Goal: Task Accomplishment & Management: Manage account settings

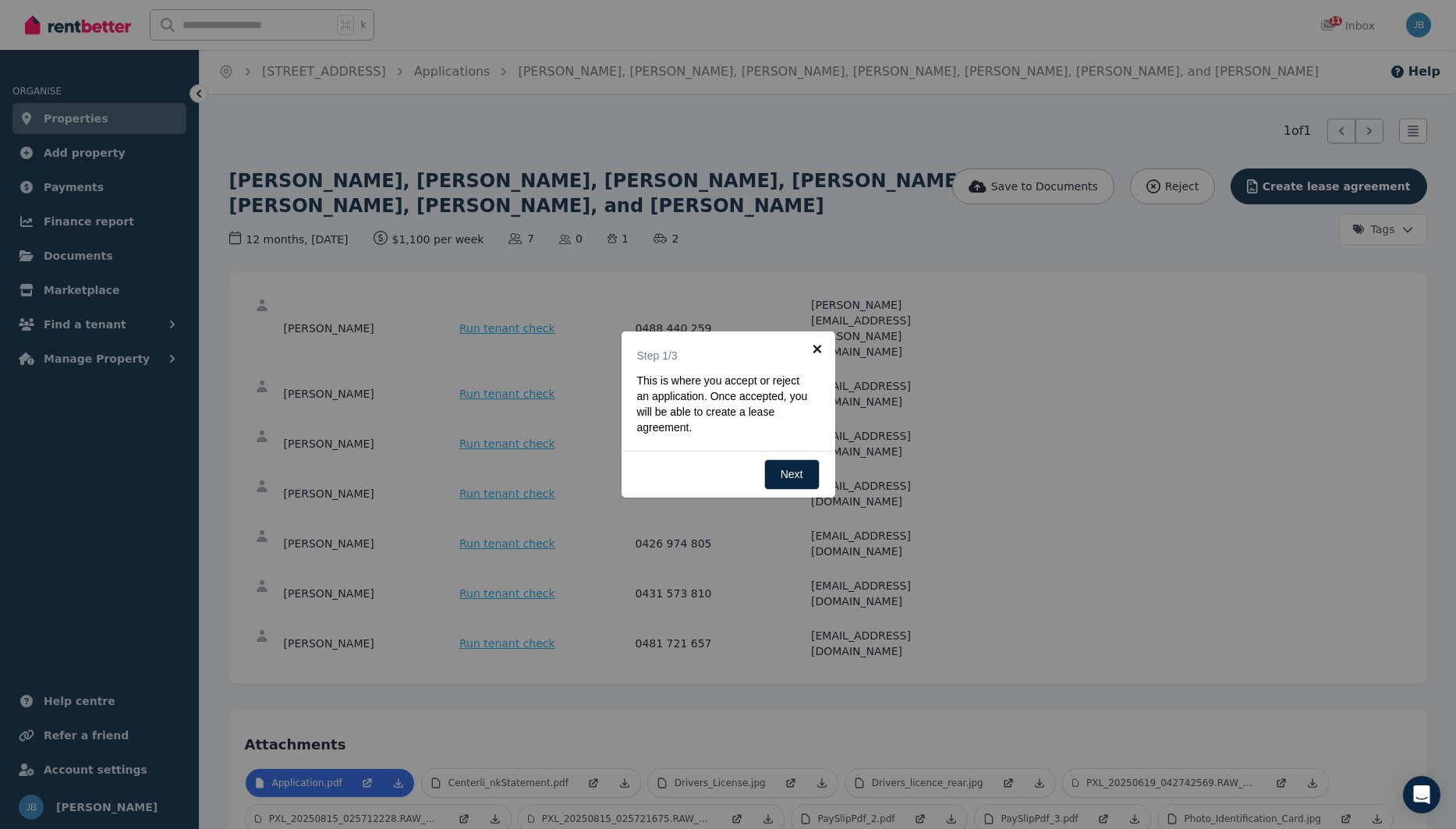
click at [817, 347] on link "×" at bounding box center [818, 349] width 35 height 35
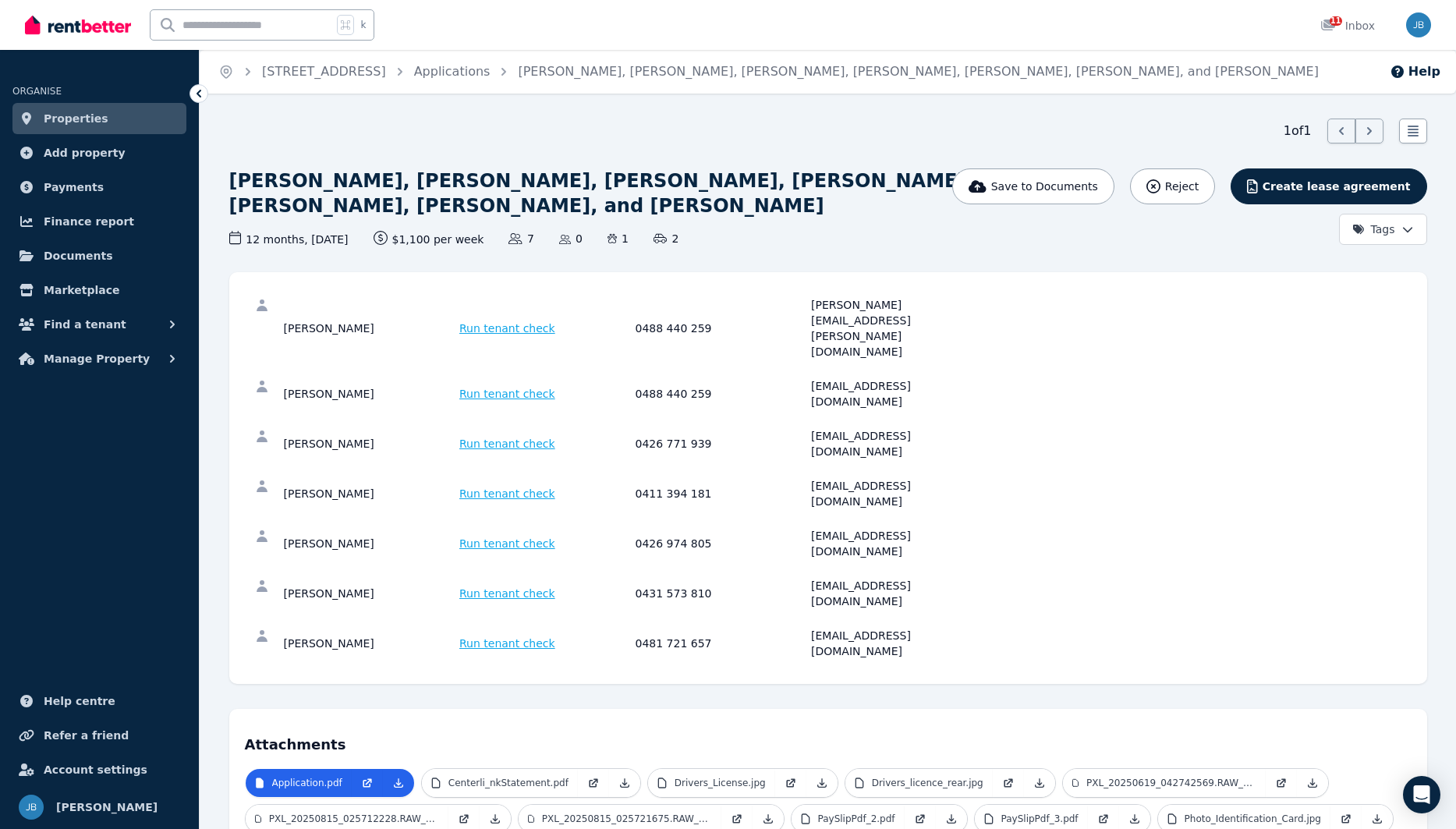
click at [75, 125] on span "Properties" at bounding box center [76, 118] width 65 height 18
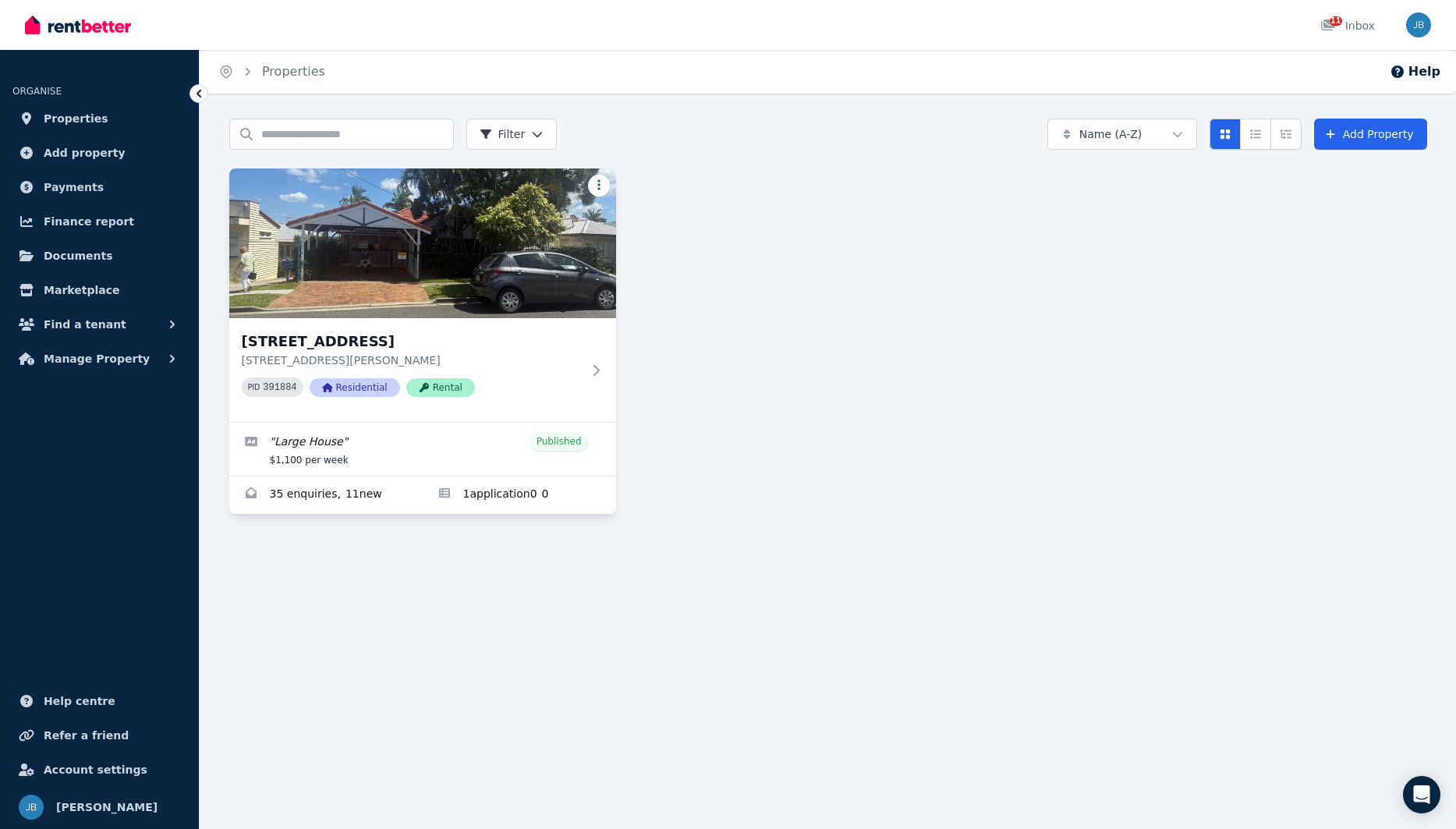
click at [594, 192] on html "Open main menu 11 Inbox Open user menu ORGANISE Properties Add property Payment…" at bounding box center [728, 414] width 1456 height 829
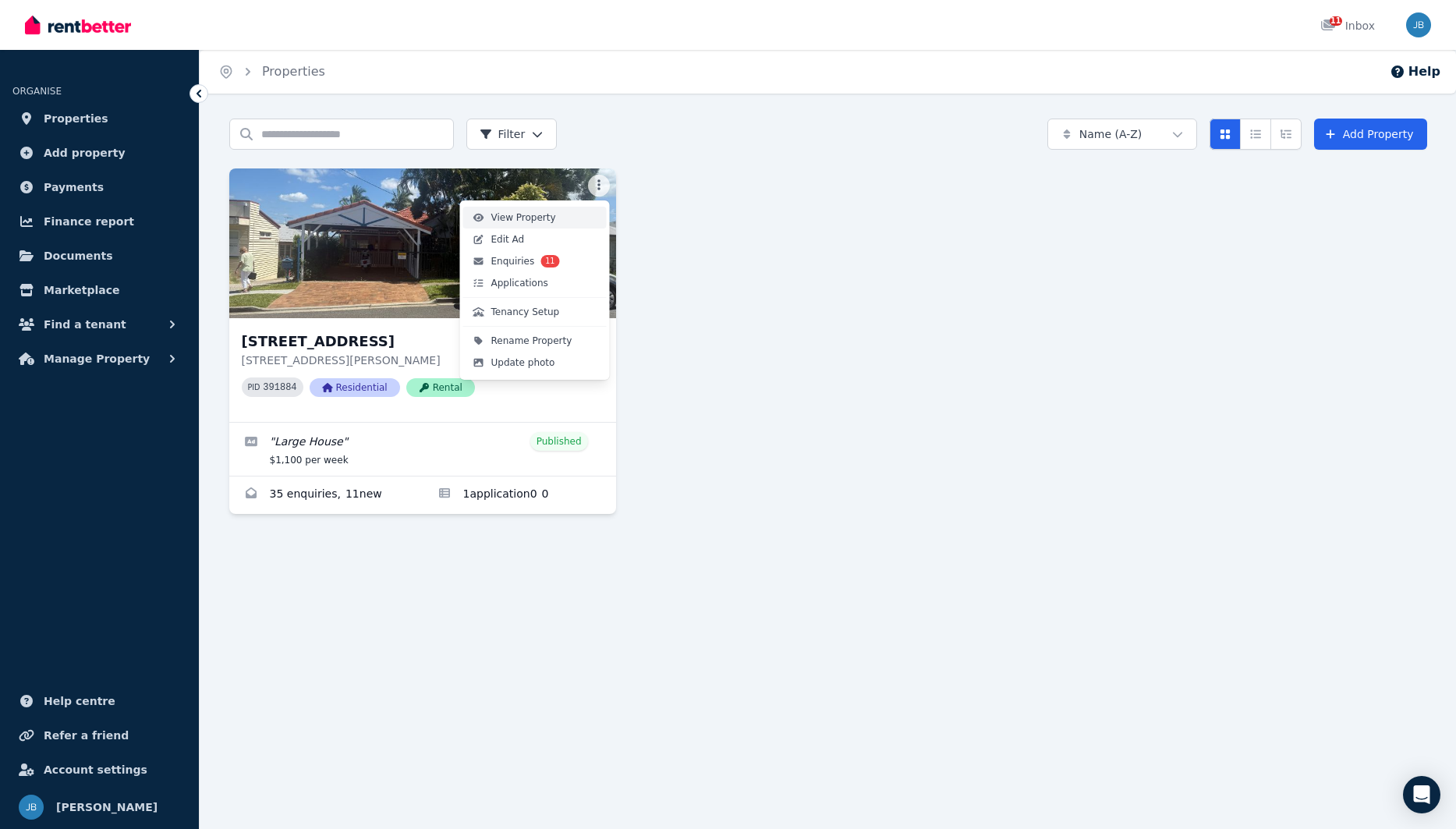
click at [500, 217] on span "View Property" at bounding box center [523, 218] width 65 height 13
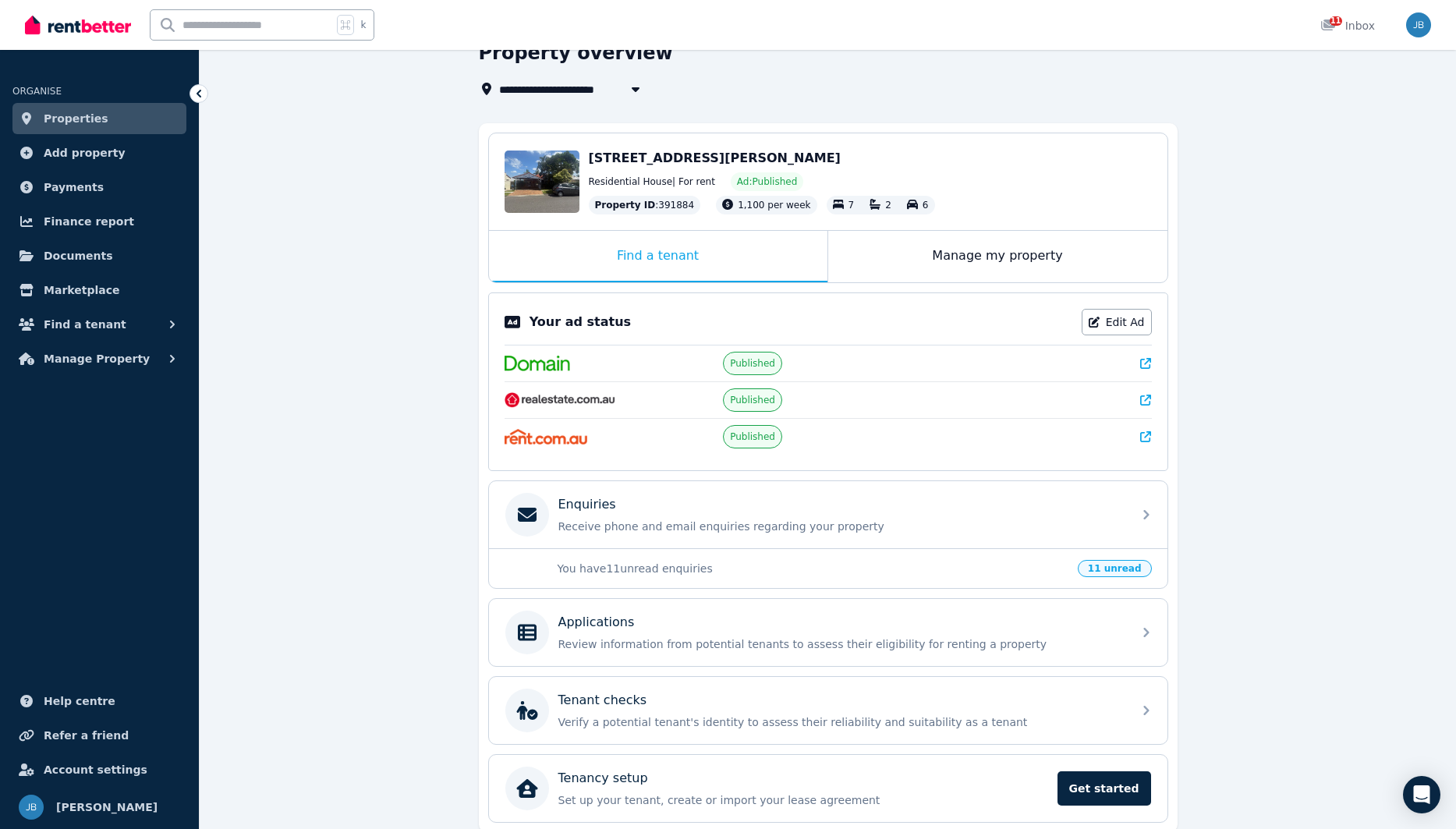
scroll to position [140, 0]
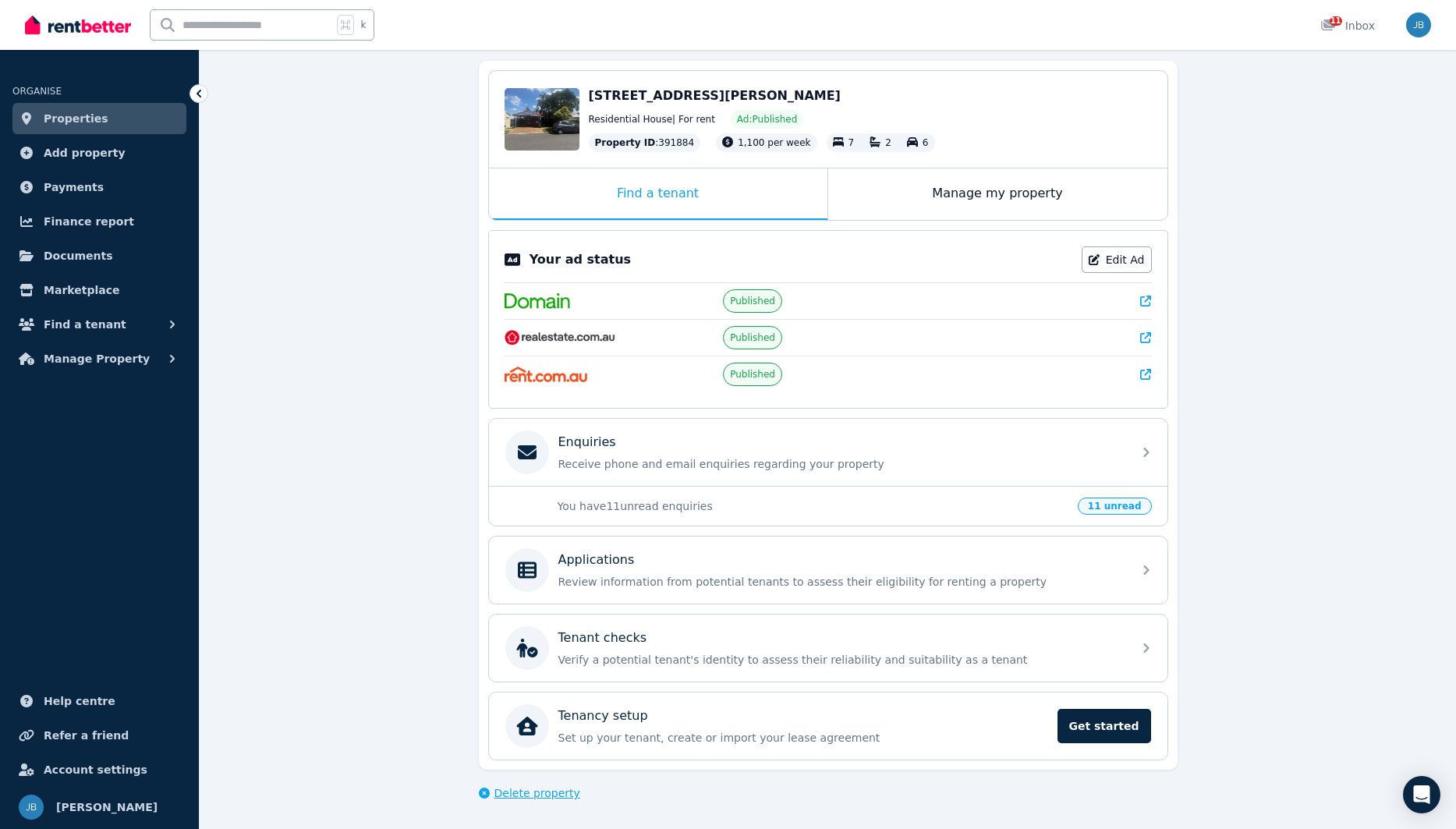
click at [533, 792] on span "Delete property" at bounding box center [538, 792] width 86 height 16
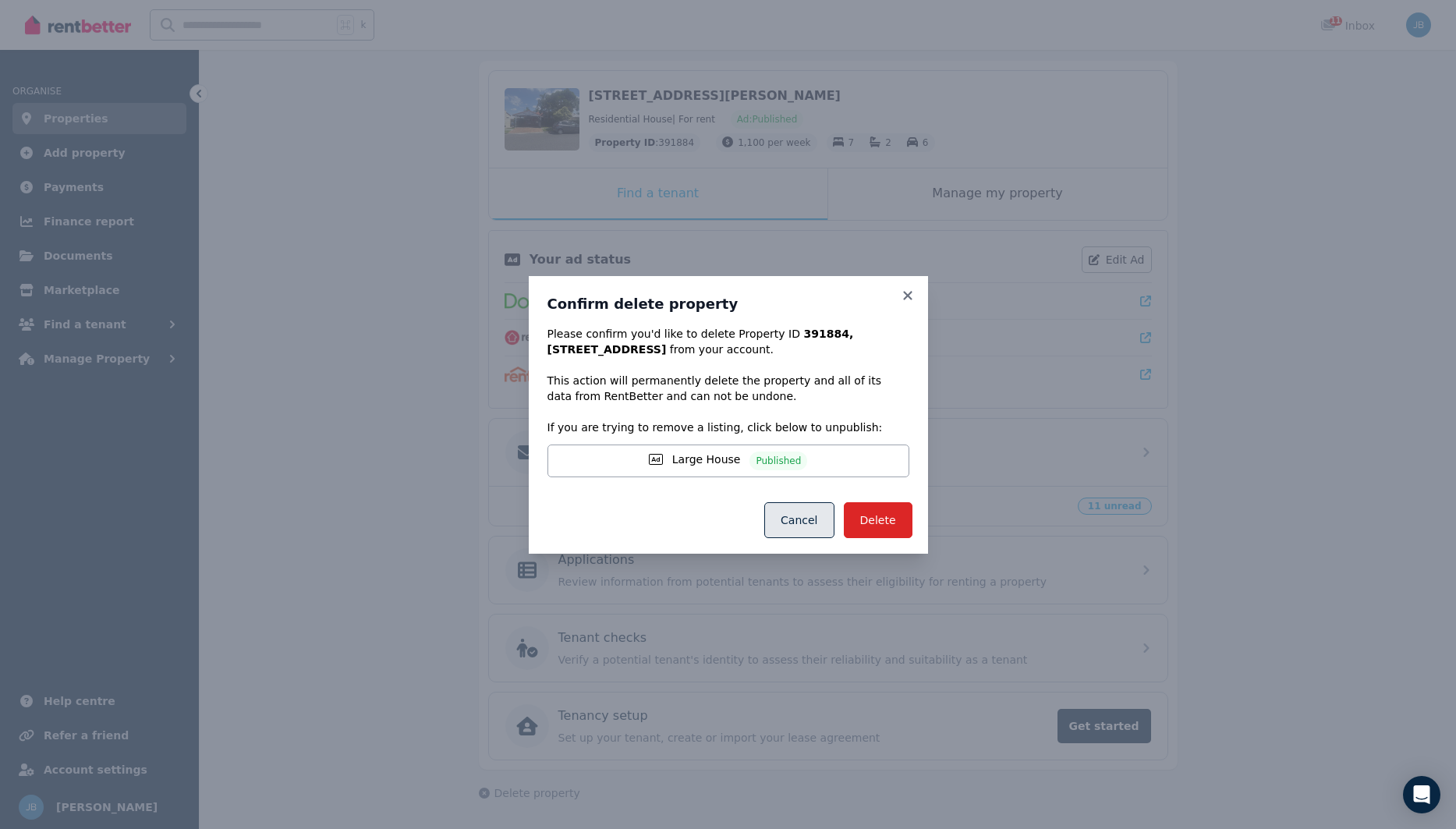
click at [816, 529] on button "Cancel" at bounding box center [799, 519] width 70 height 36
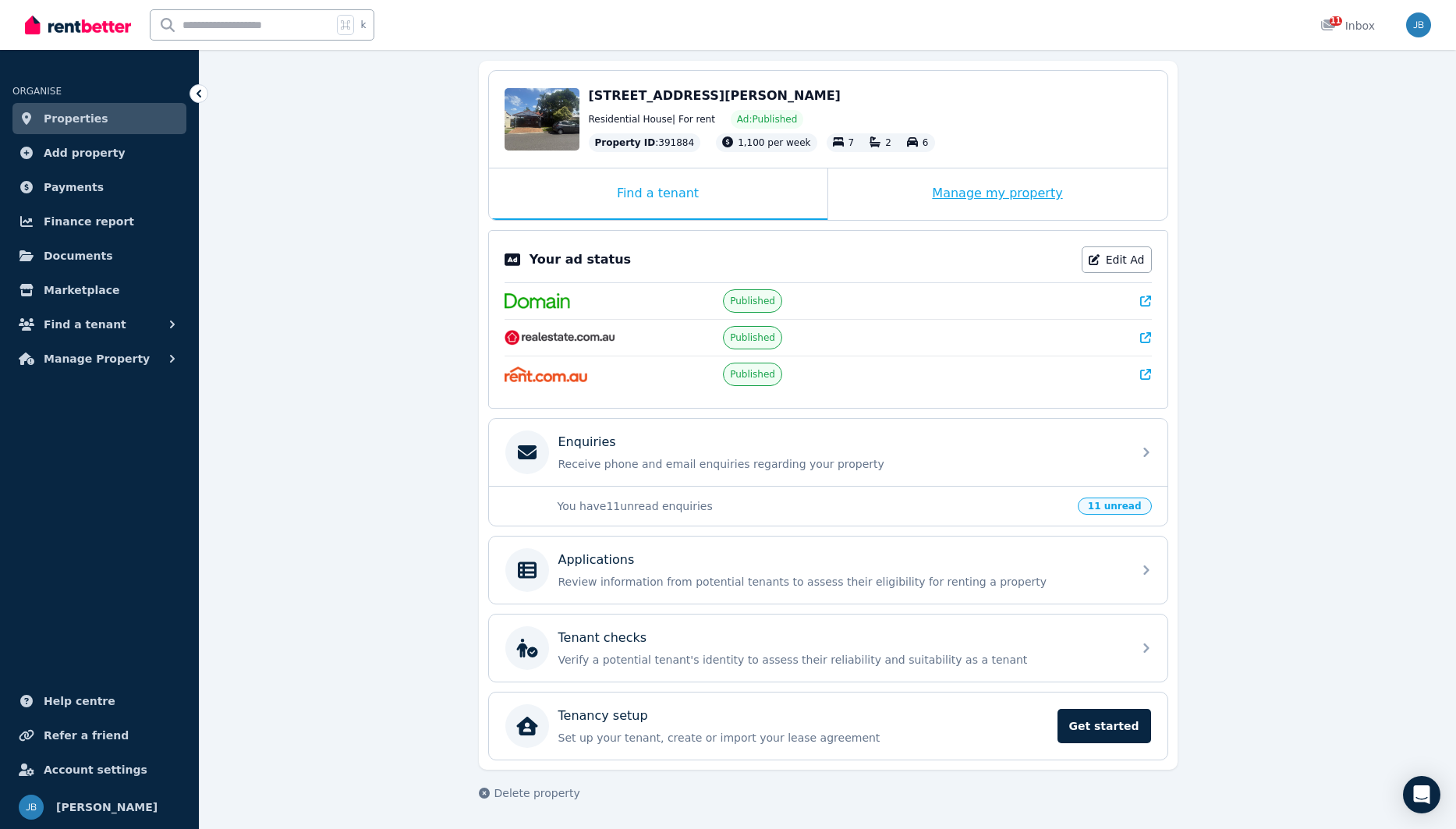
click at [975, 198] on div "Manage my property" at bounding box center [997, 194] width 339 height 51
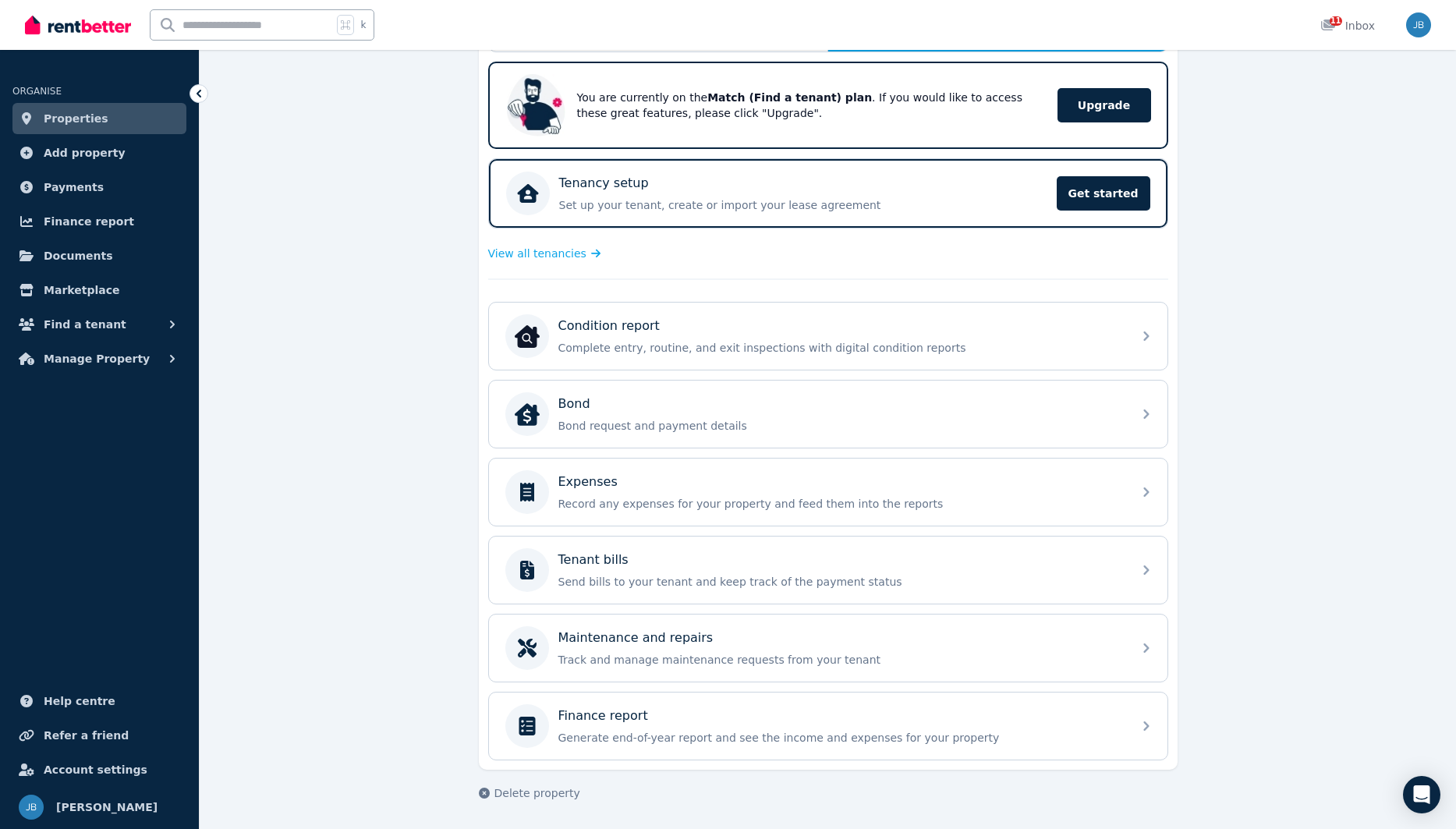
scroll to position [0, 0]
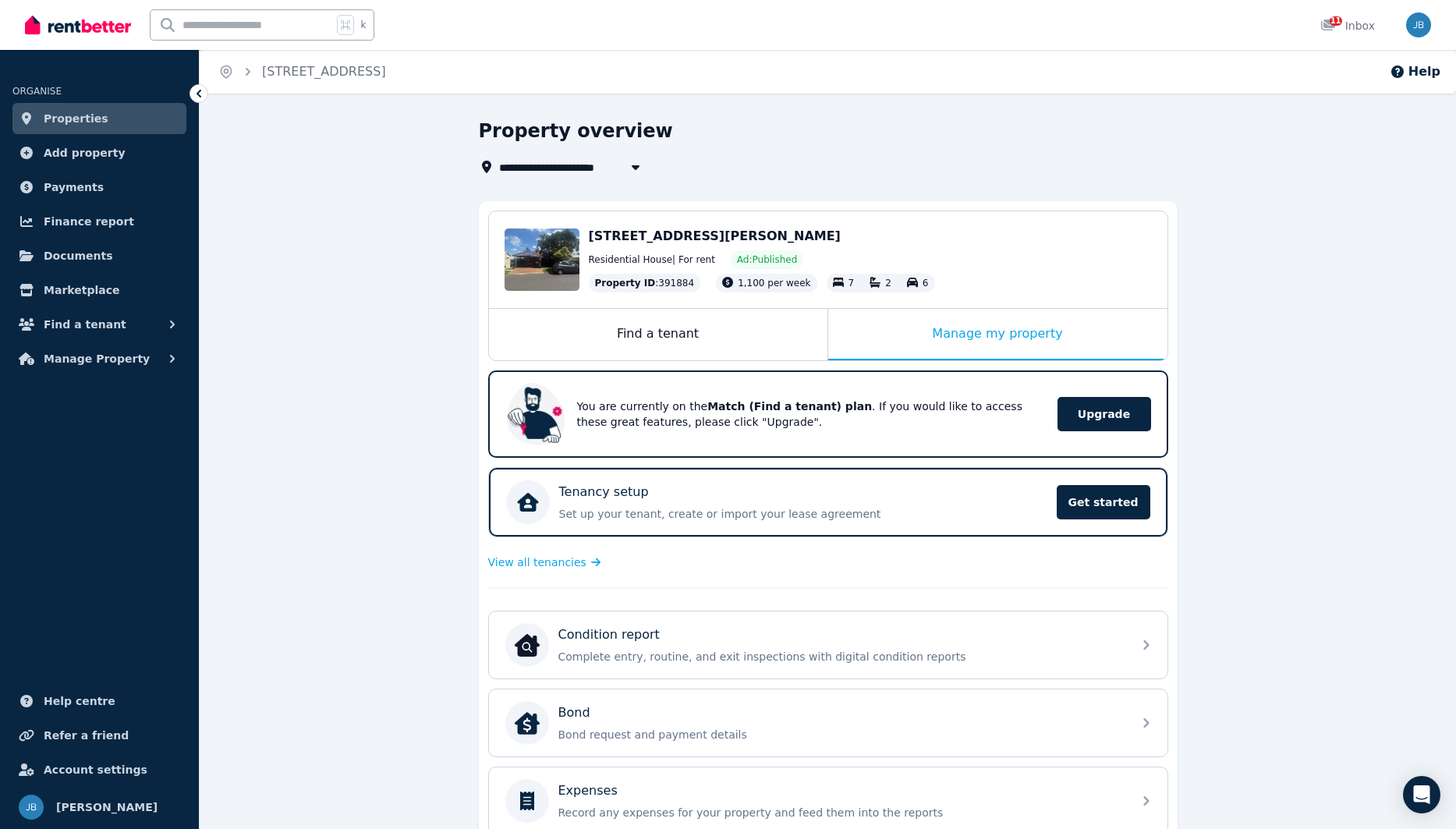
click at [608, 166] on span "[STREET_ADDRESS]" at bounding box center [567, 167] width 136 height 18
type input "**********"
click at [723, 162] on div "**********" at bounding box center [823, 167] width 690 height 18
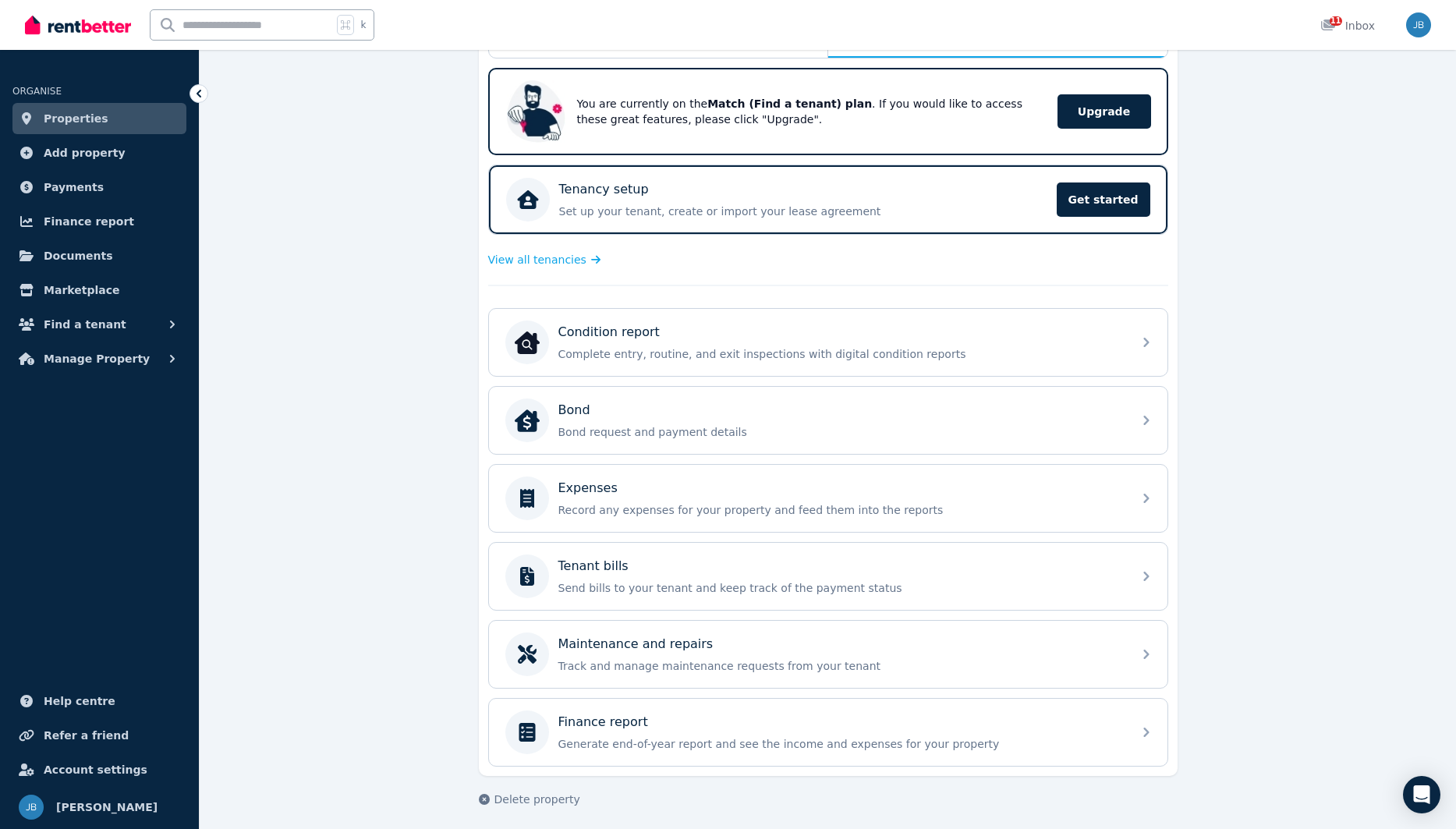
scroll to position [309, 0]
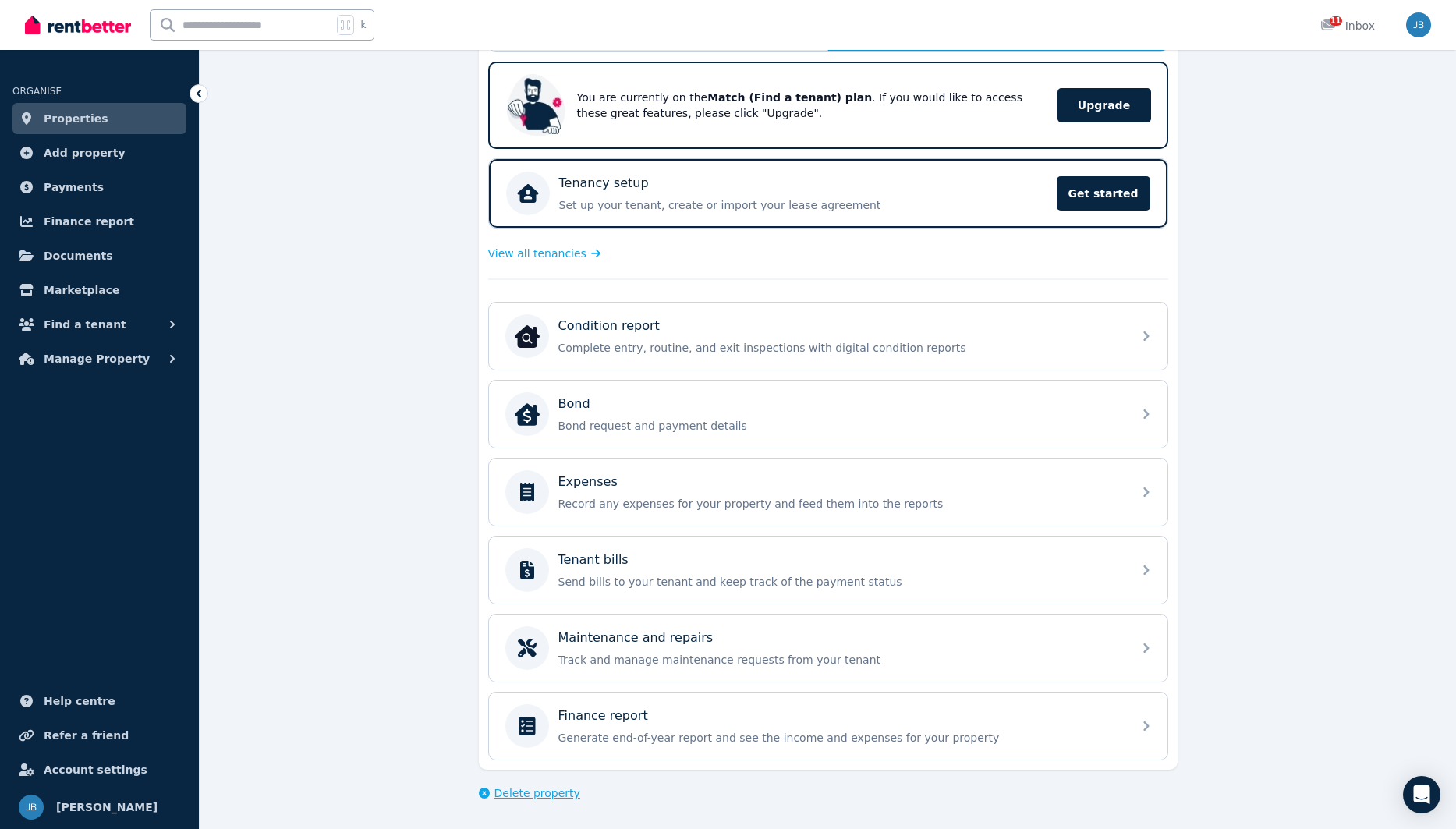
click at [534, 798] on span "Delete property" at bounding box center [538, 792] width 86 height 16
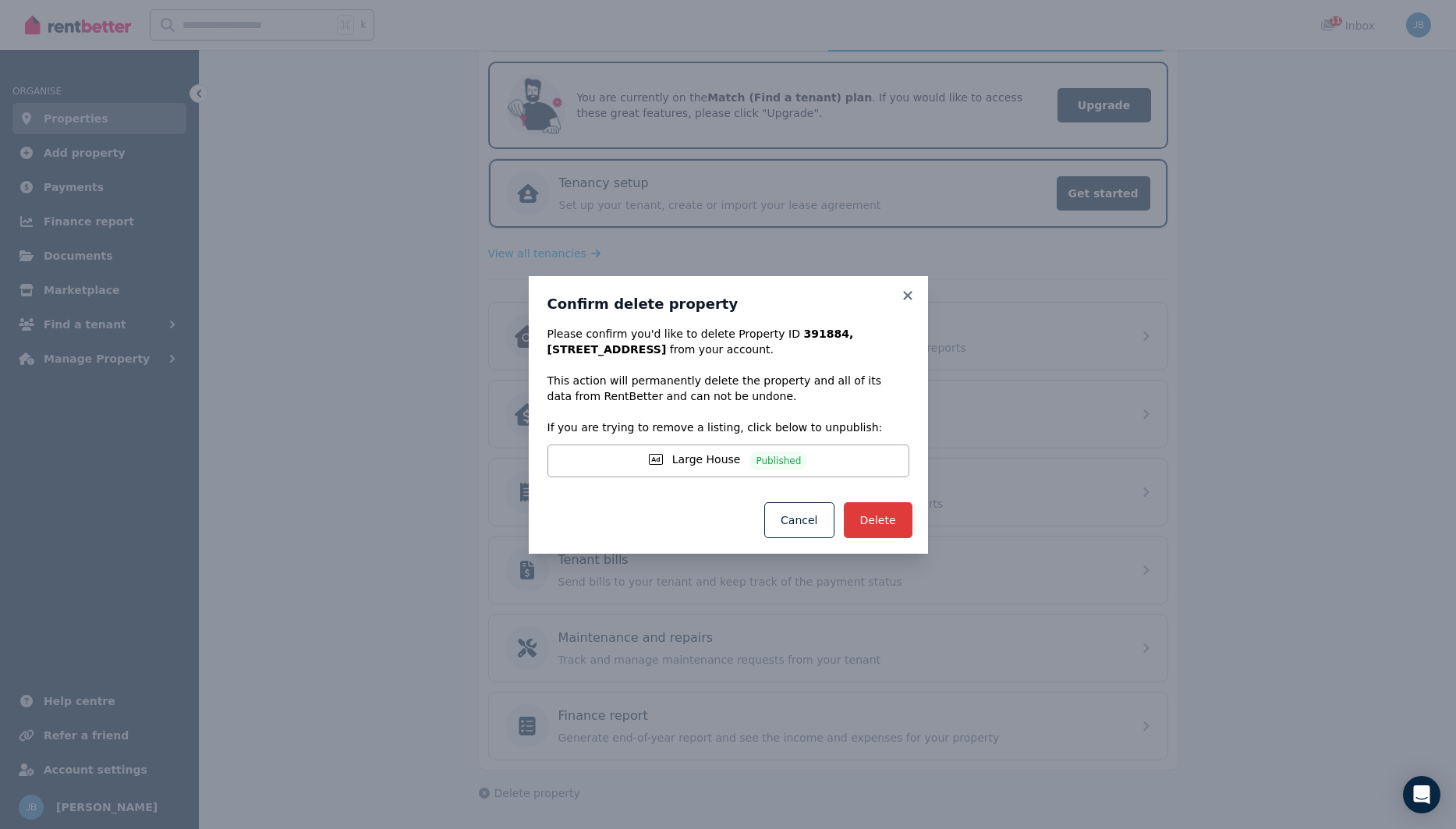
click at [892, 523] on button "Delete" at bounding box center [877, 519] width 69 height 36
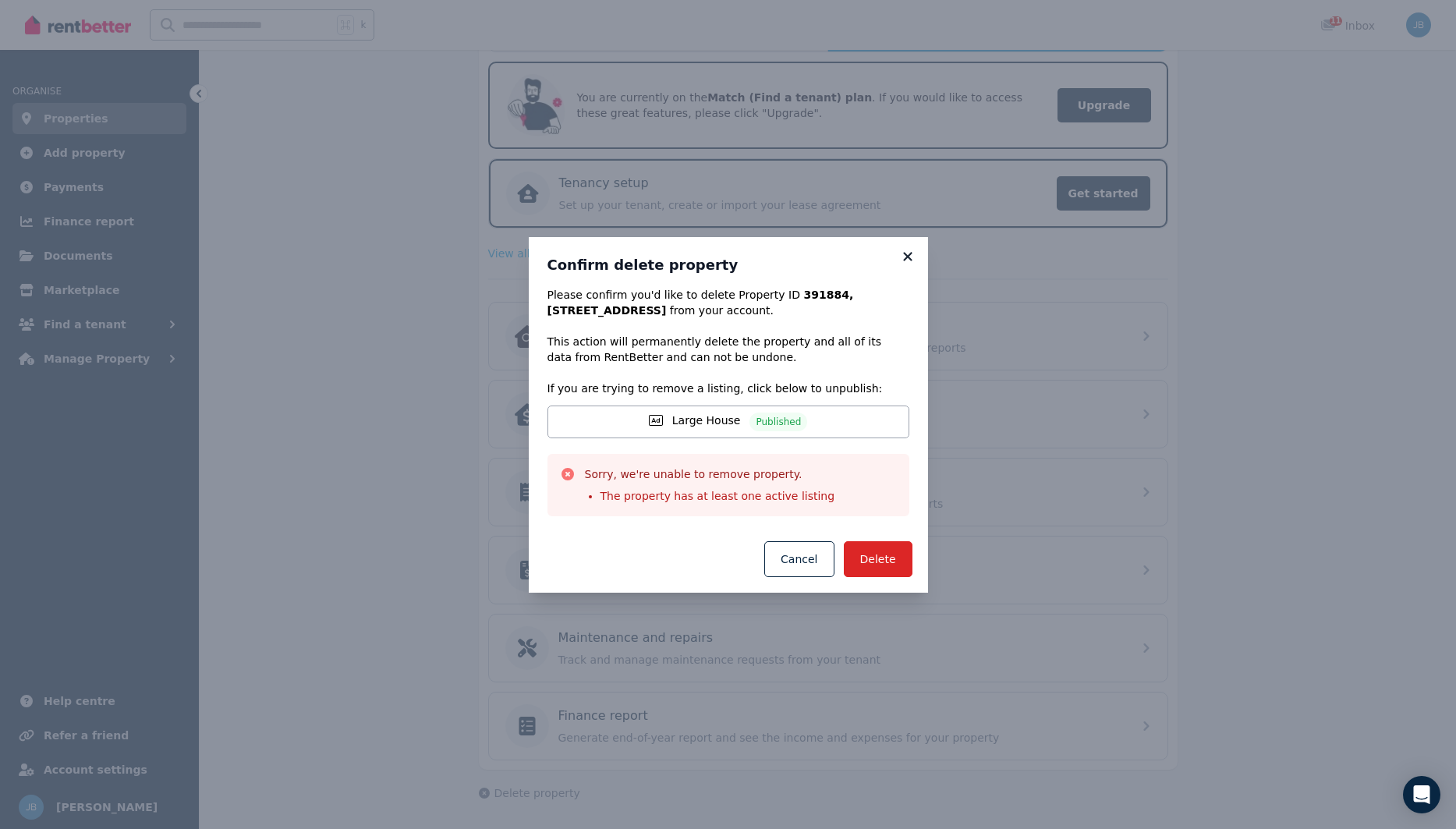
click at [908, 259] on icon at bounding box center [907, 256] width 16 height 14
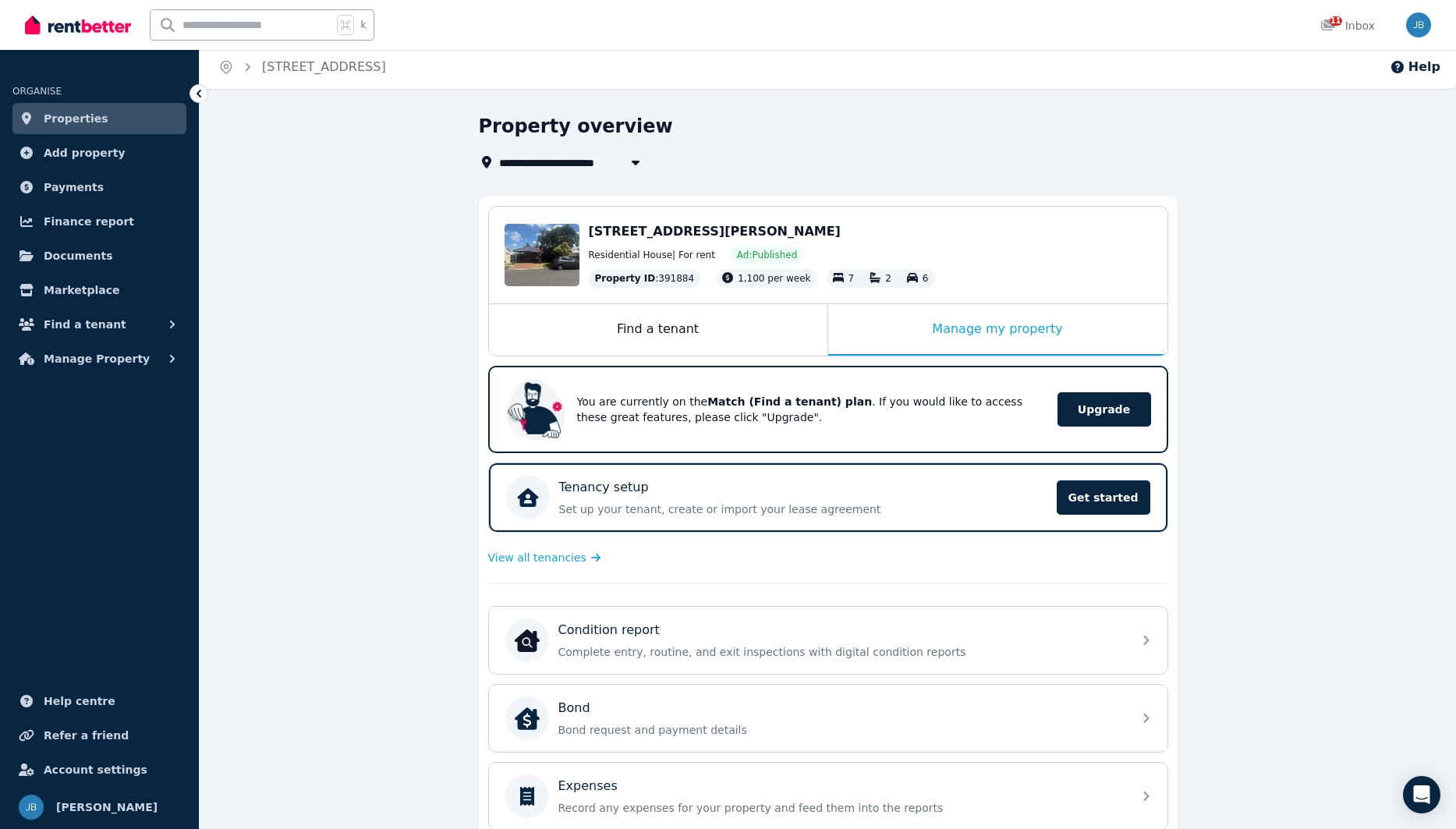
scroll to position [0, 0]
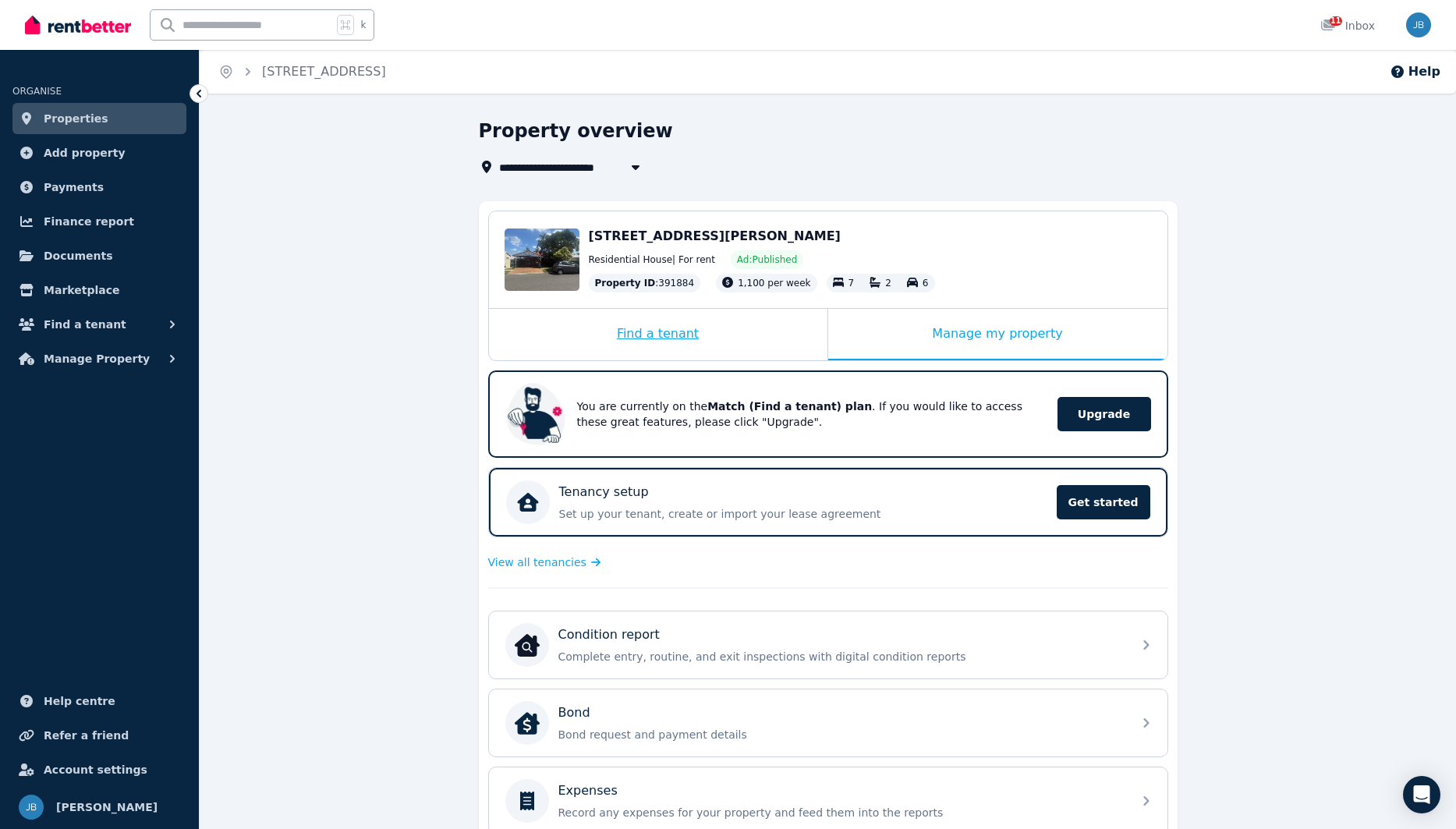
click at [553, 343] on div "Find a tenant" at bounding box center [658, 334] width 339 height 51
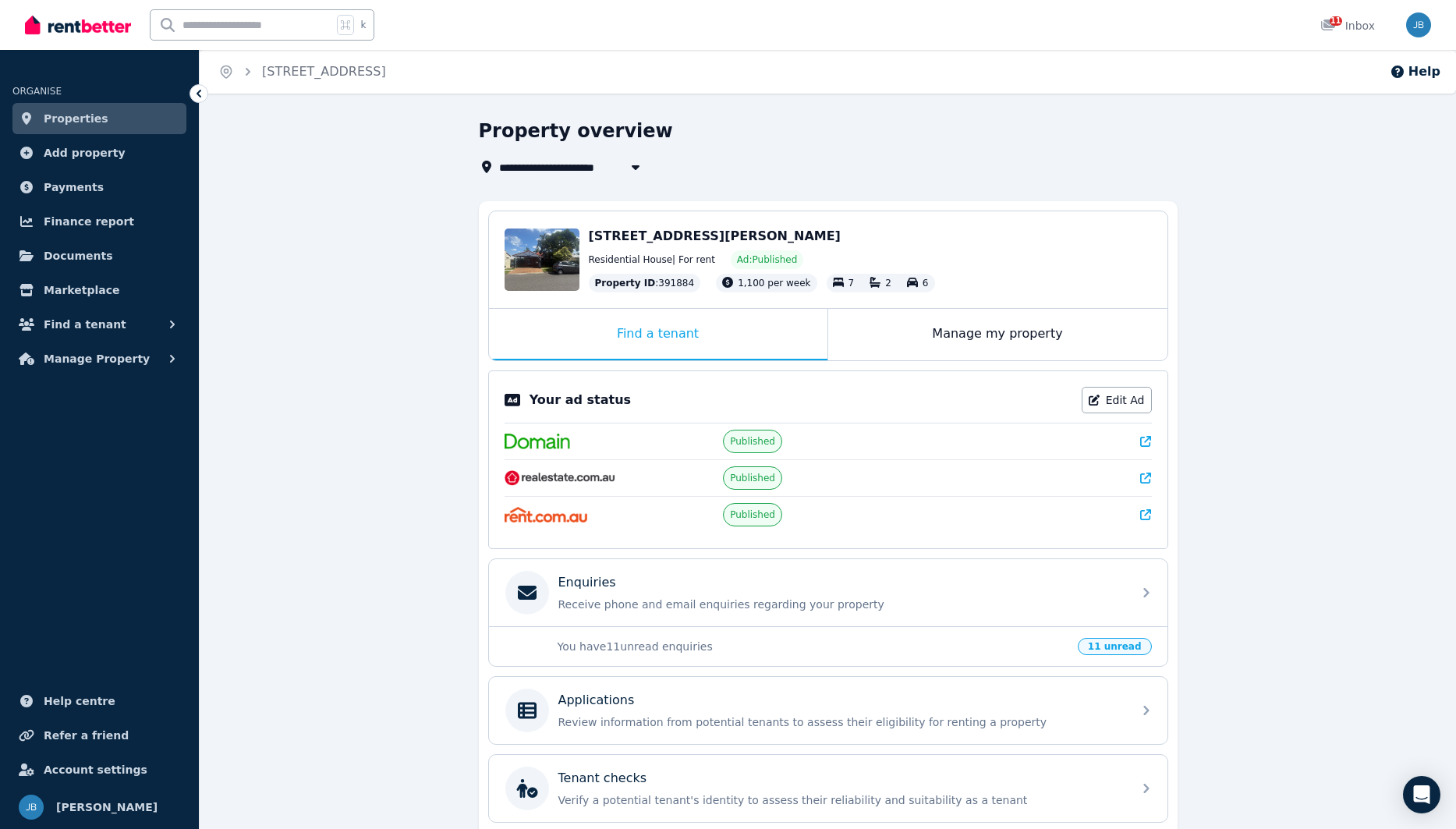
click at [69, 124] on span "Properties" at bounding box center [76, 118] width 65 height 18
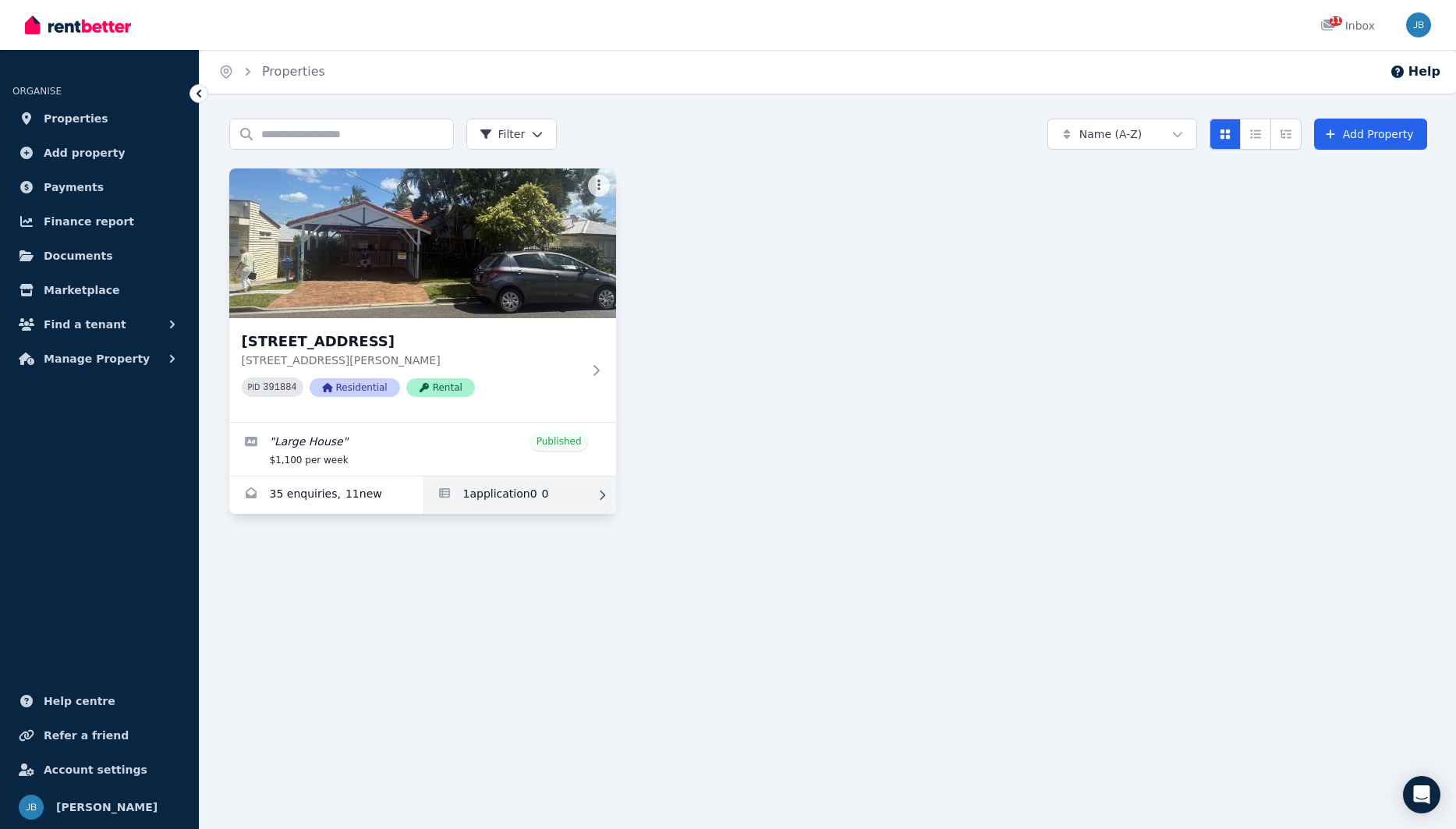
click at [464, 495] on link "Applications for 42 Minimine St, Stafford" at bounding box center [518, 495] width 193 height 38
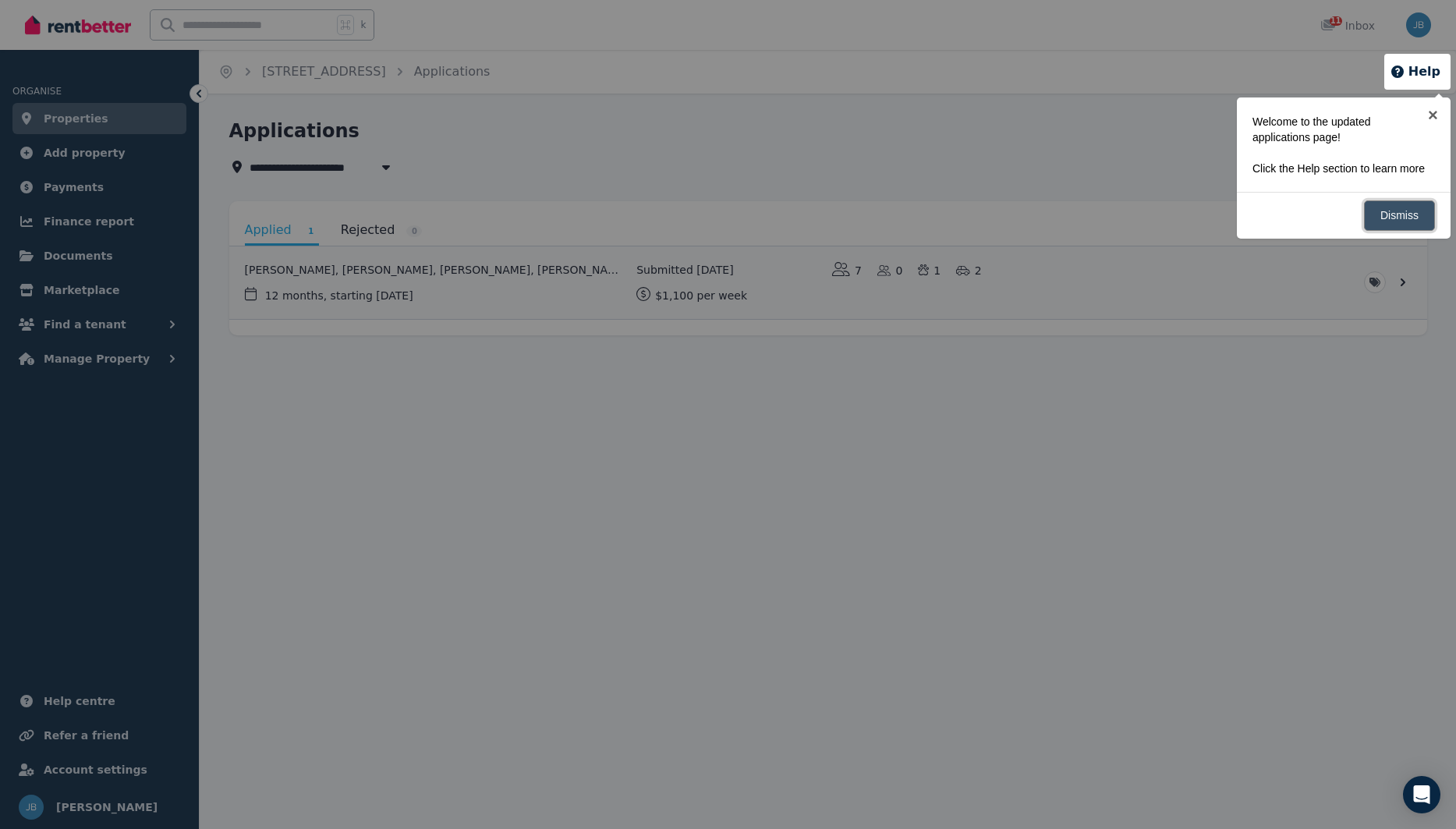
click at [1410, 229] on link "Dismiss" at bounding box center [1398, 215] width 71 height 30
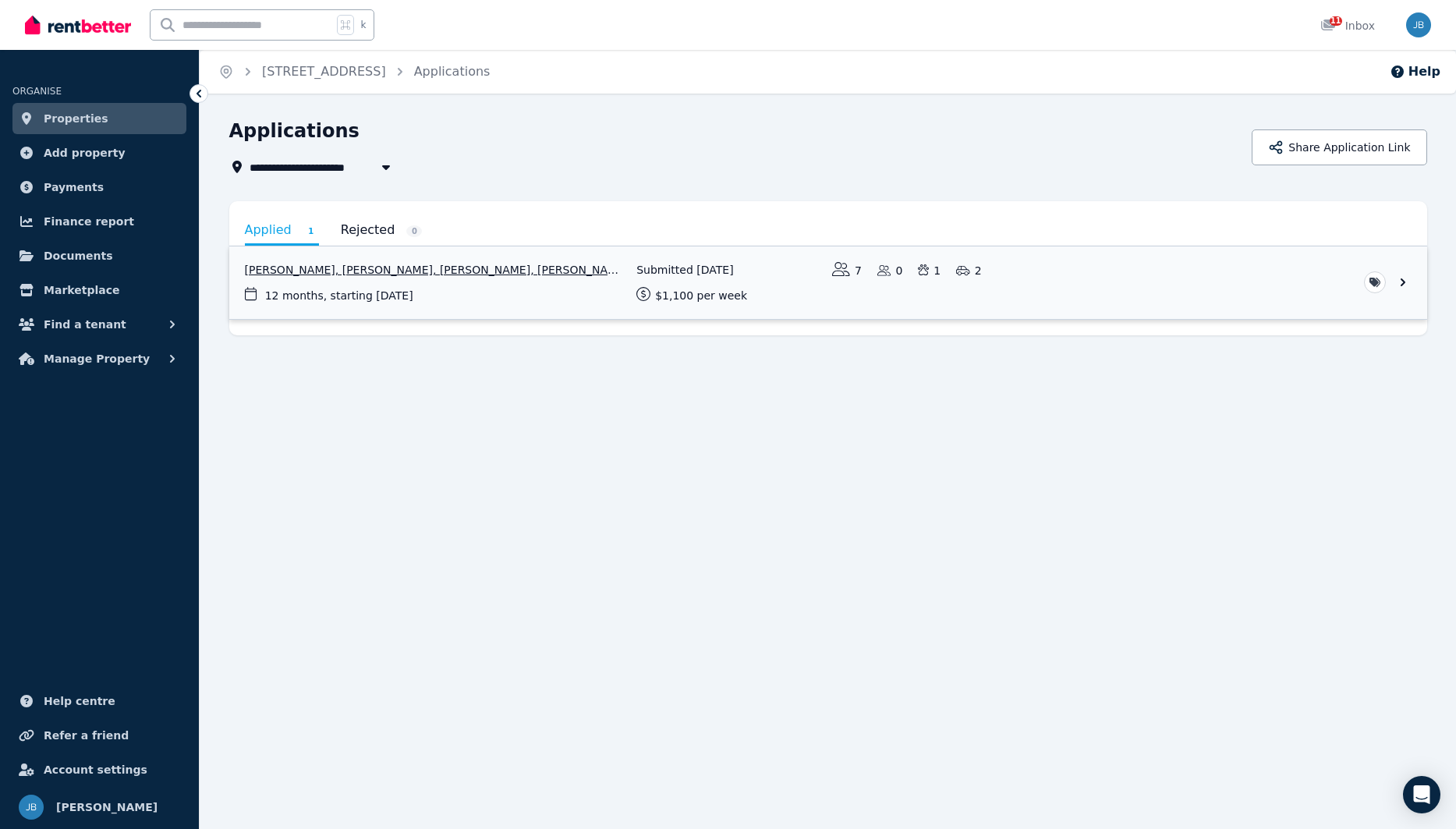
click at [1399, 283] on link "View application: Thomas Penwright, Jackson Dean, Thomas Mathers, Zachary Peter…" at bounding box center [828, 282] width 1198 height 72
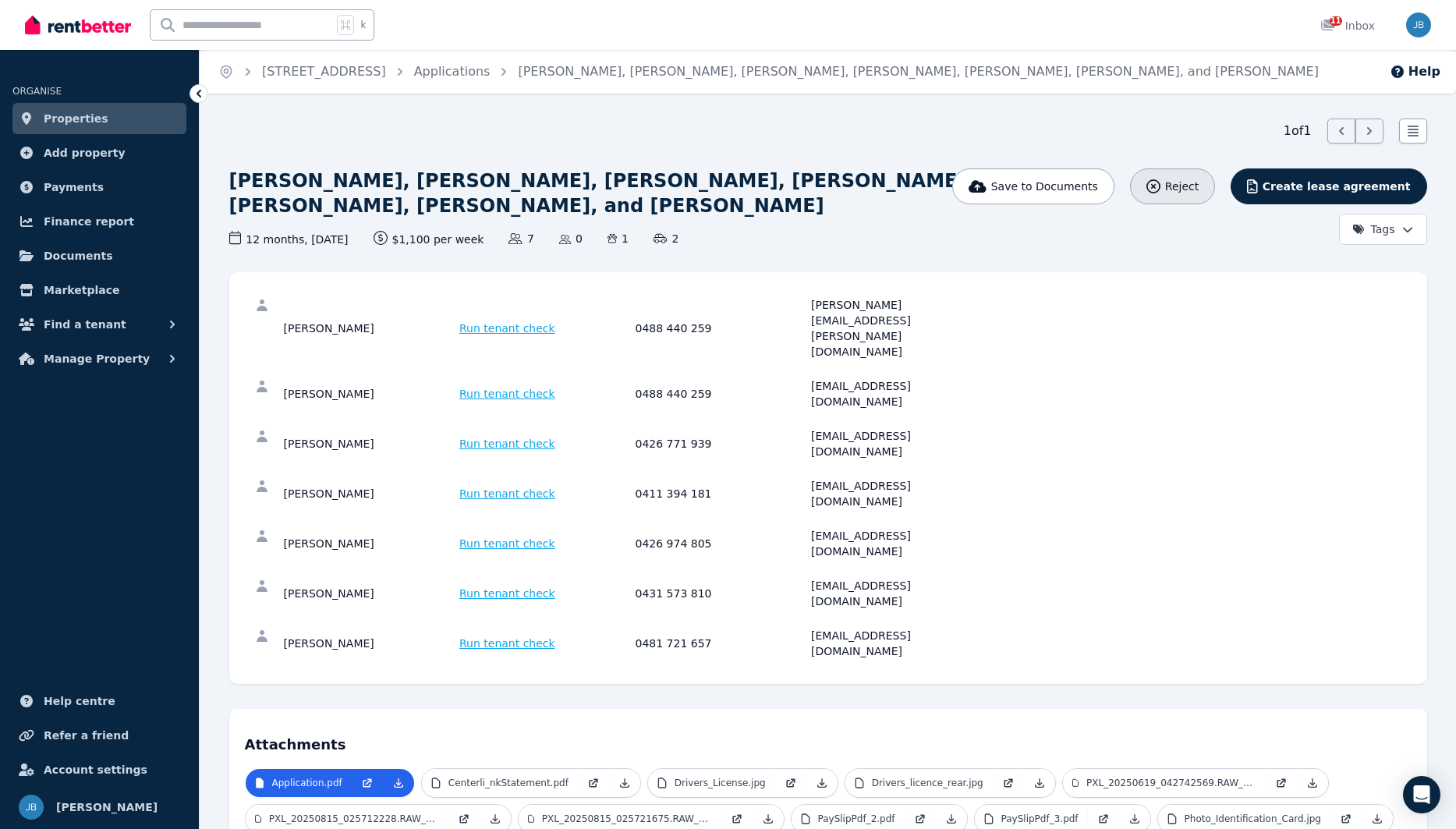
click at [1163, 190] on button "Reject" at bounding box center [1172, 186] width 85 height 36
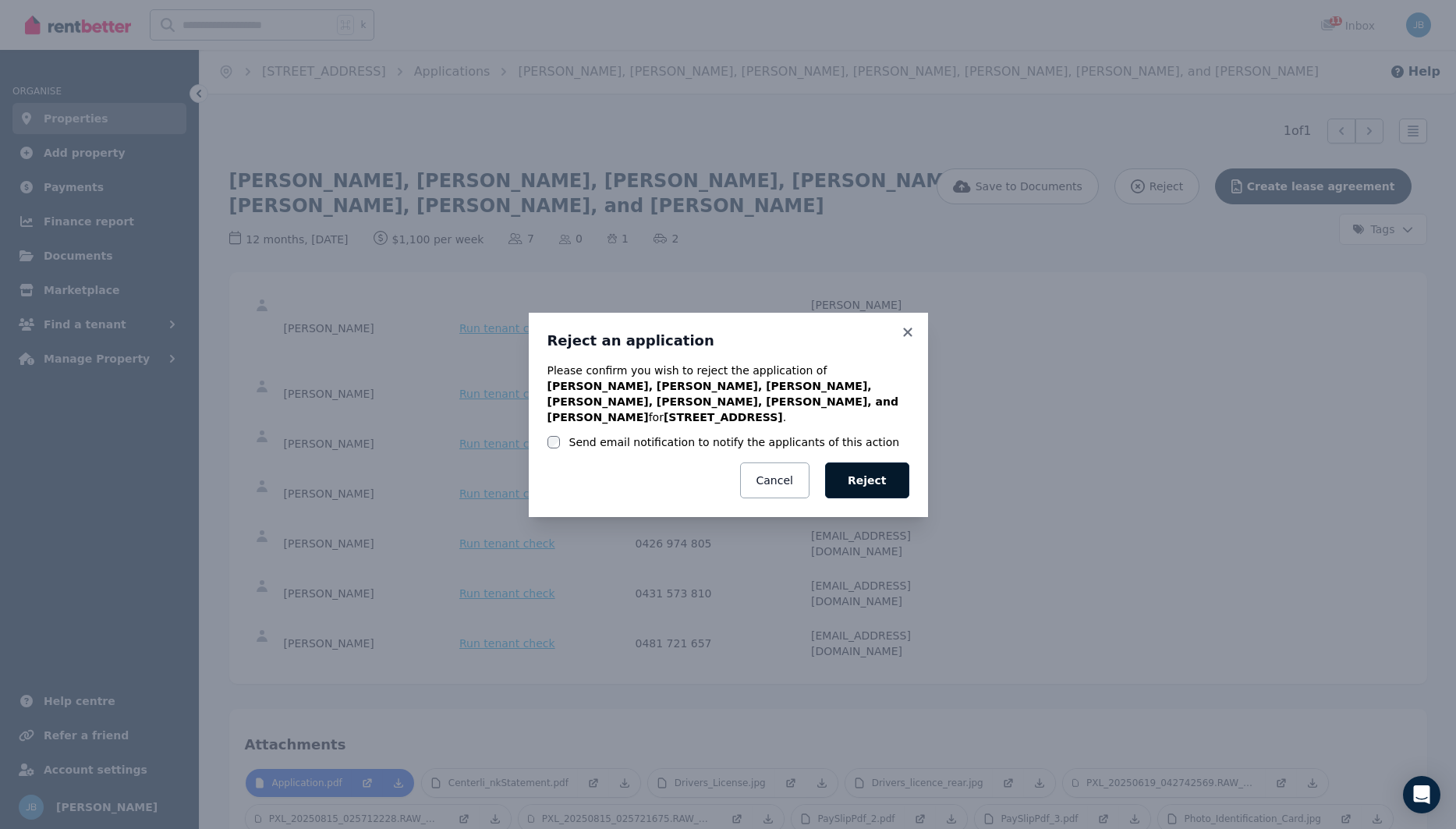
click at [896, 487] on button "Reject" at bounding box center [867, 480] width 84 height 36
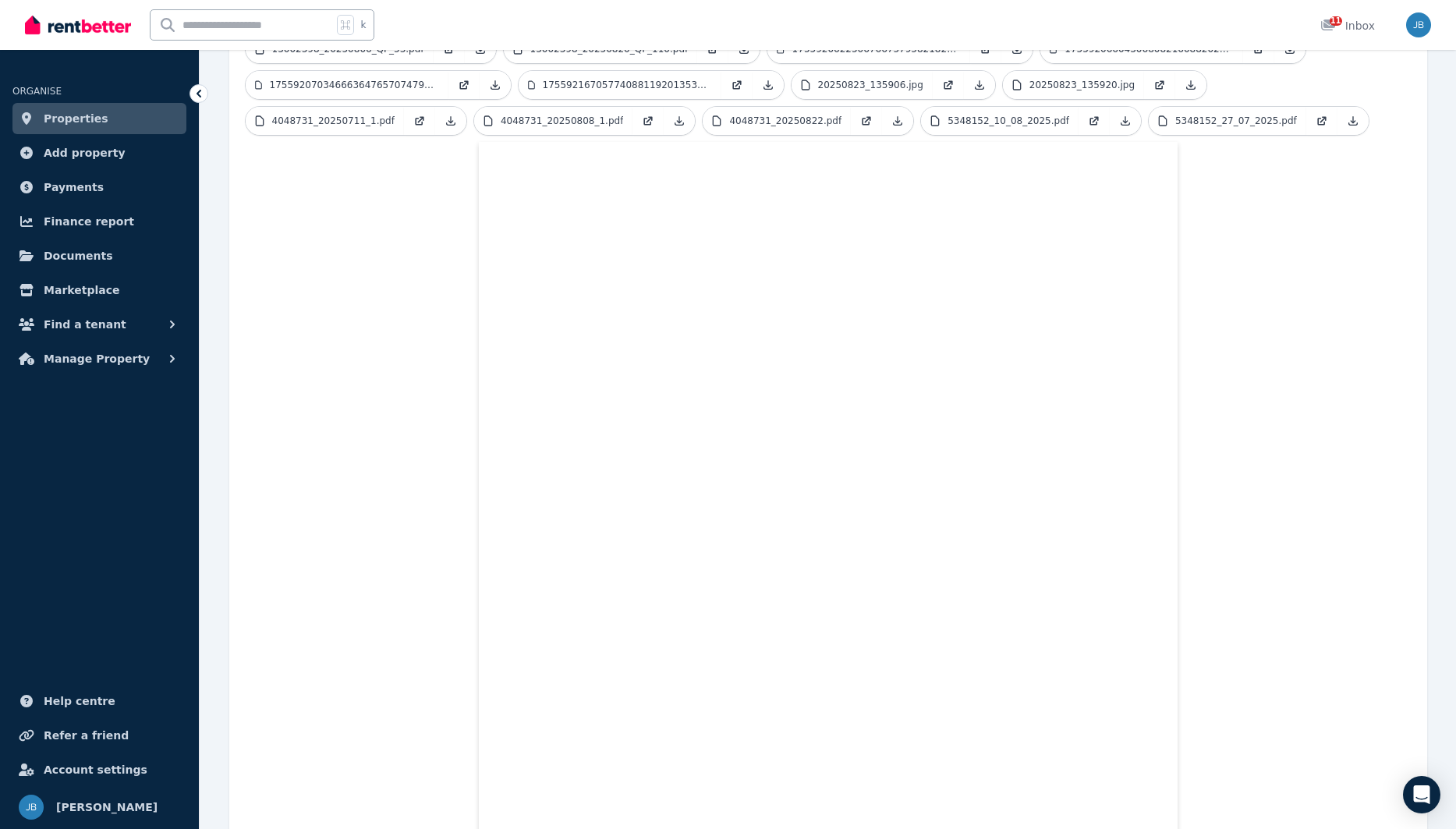
scroll to position [878, 0]
click at [71, 125] on span "Properties" at bounding box center [76, 118] width 65 height 18
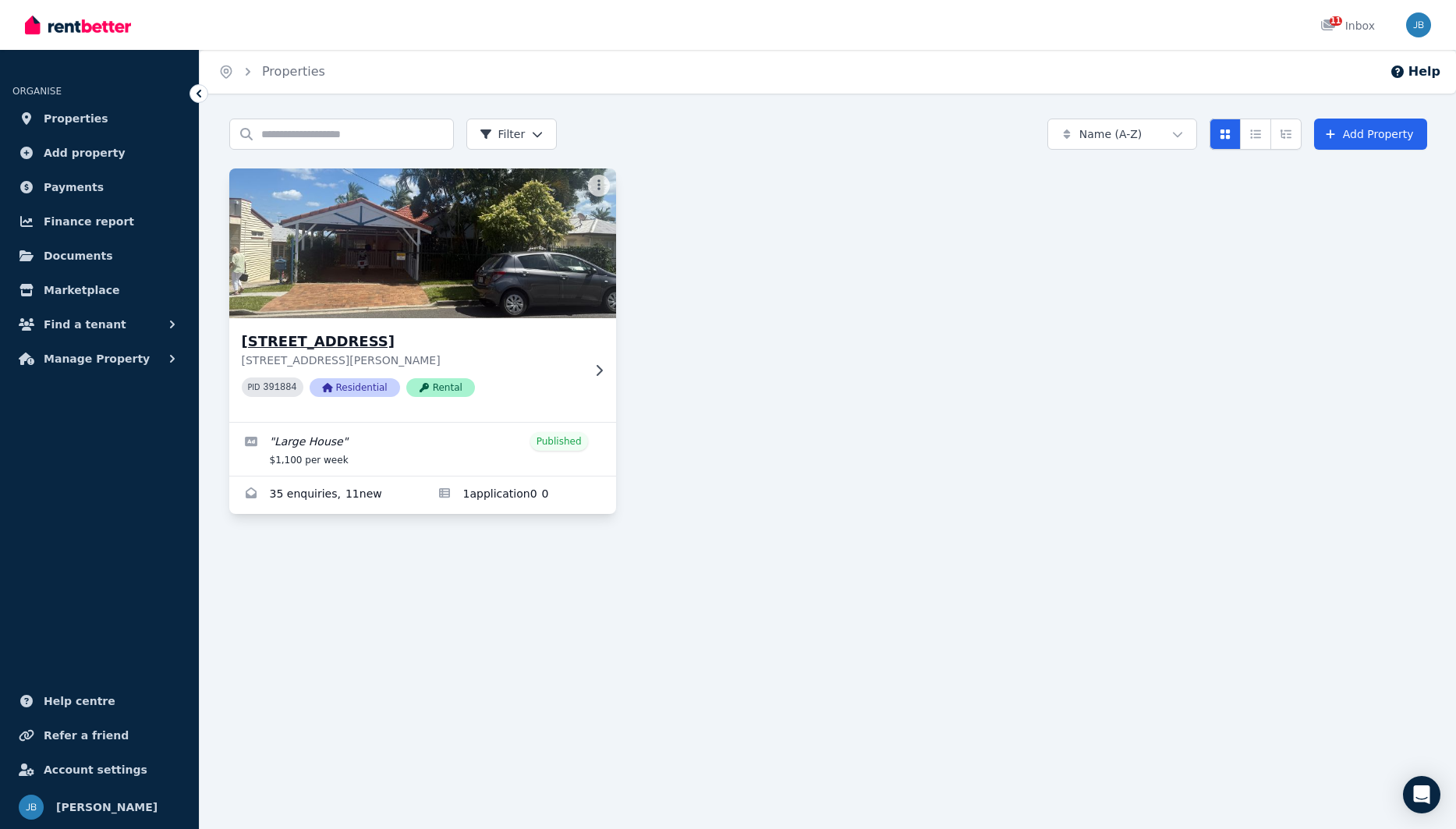
click at [286, 391] on code "391884" at bounding box center [279, 387] width 34 height 11
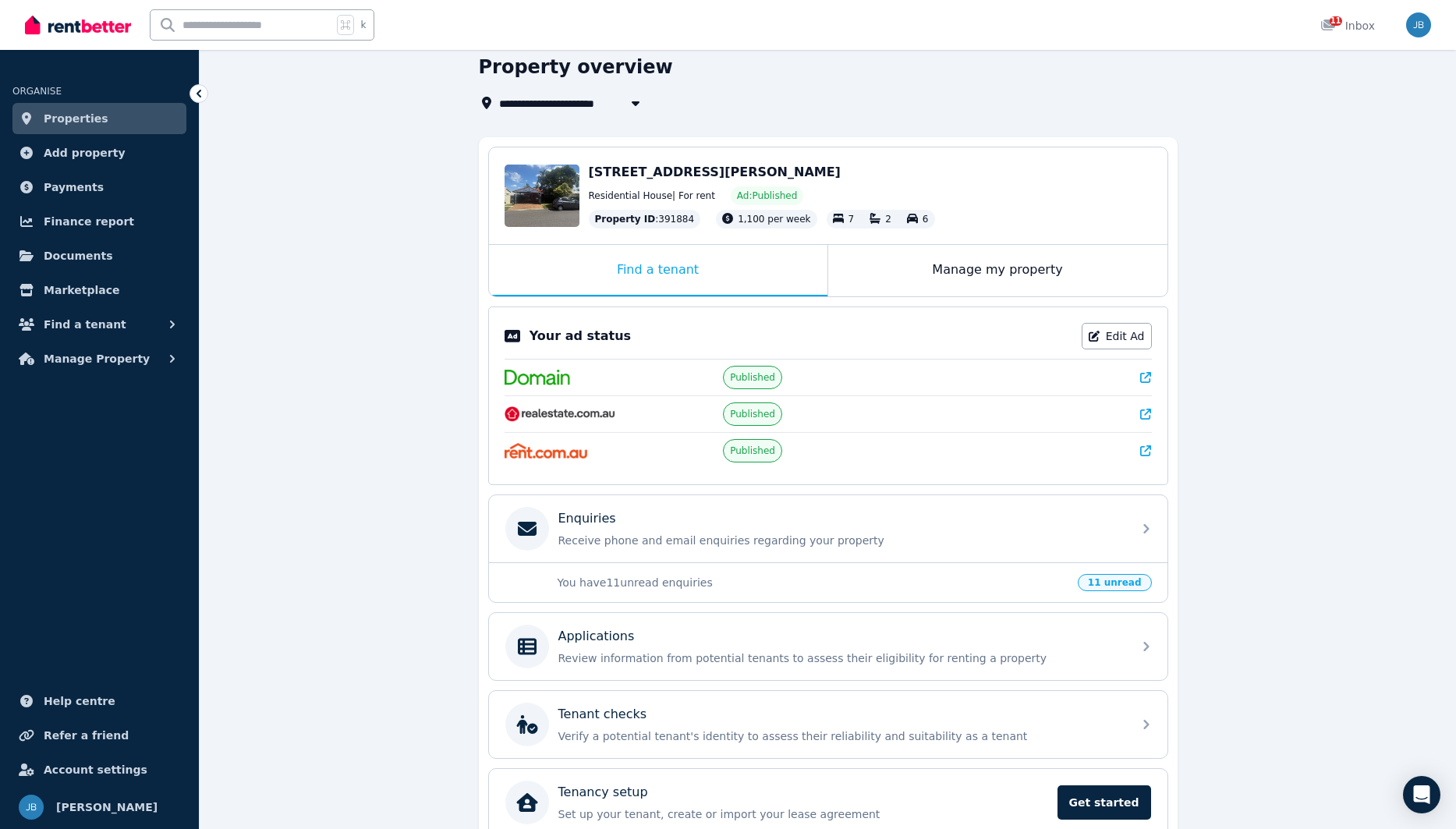
scroll to position [56, 0]
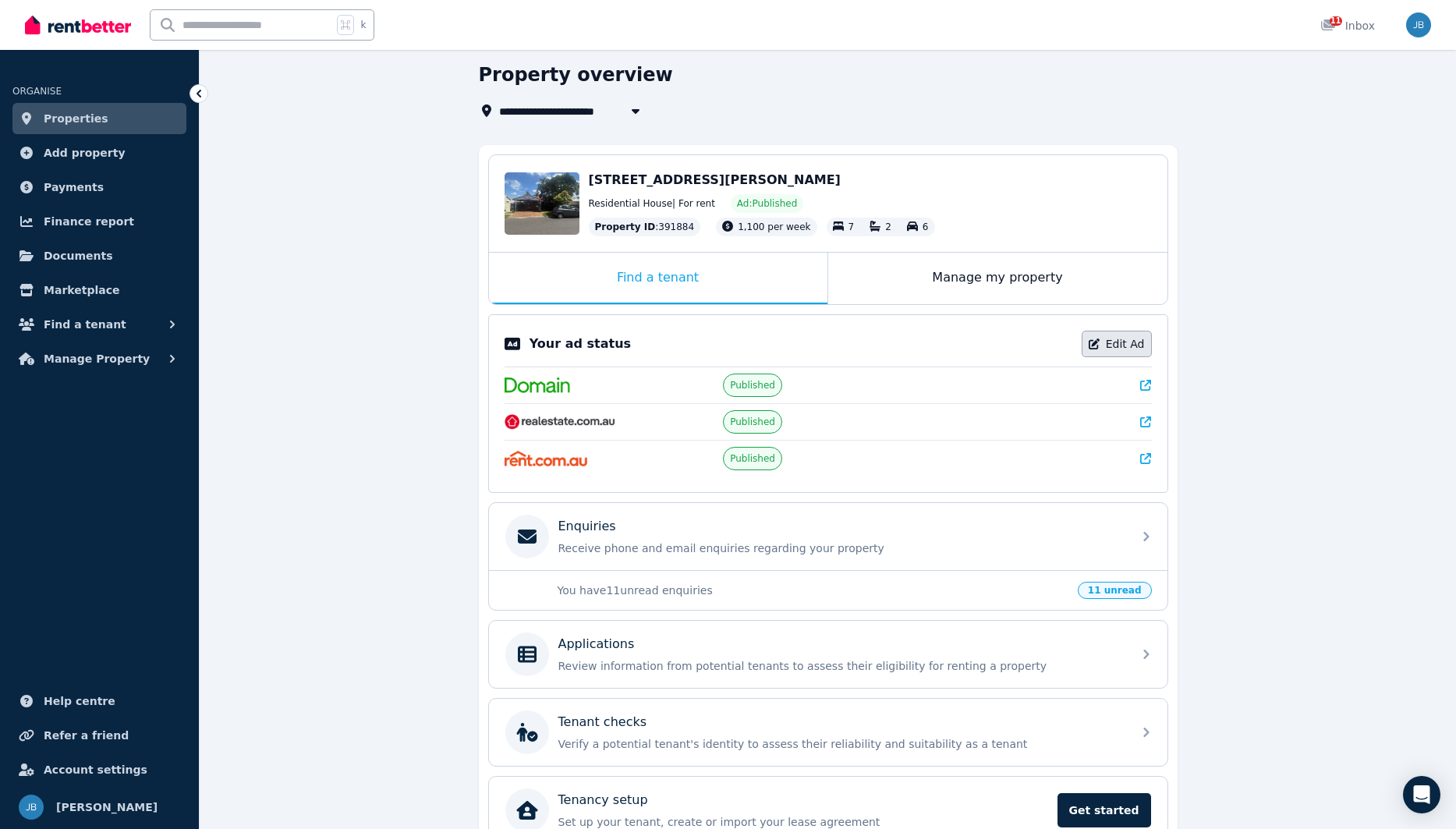
click at [1125, 344] on link "Edit Ad" at bounding box center [1116, 344] width 71 height 27
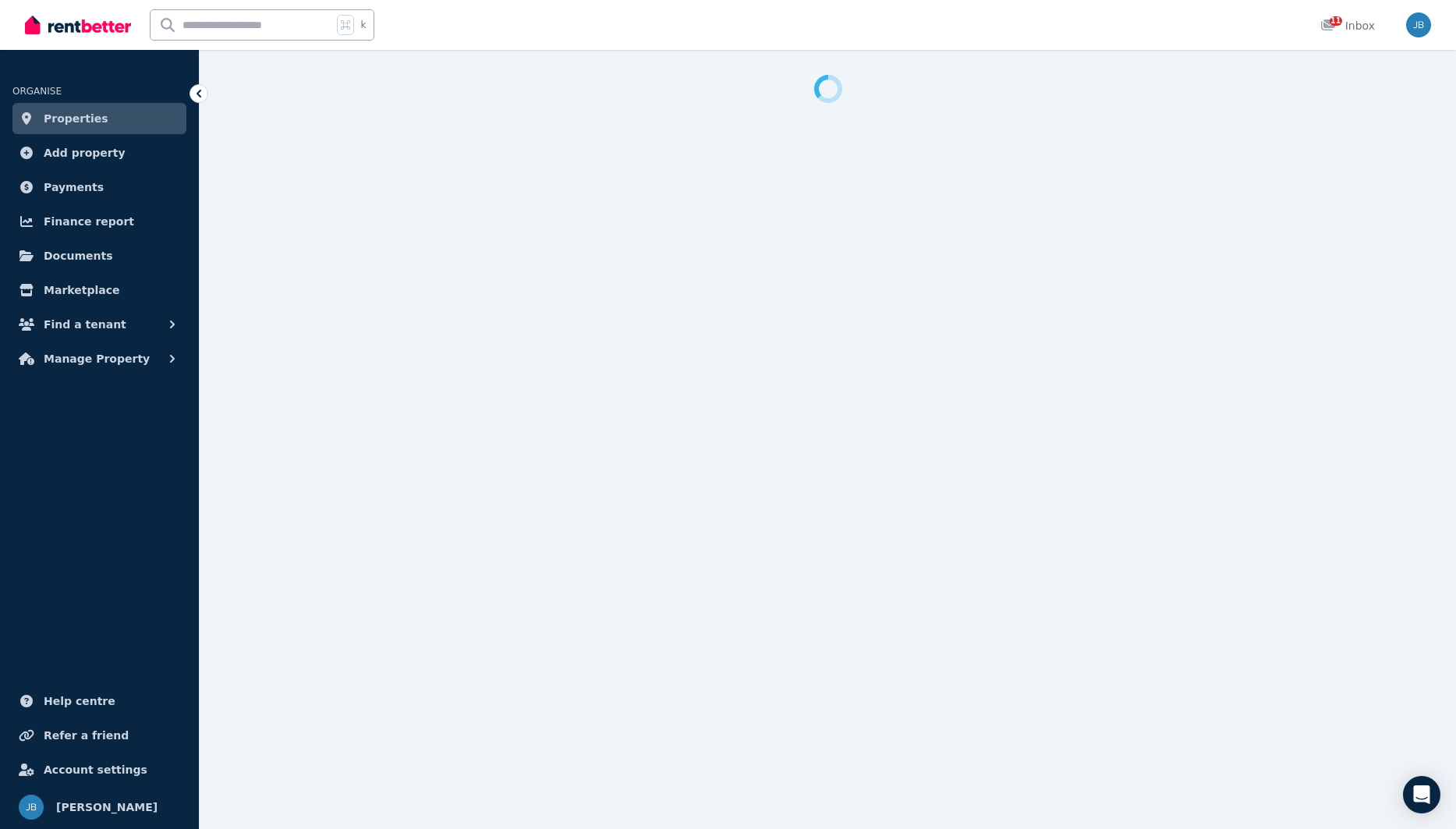
select select "**********"
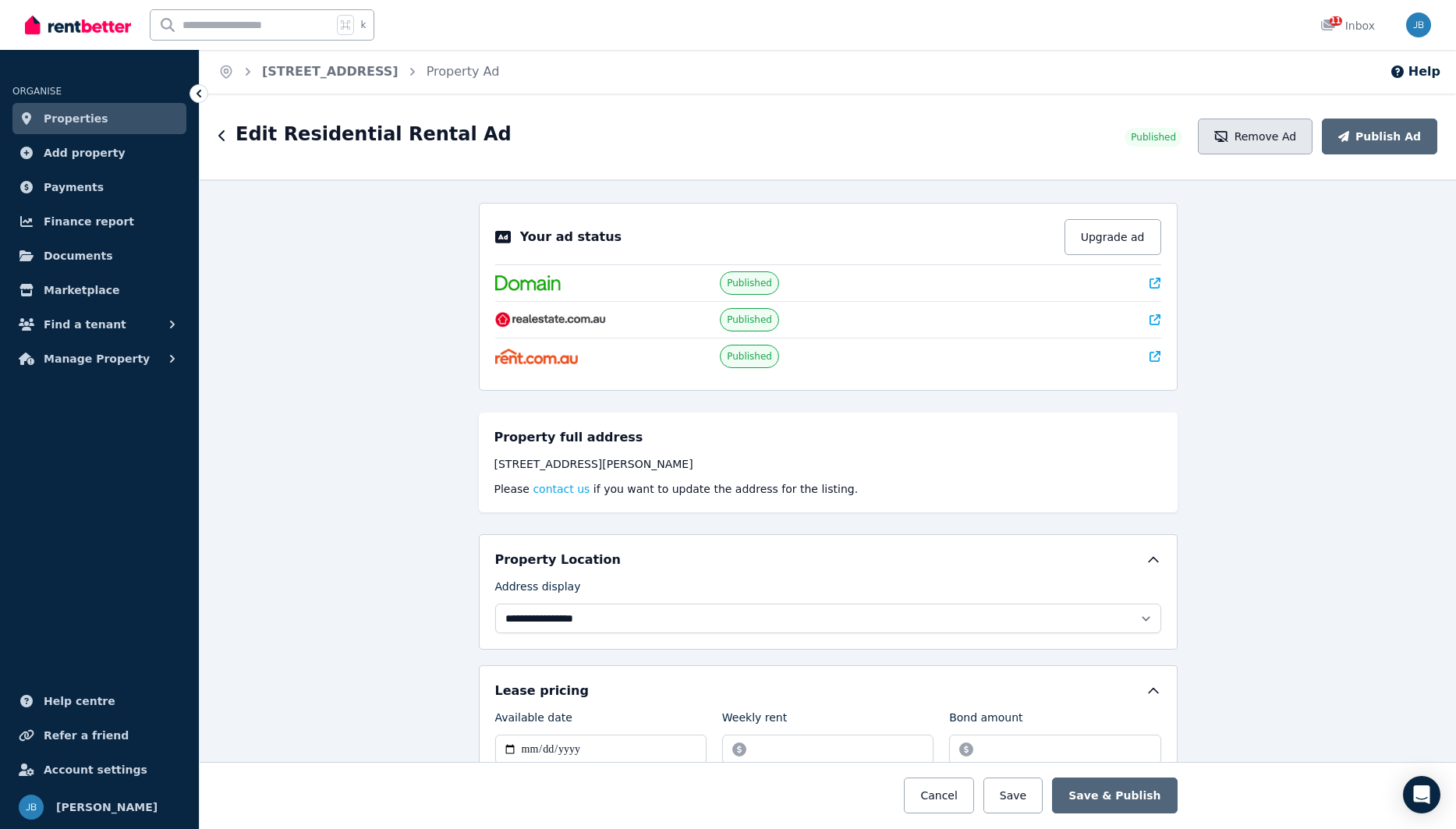
click at [1279, 139] on button "Remove Ad" at bounding box center [1255, 136] width 114 height 36
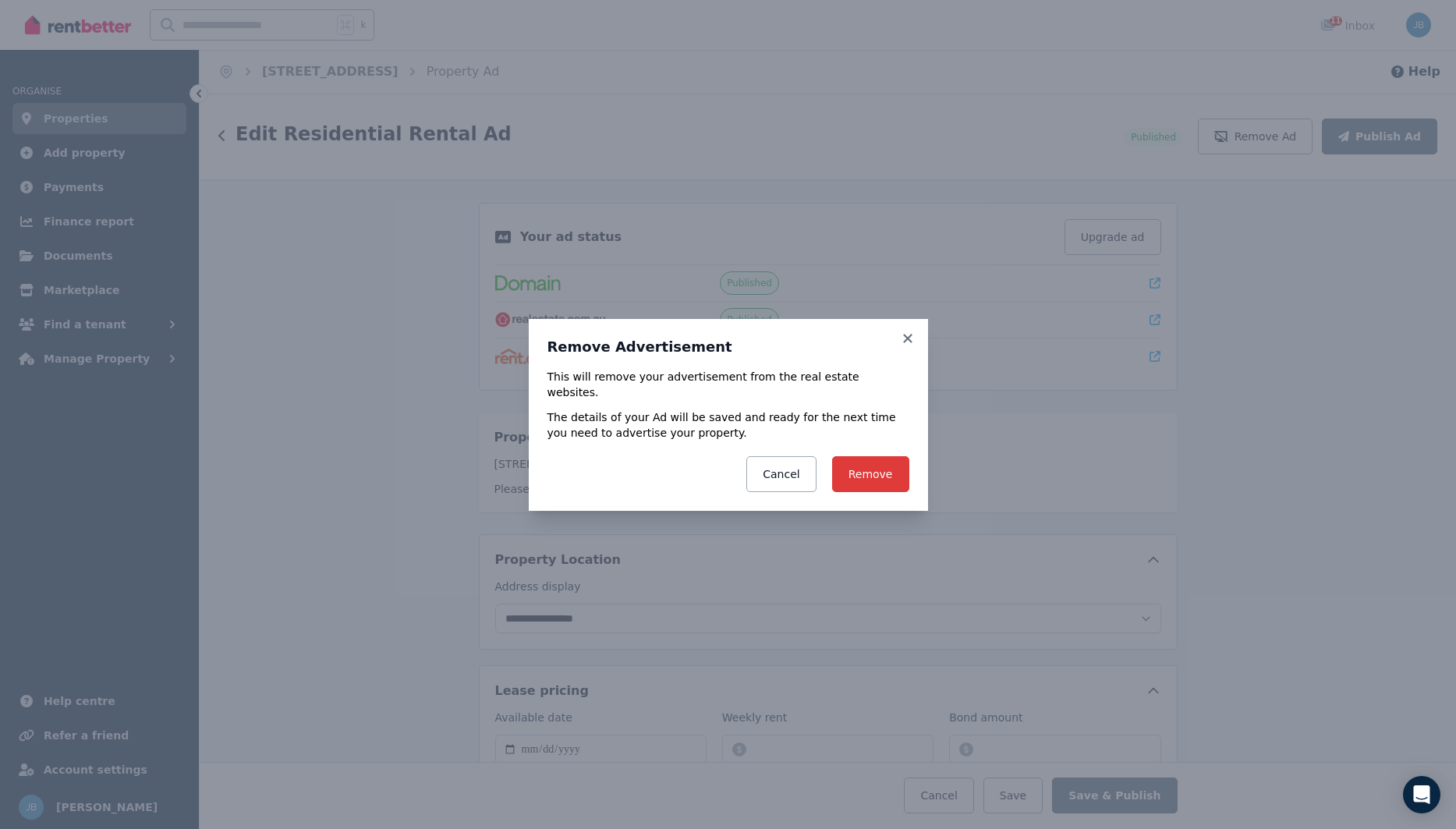
click at [890, 468] on button "Remove" at bounding box center [870, 474] width 77 height 36
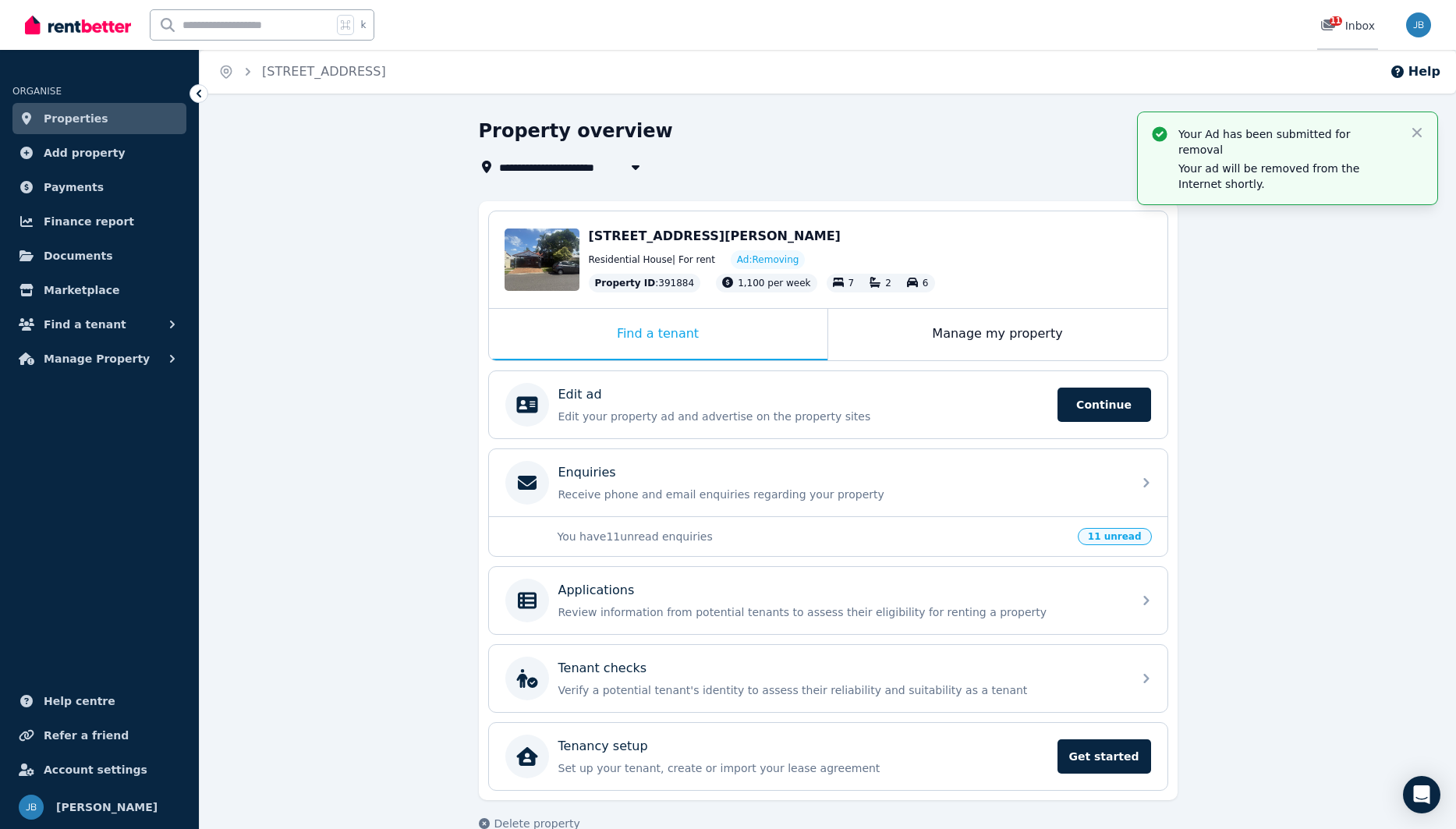
click at [1324, 16] on link "11 Inbox" at bounding box center [1347, 25] width 60 height 49
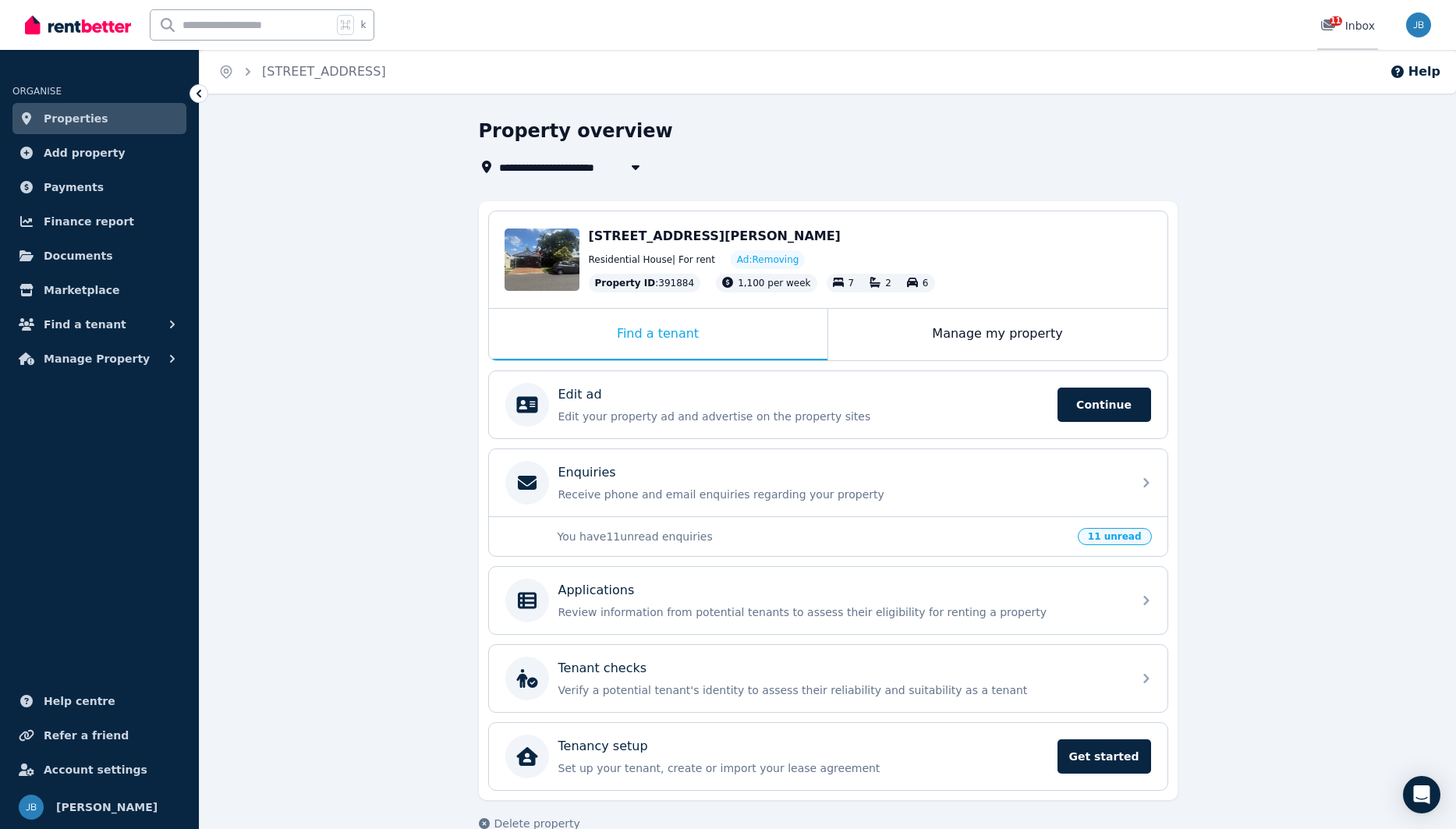
click at [1340, 5] on link "11 Inbox" at bounding box center [1347, 25] width 60 height 49
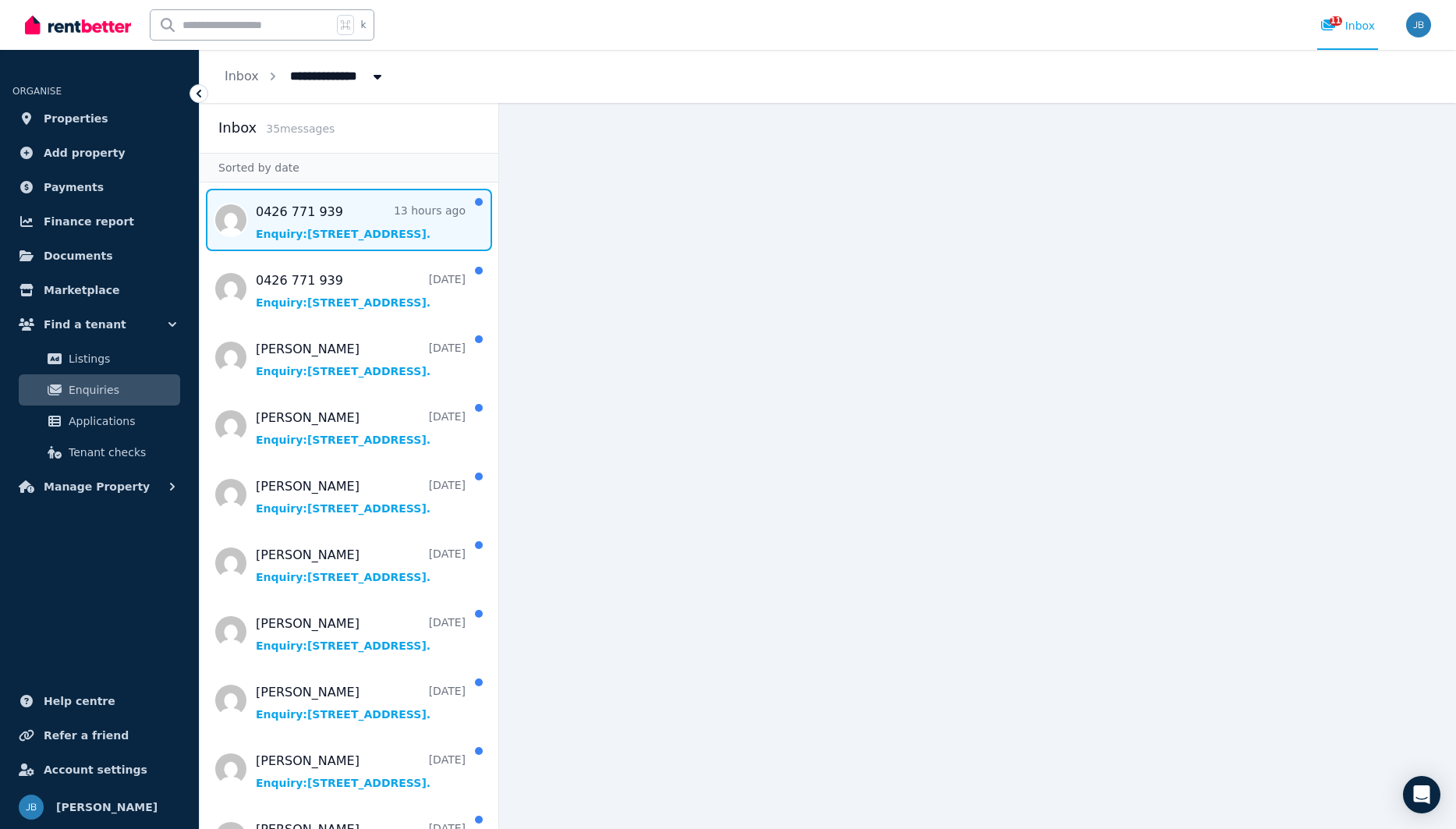
click at [466, 226] on span "Message list" at bounding box center [349, 220] width 299 height 62
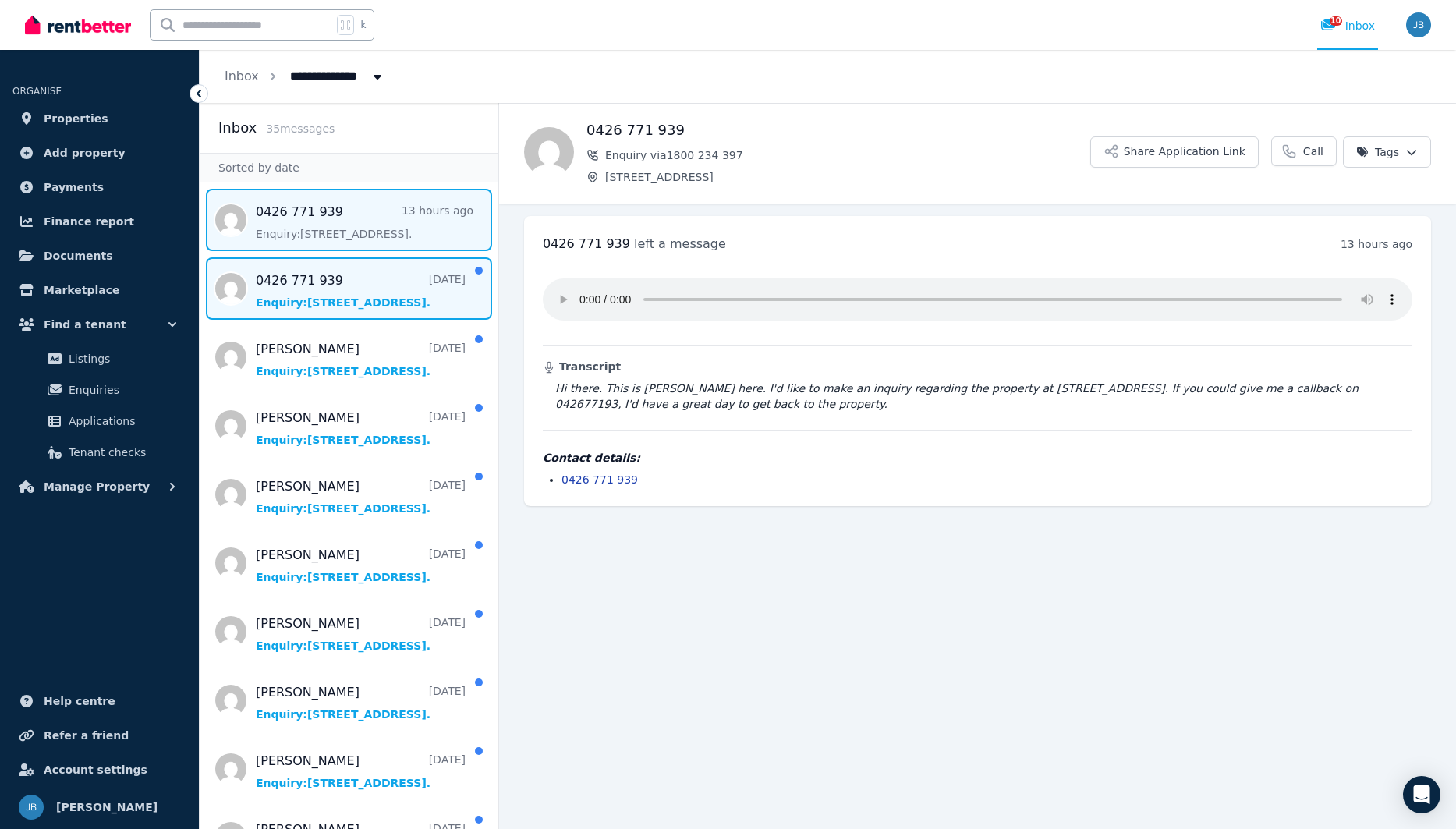
click at [343, 294] on span "Message list" at bounding box center [349, 289] width 299 height 62
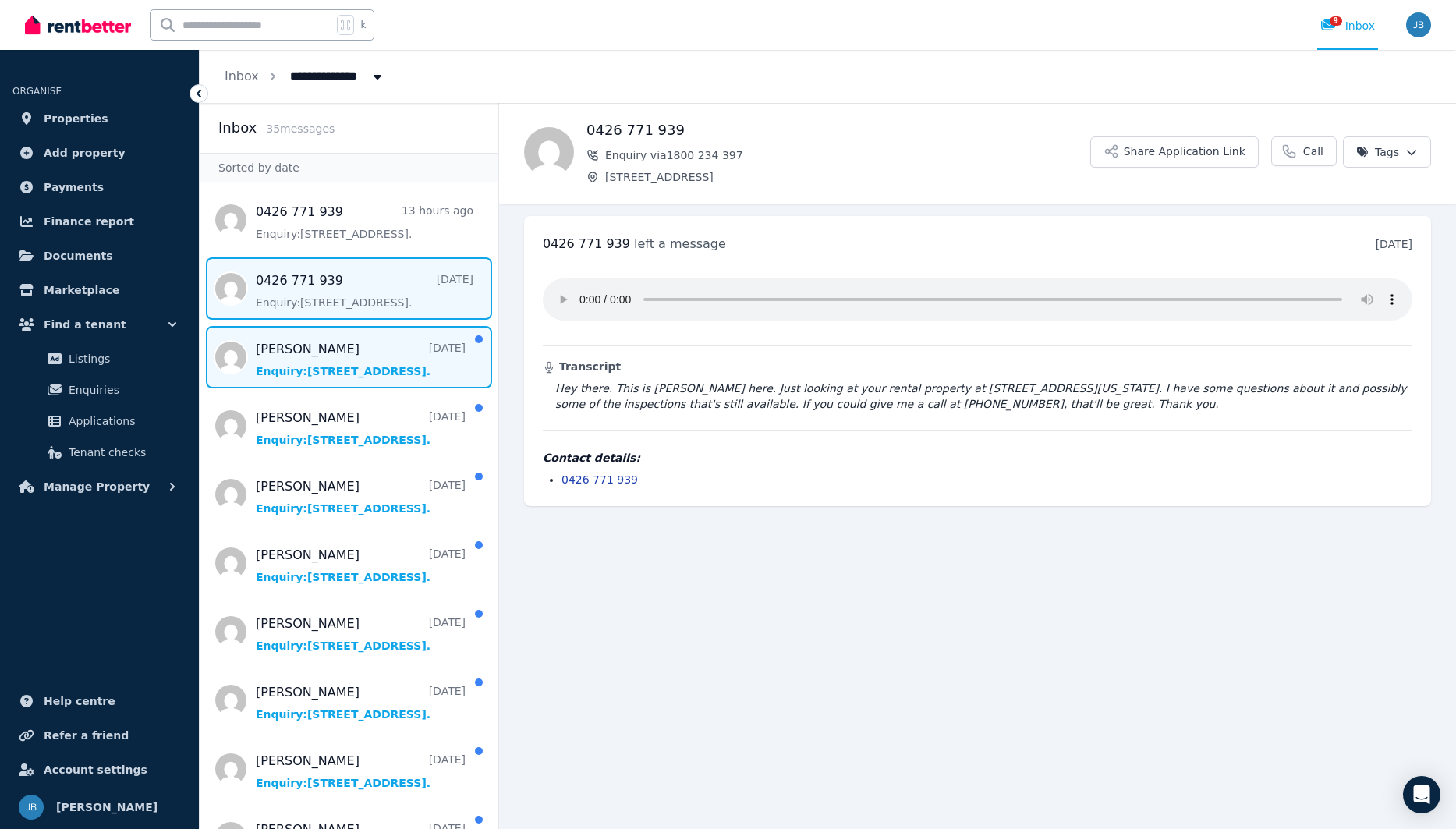
click at [363, 344] on span "Message list" at bounding box center [349, 357] width 299 height 62
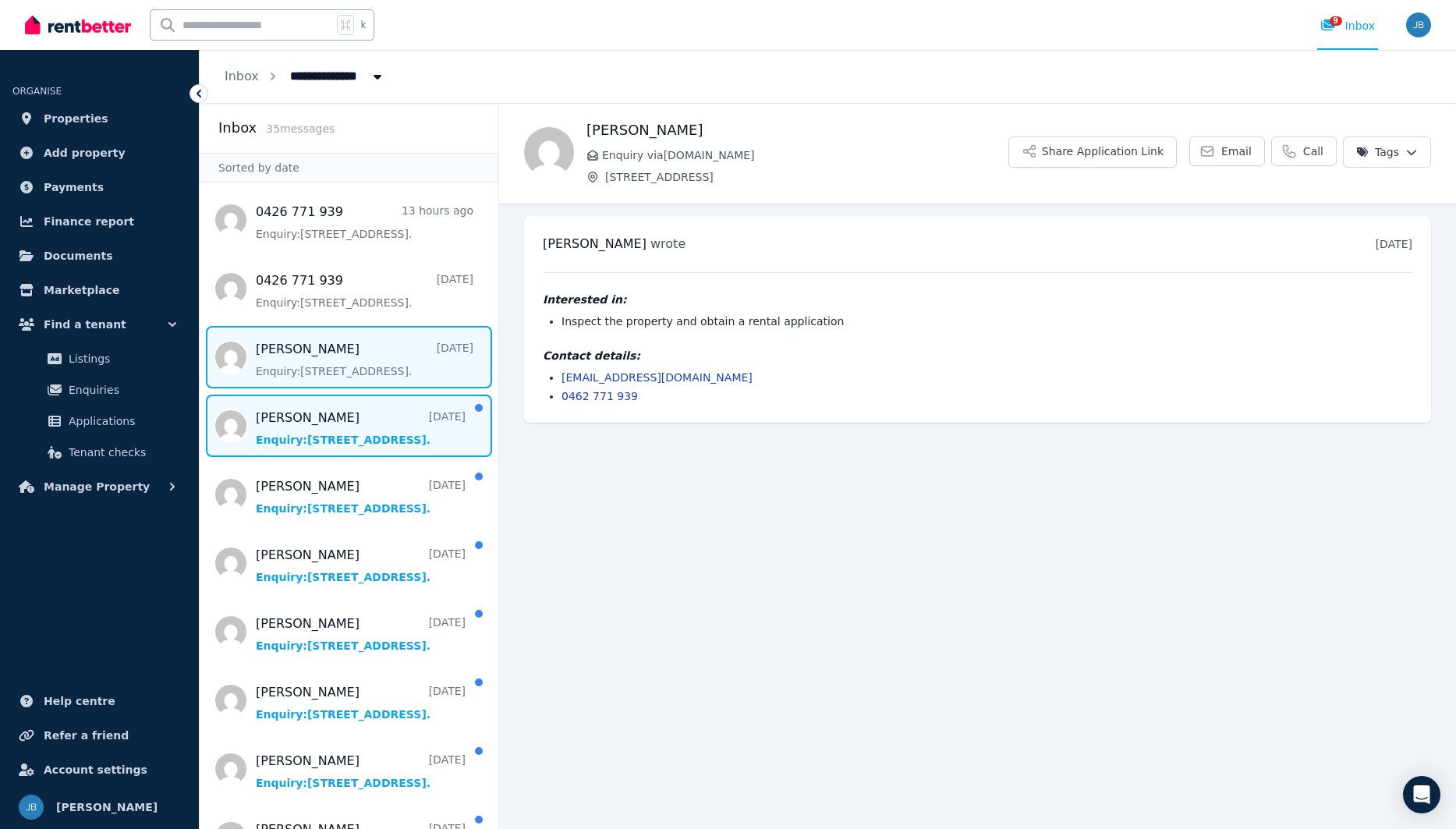
click at [350, 431] on span "Message list" at bounding box center [349, 426] width 299 height 62
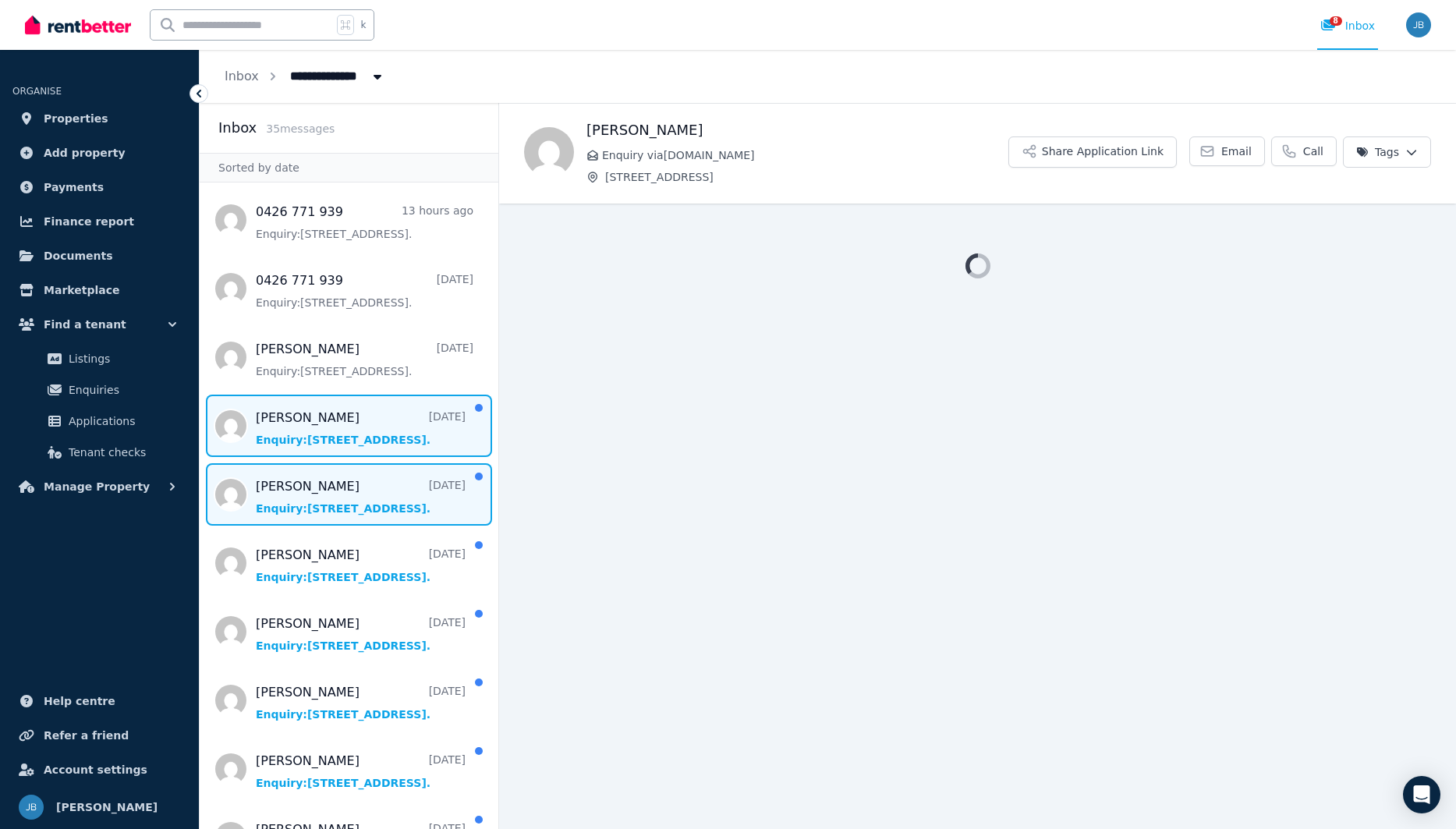
click at [312, 487] on span "Message list" at bounding box center [349, 495] width 299 height 62
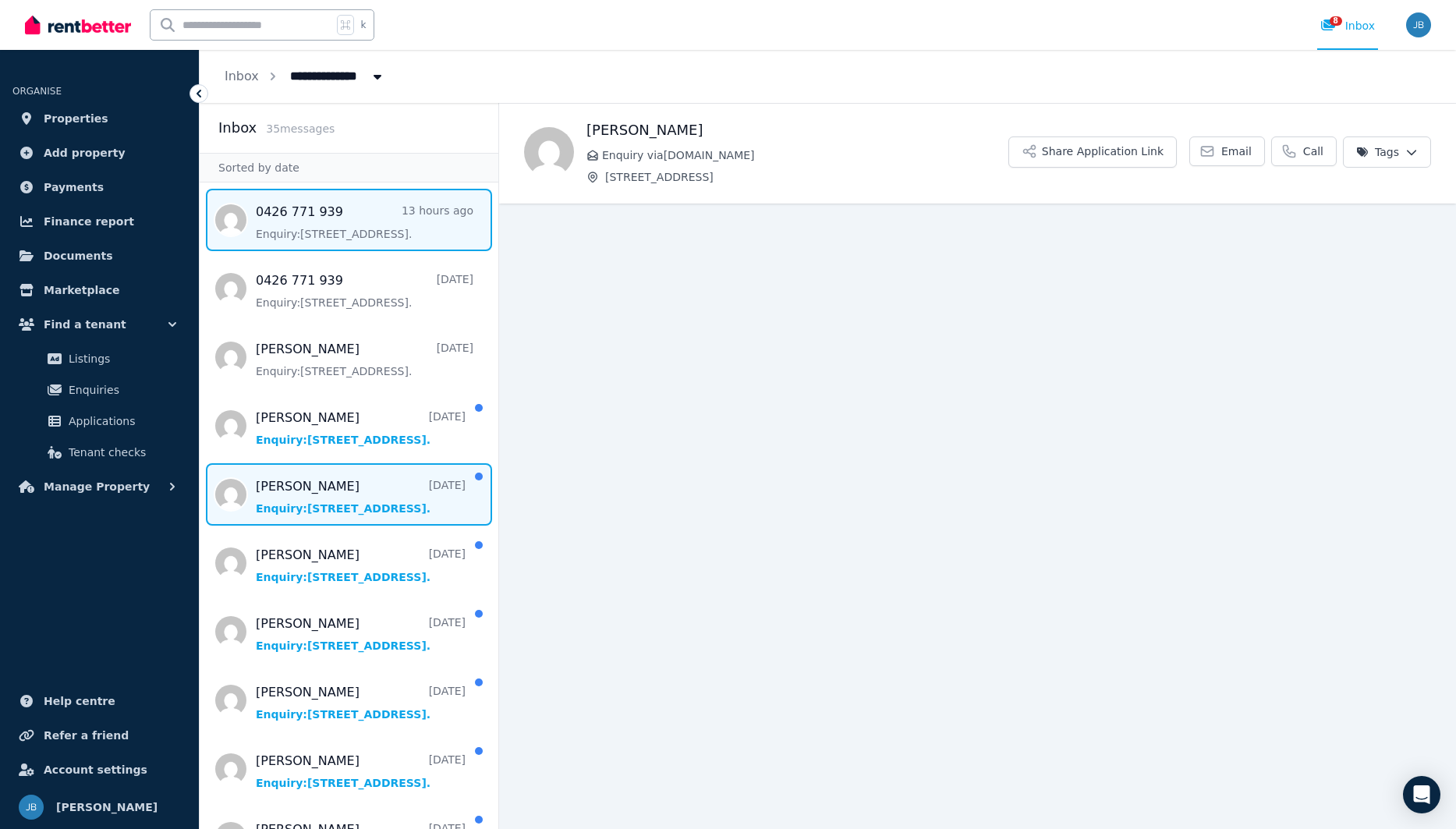
click at [392, 224] on span "Message list" at bounding box center [349, 220] width 299 height 62
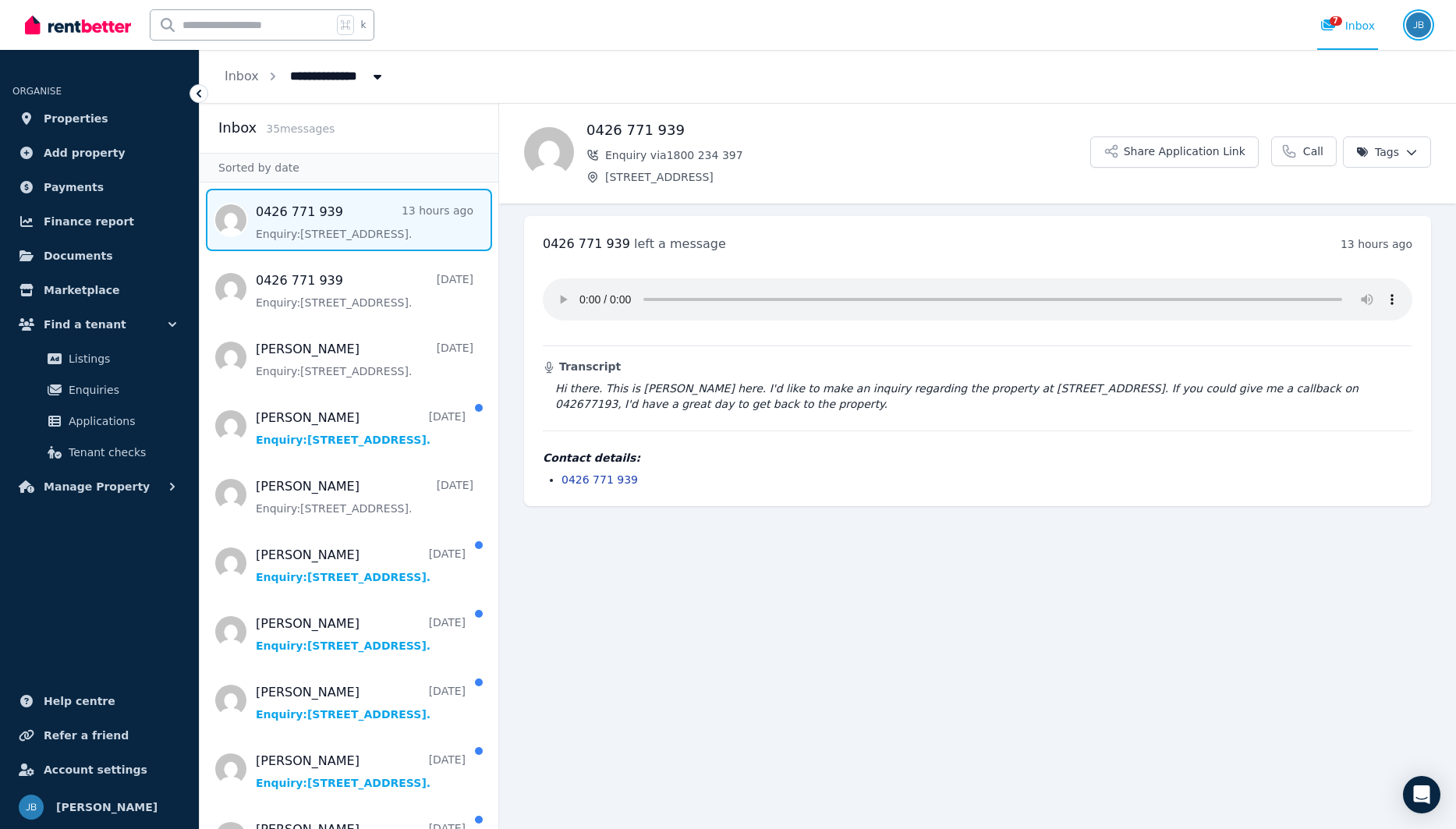
click at [1425, 29] on img "button" at bounding box center [1418, 25] width 25 height 25
click at [1160, 42] on div "k 7 Inbox" at bounding box center [701, 25] width 1353 height 49
click at [233, 67] on ol "**********" at bounding box center [305, 76] width 211 height 53
click at [236, 78] on link "Inbox" at bounding box center [241, 76] width 34 height 15
click at [251, 72] on link "Inbox" at bounding box center [241, 76] width 34 height 15
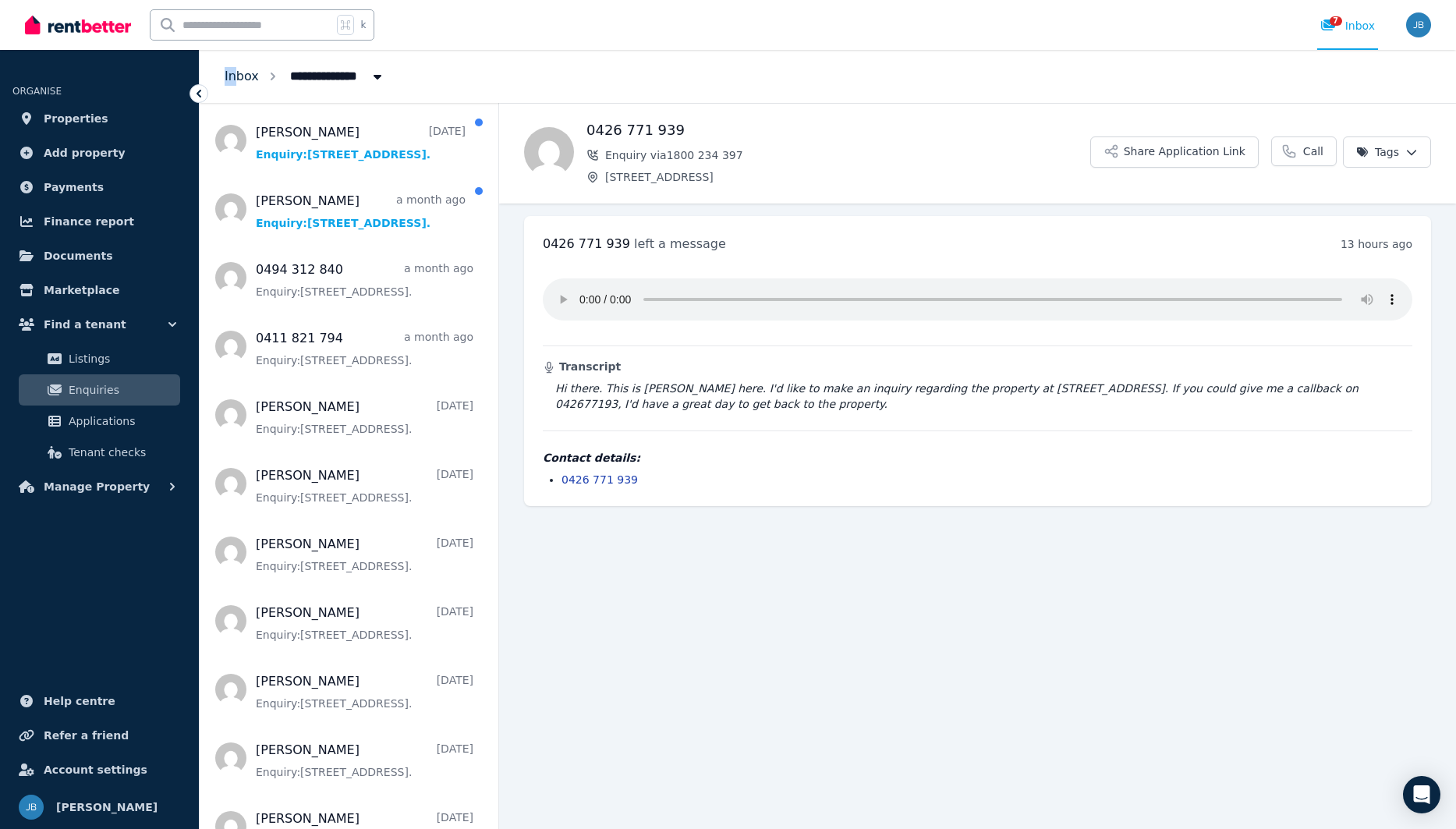
scroll to position [237, 0]
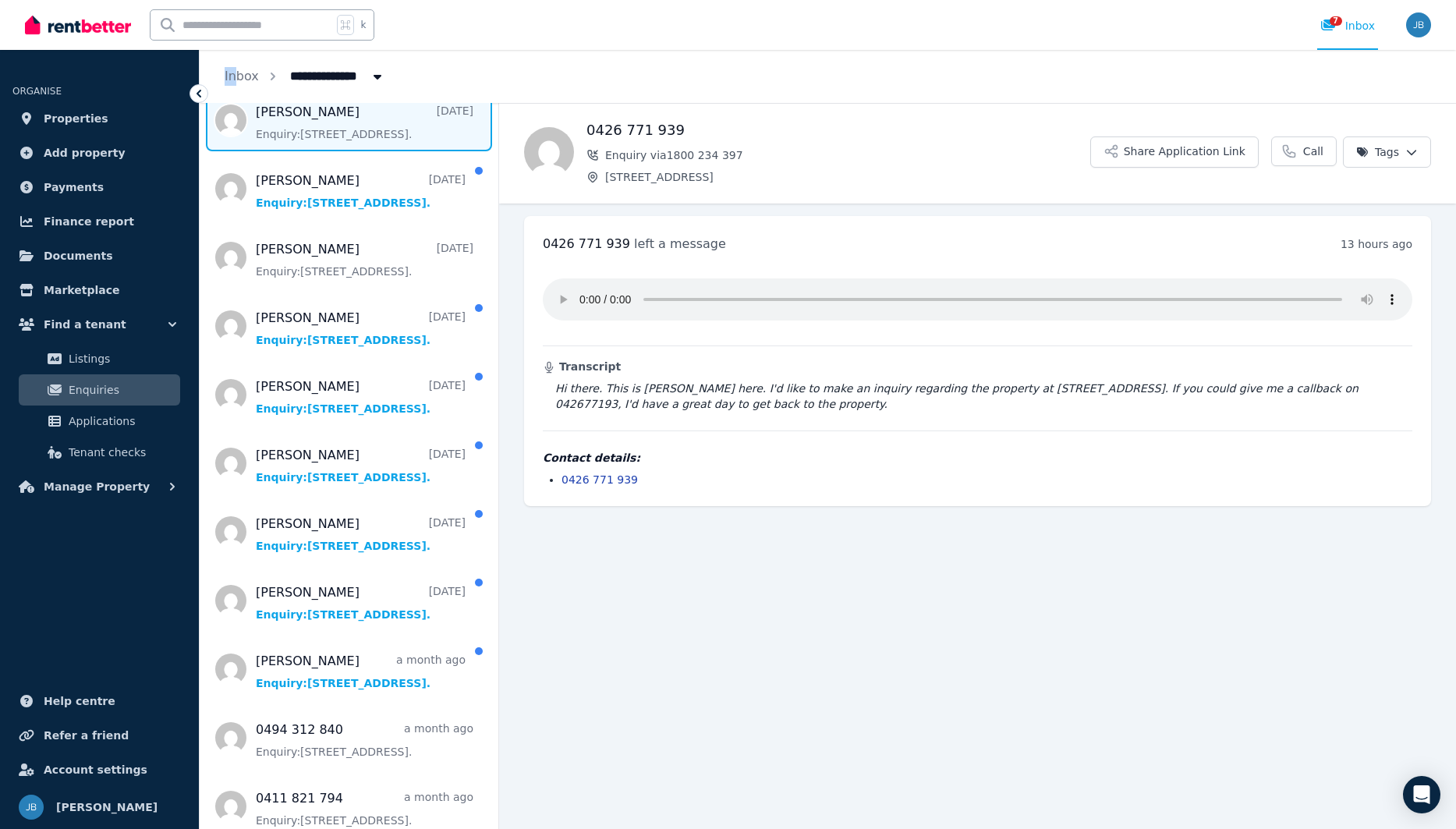
click at [343, 145] on span "Message list" at bounding box center [349, 120] width 299 height 62
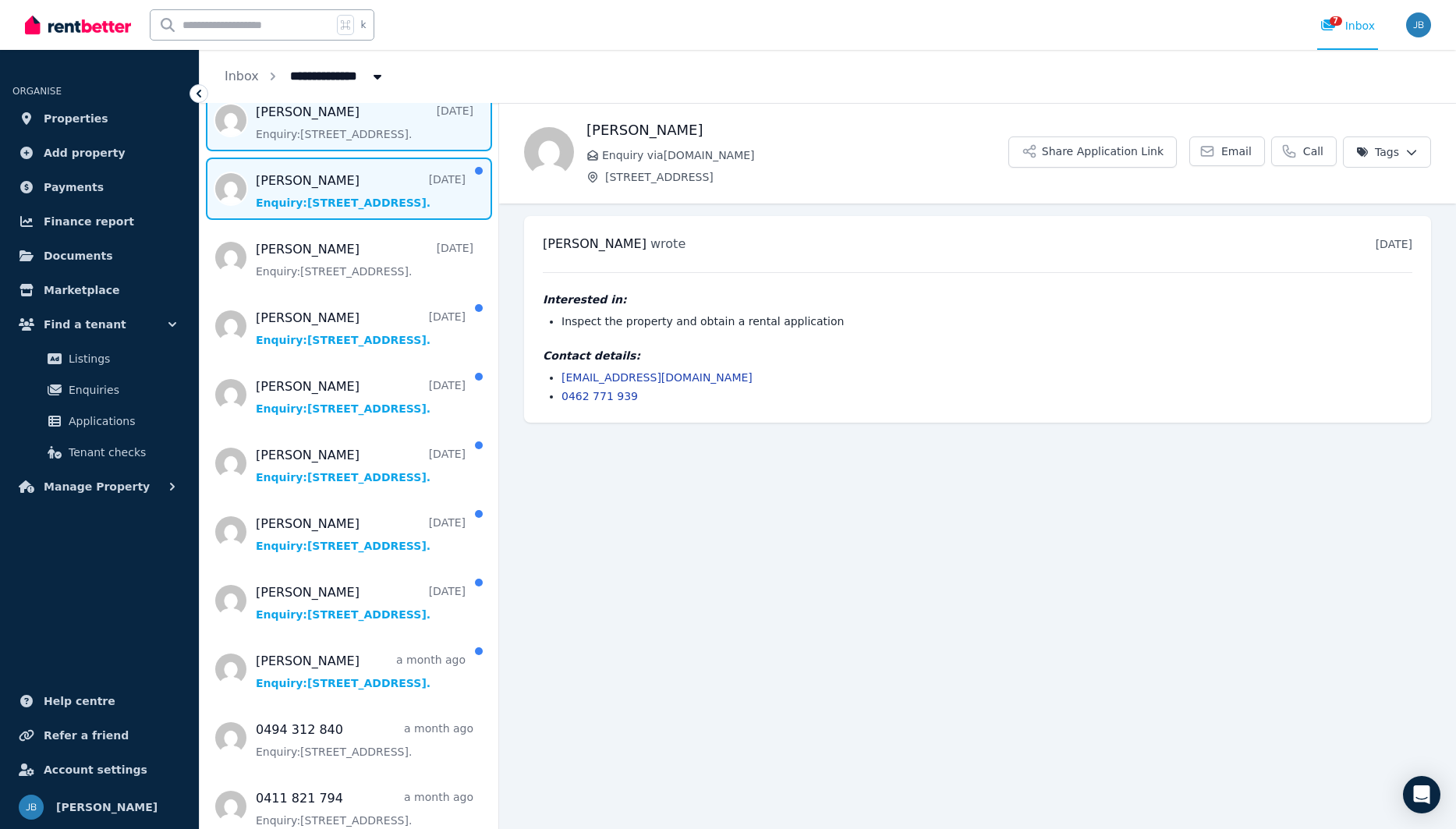
click at [358, 205] on span "Message list" at bounding box center [349, 189] width 299 height 62
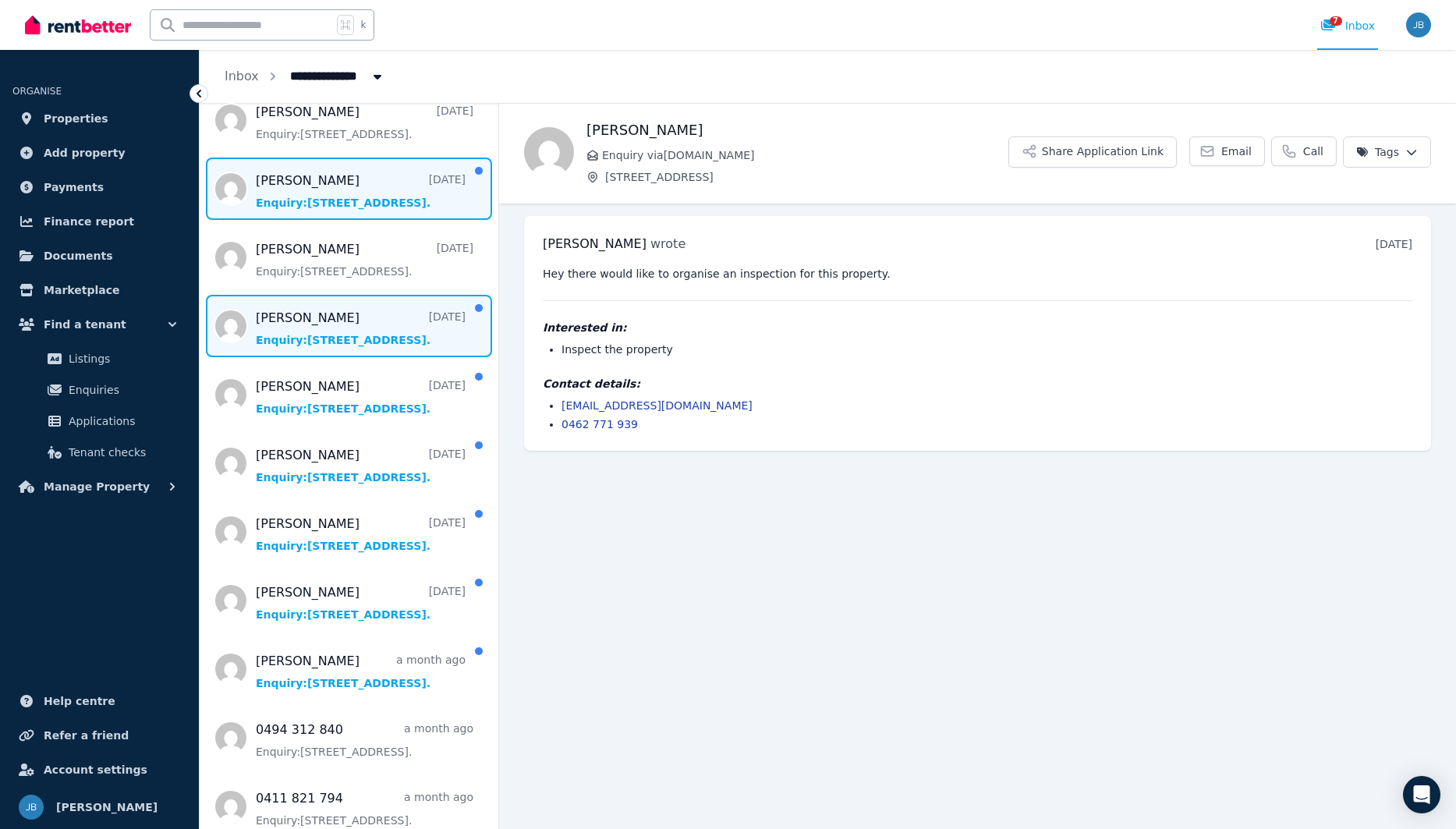
click at [353, 329] on span "Message list" at bounding box center [349, 326] width 299 height 62
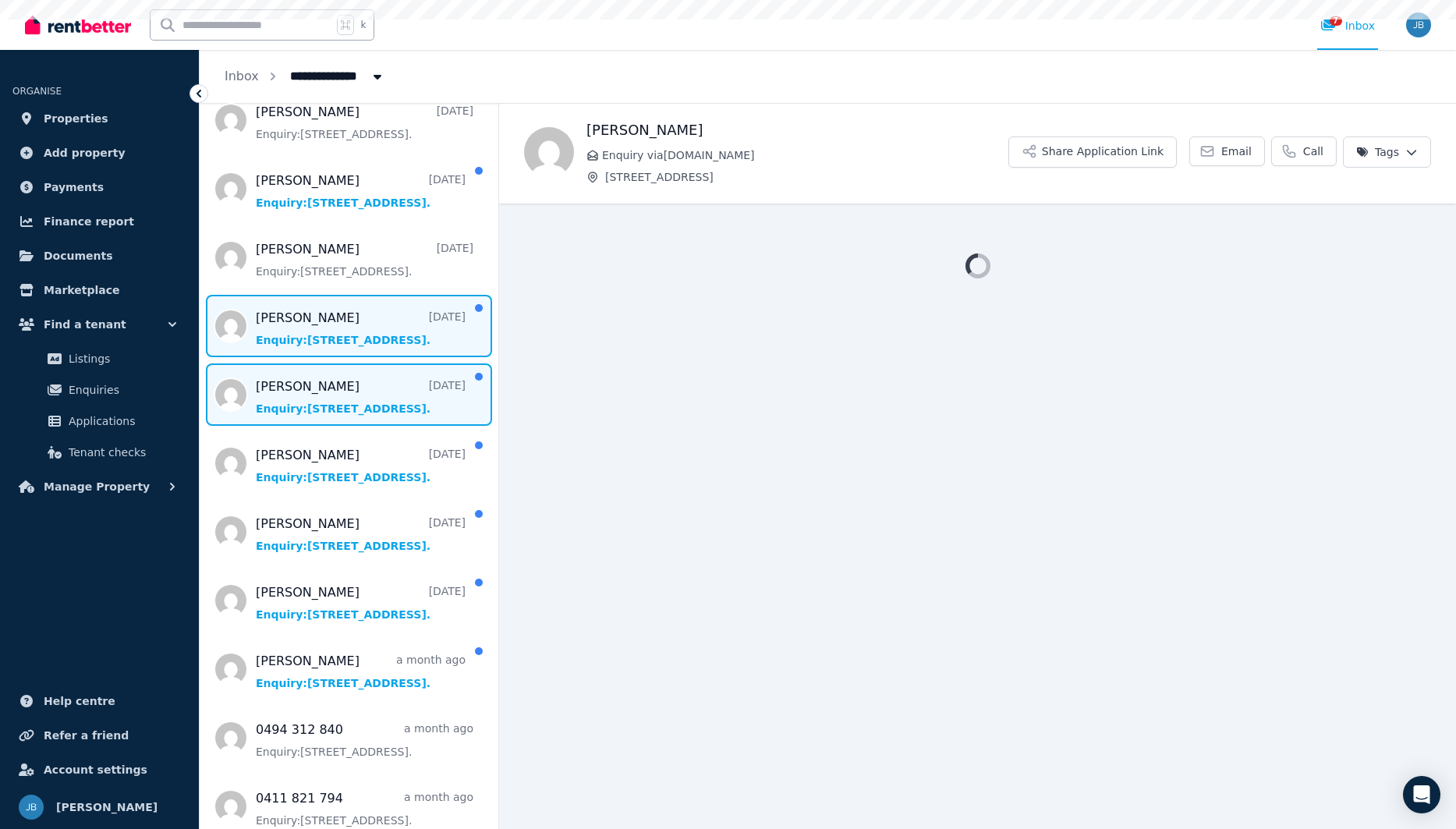
click at [324, 401] on span "Message list" at bounding box center [349, 395] width 299 height 62
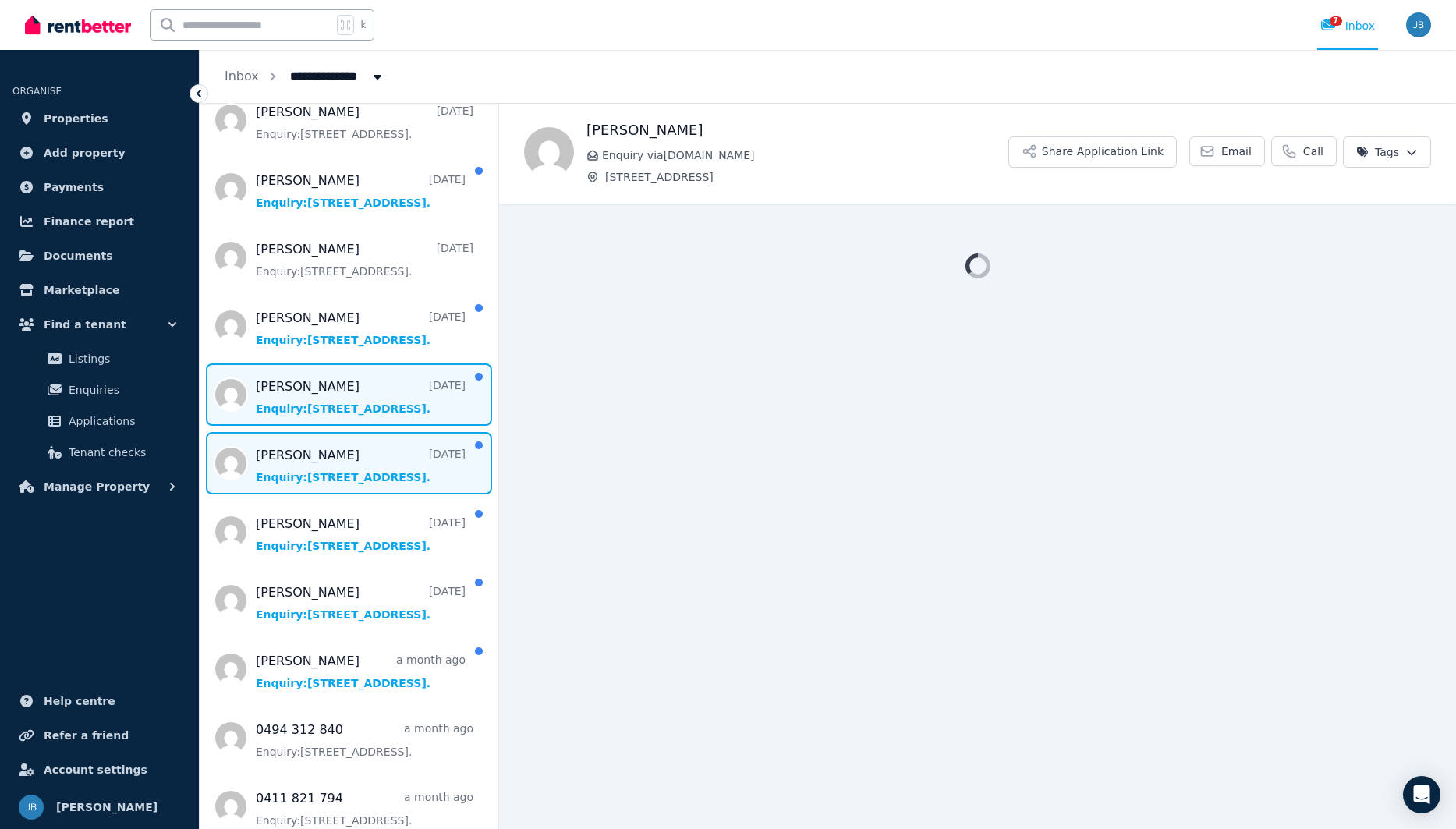
click at [323, 468] on span "Message list" at bounding box center [349, 464] width 299 height 62
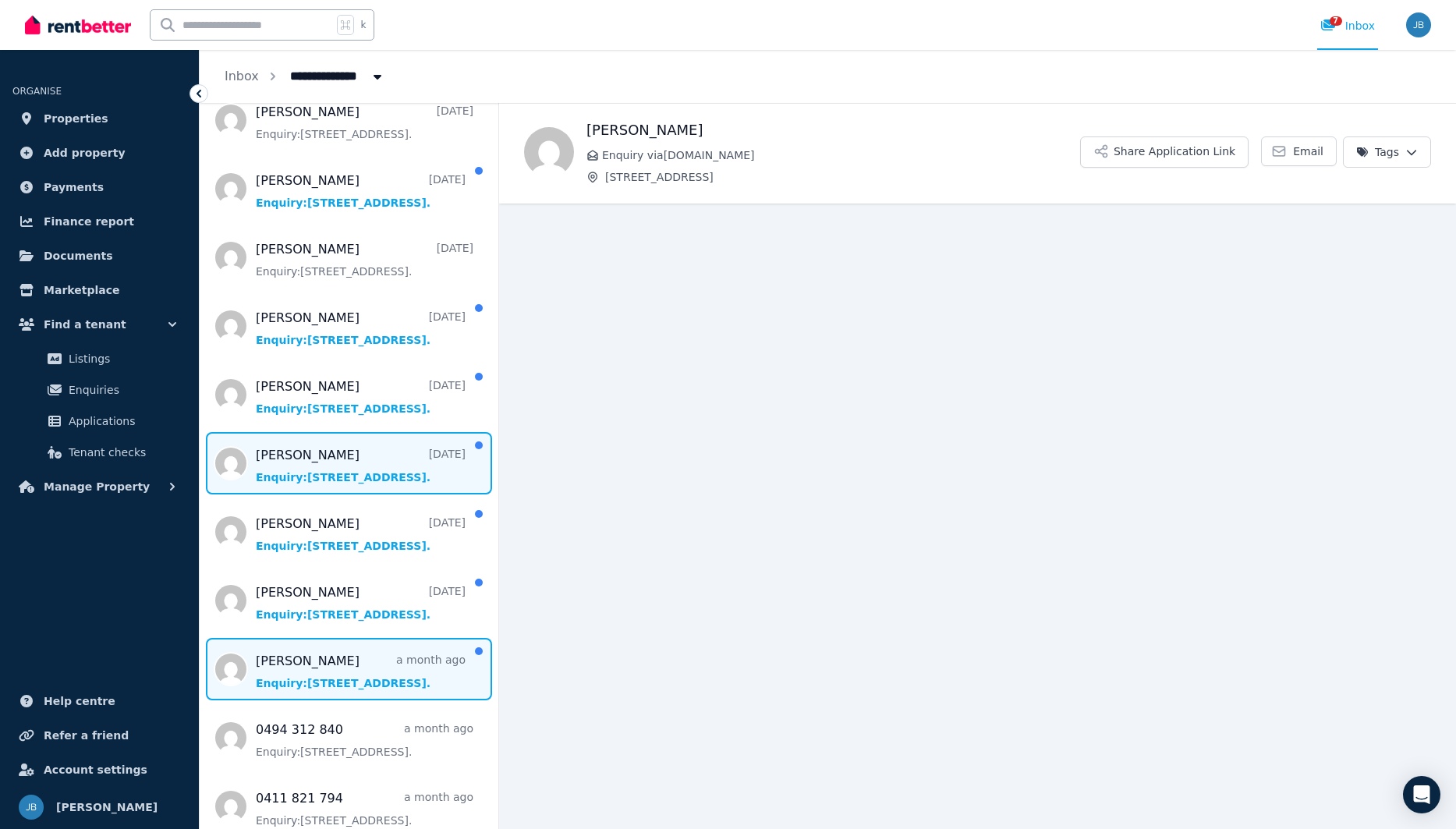
click at [347, 679] on span "Message list" at bounding box center [349, 669] width 299 height 62
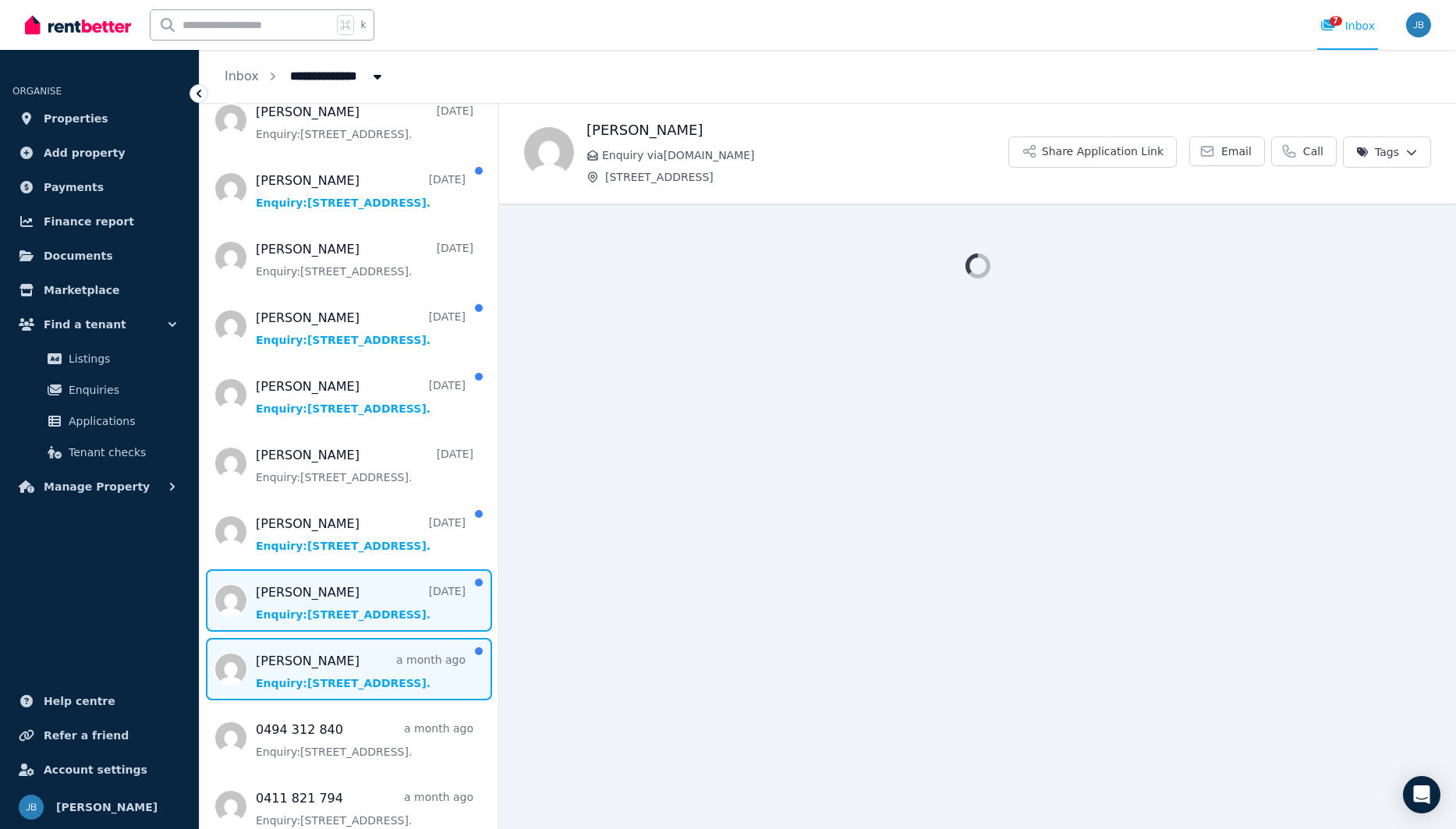
click at [330, 605] on span "Message list" at bounding box center [349, 601] width 299 height 62
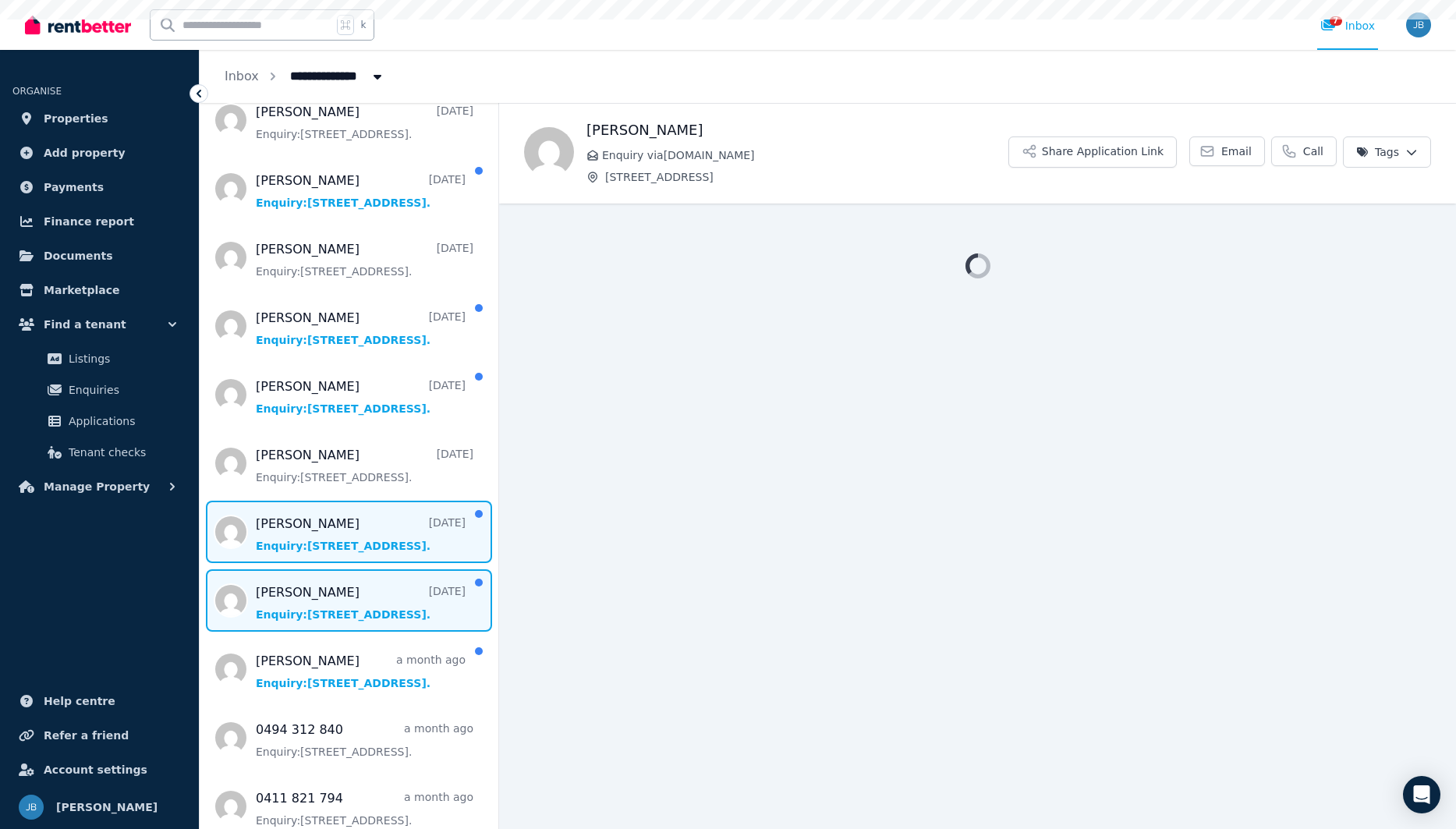
click at [327, 538] on span "Message list" at bounding box center [349, 532] width 299 height 62
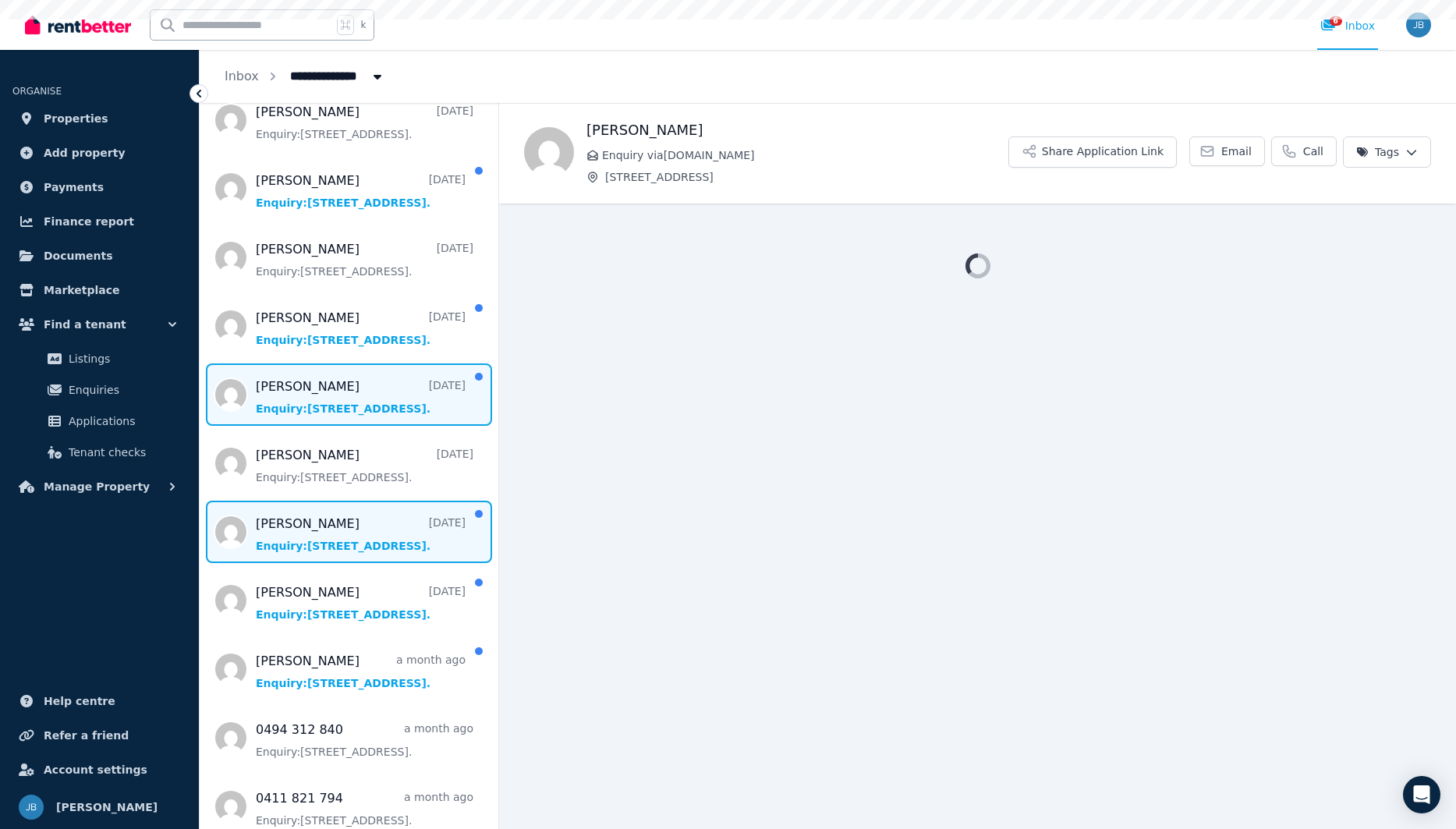
click at [347, 391] on span "Message list" at bounding box center [349, 395] width 299 height 62
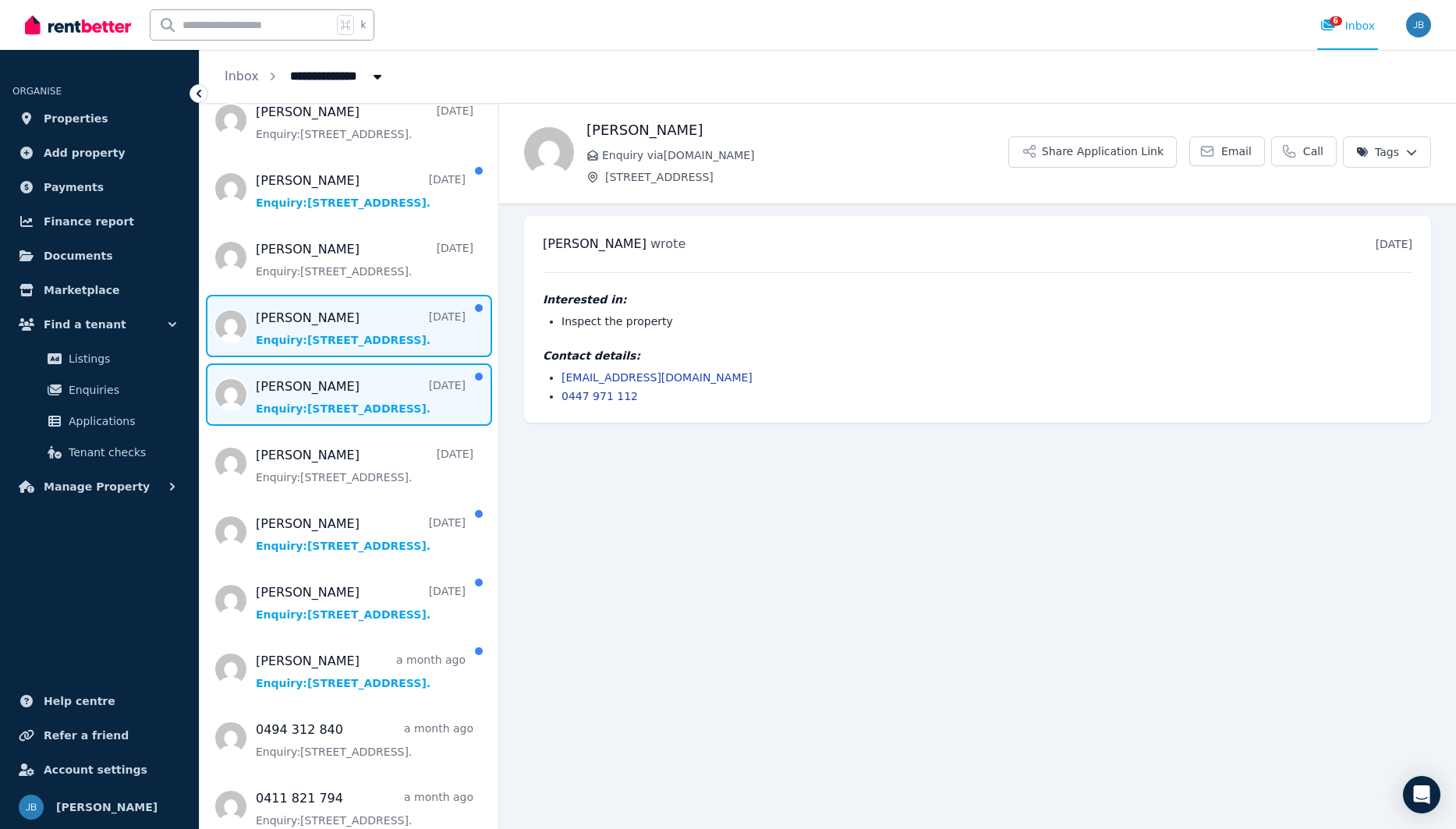
click at [339, 327] on span "Message list" at bounding box center [349, 326] width 299 height 62
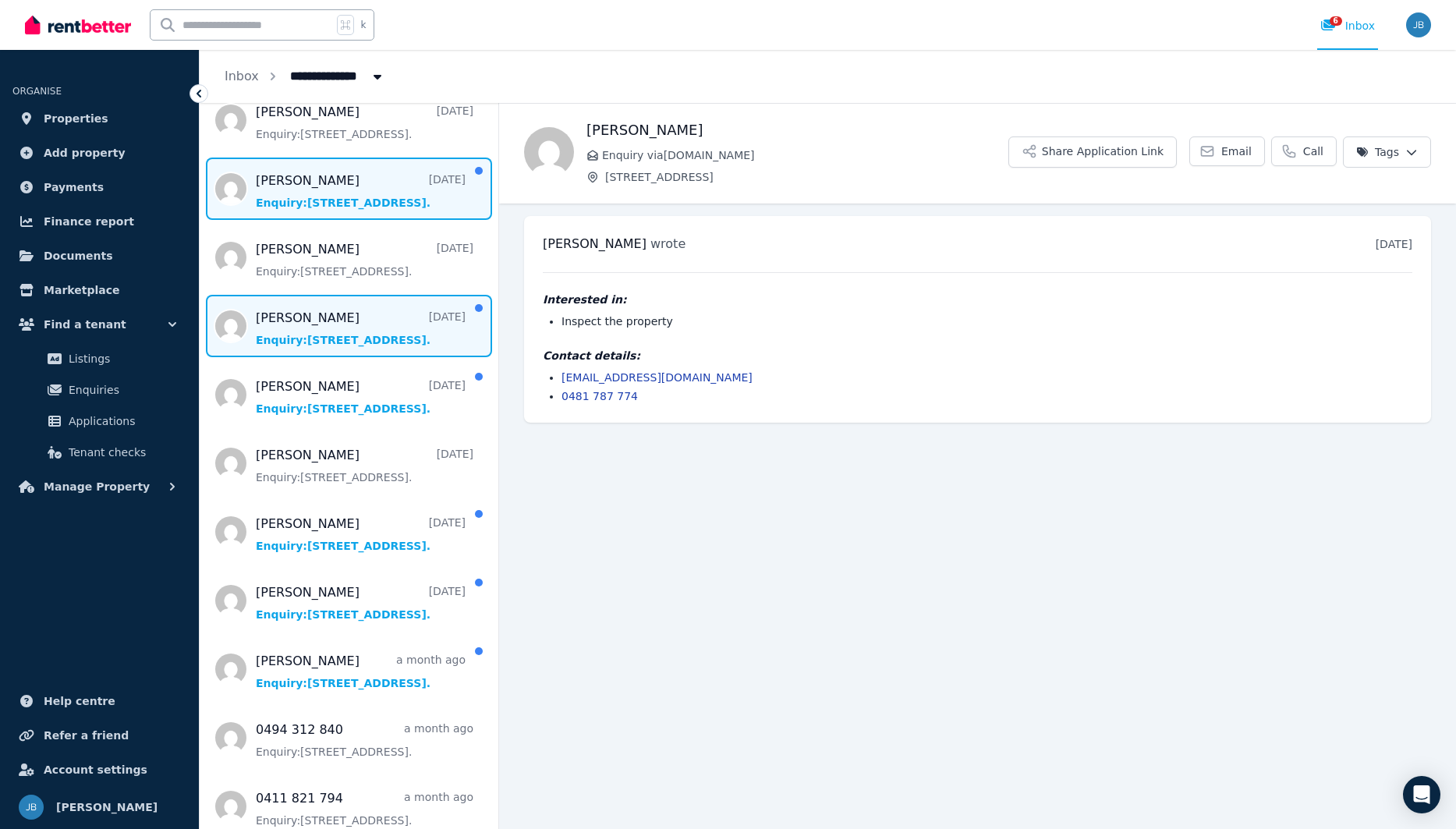
click at [327, 200] on span "Message list" at bounding box center [349, 189] width 299 height 62
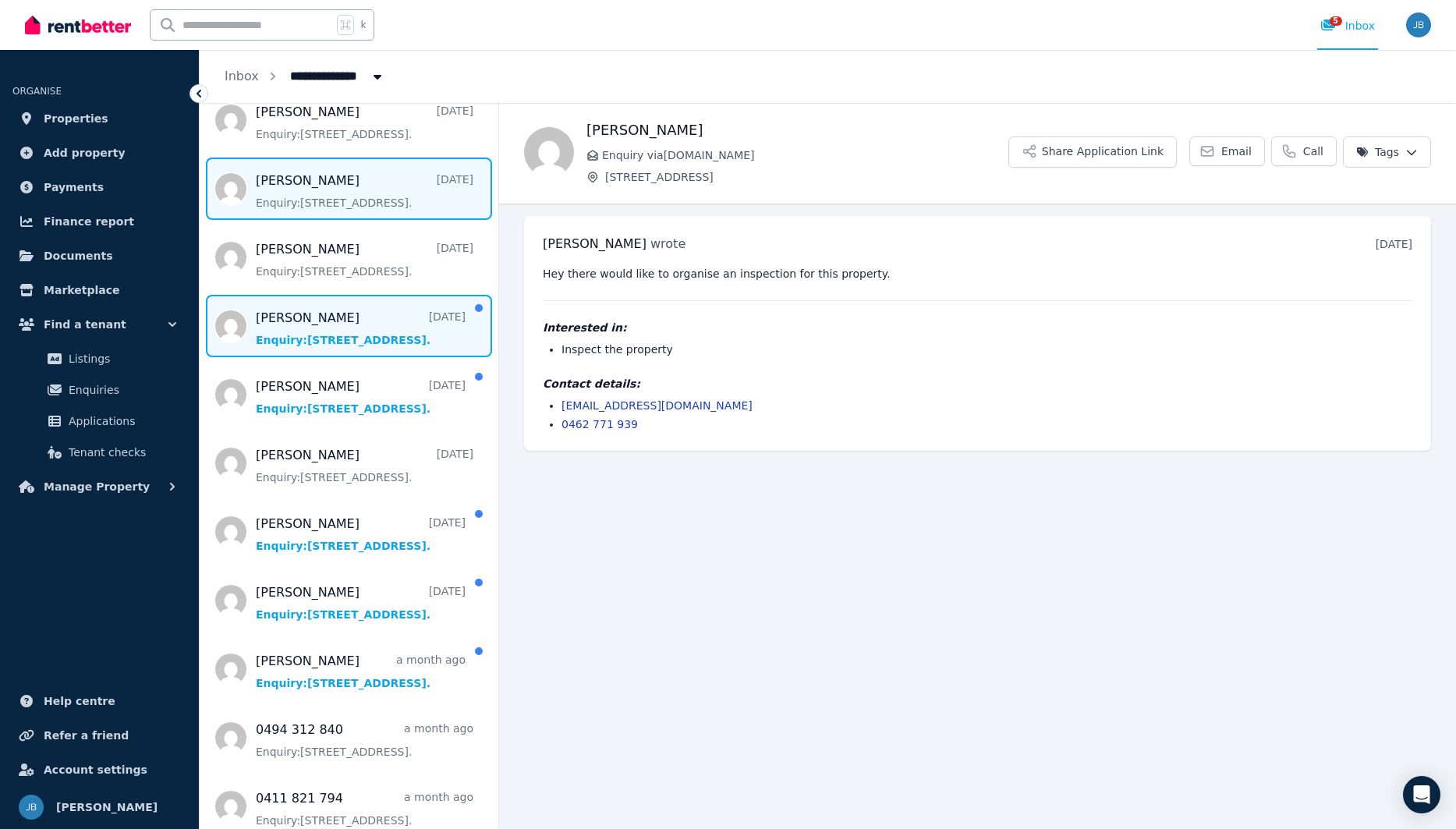
click at [317, 353] on span "Message list" at bounding box center [349, 326] width 299 height 62
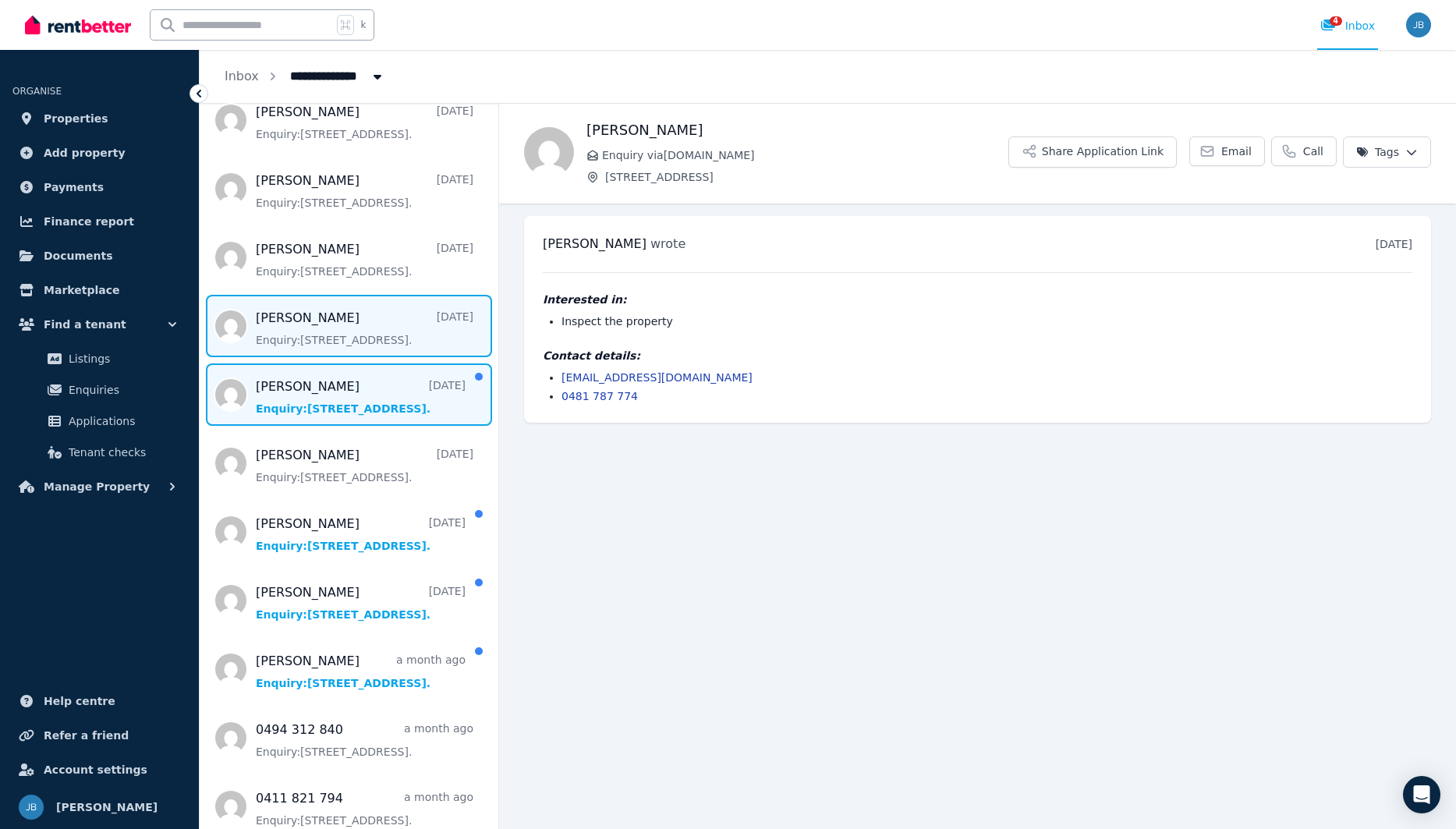
click at [331, 413] on span "Message list" at bounding box center [349, 395] width 299 height 62
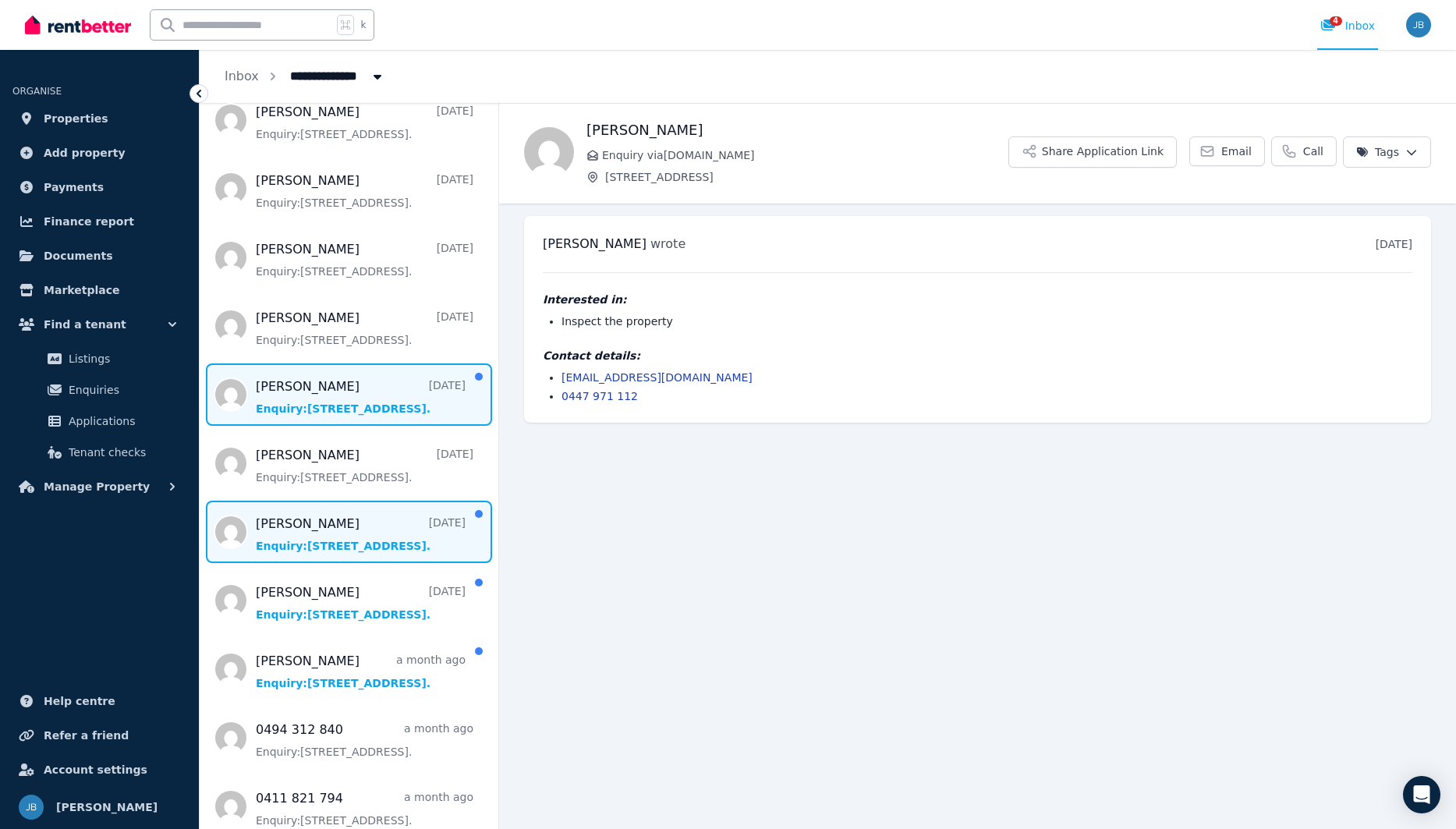
click at [337, 527] on span "Message list" at bounding box center [349, 532] width 299 height 62
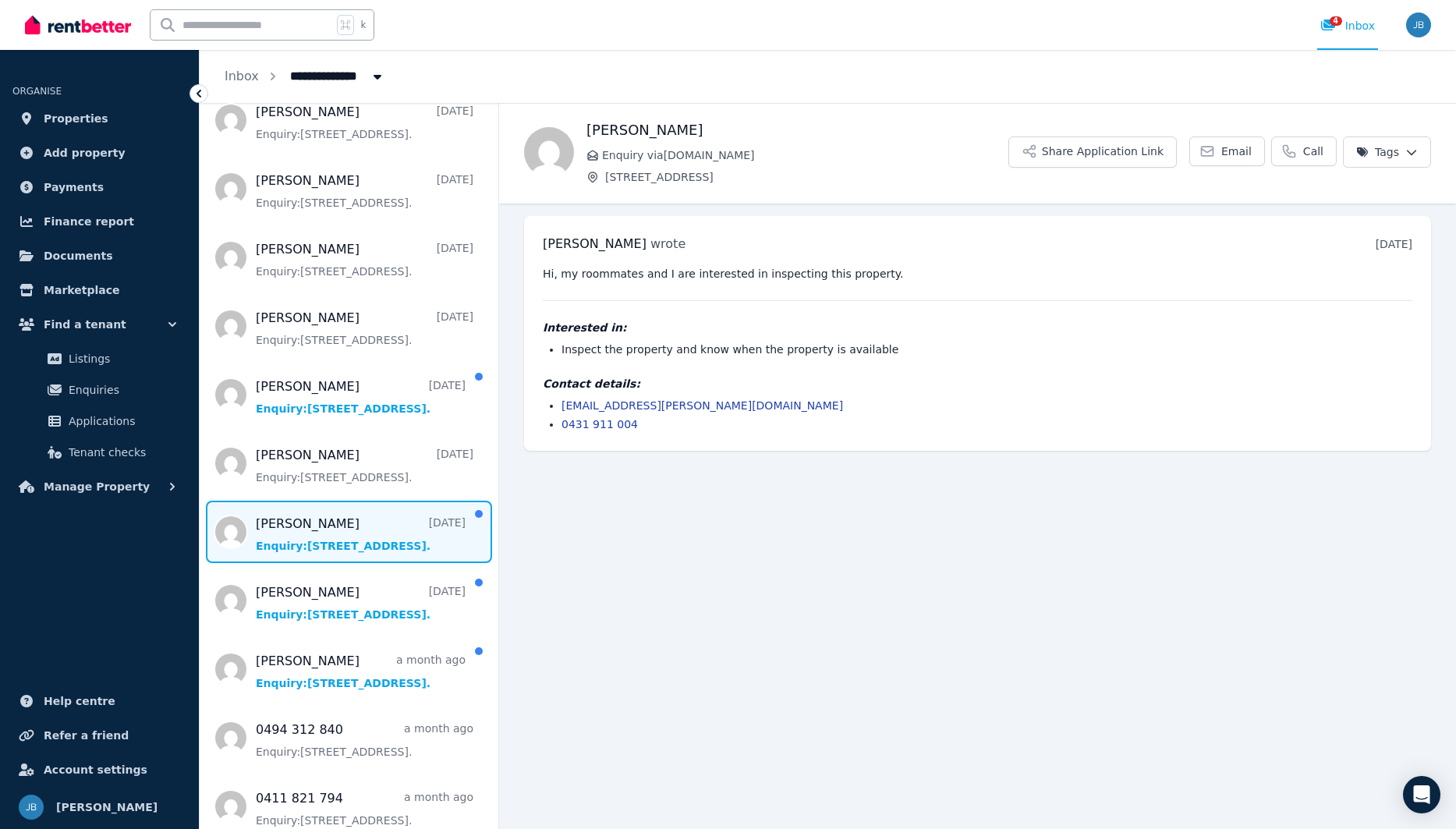
click at [338, 531] on span "Message list" at bounding box center [349, 532] width 299 height 62
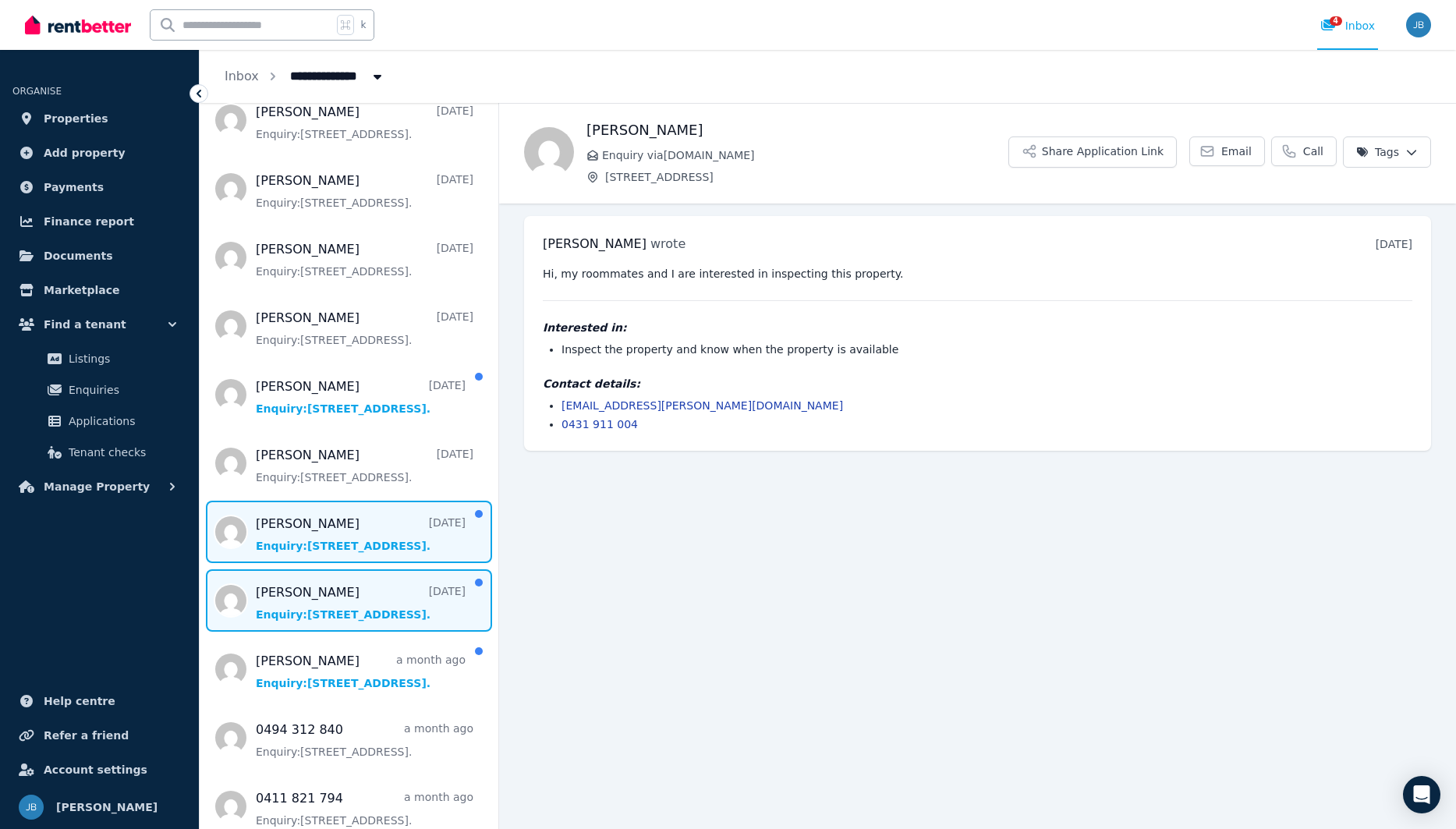
click at [327, 627] on span "Message list" at bounding box center [349, 601] width 299 height 62
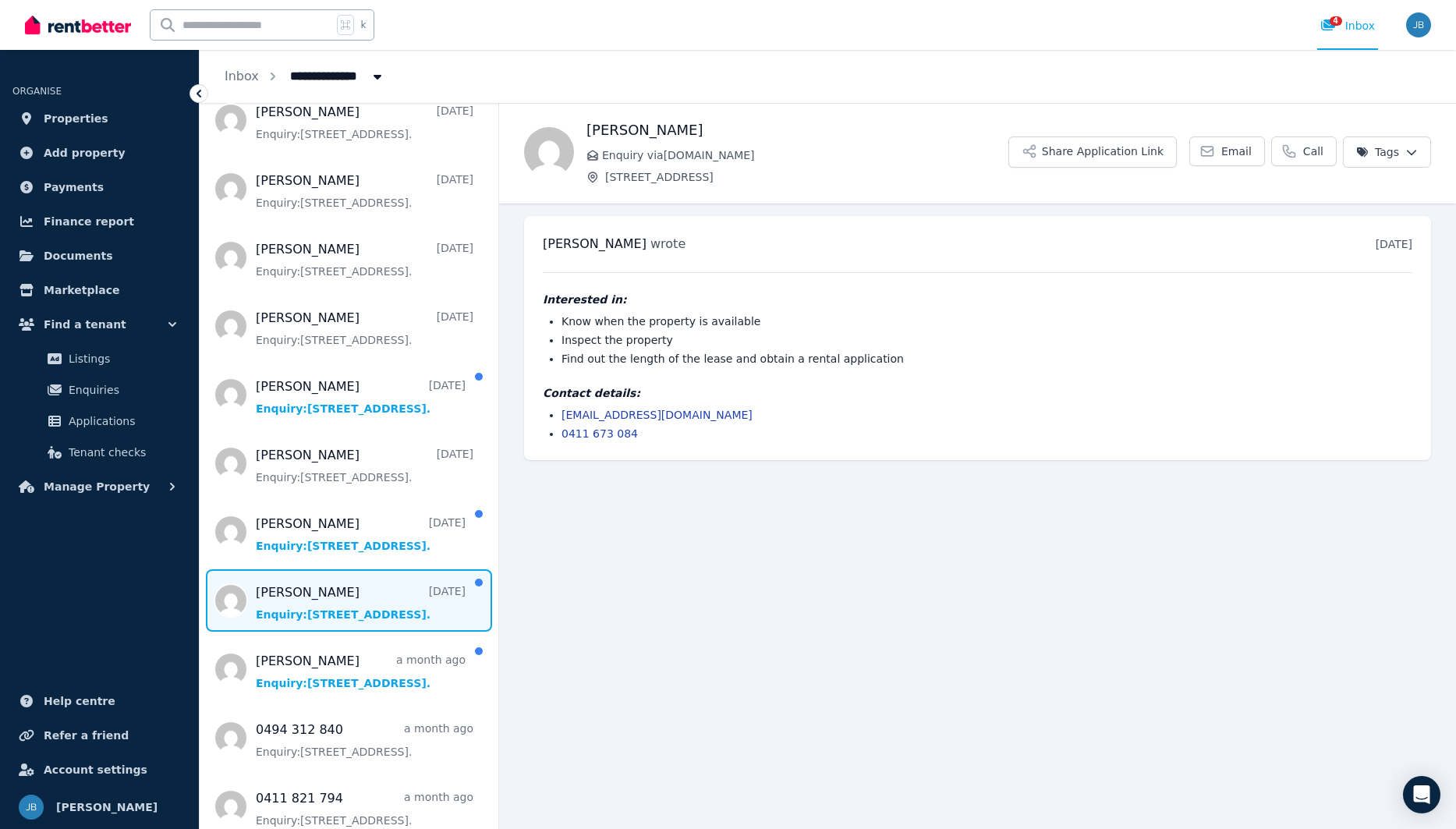
click at [341, 605] on span "Message list" at bounding box center [349, 601] width 299 height 62
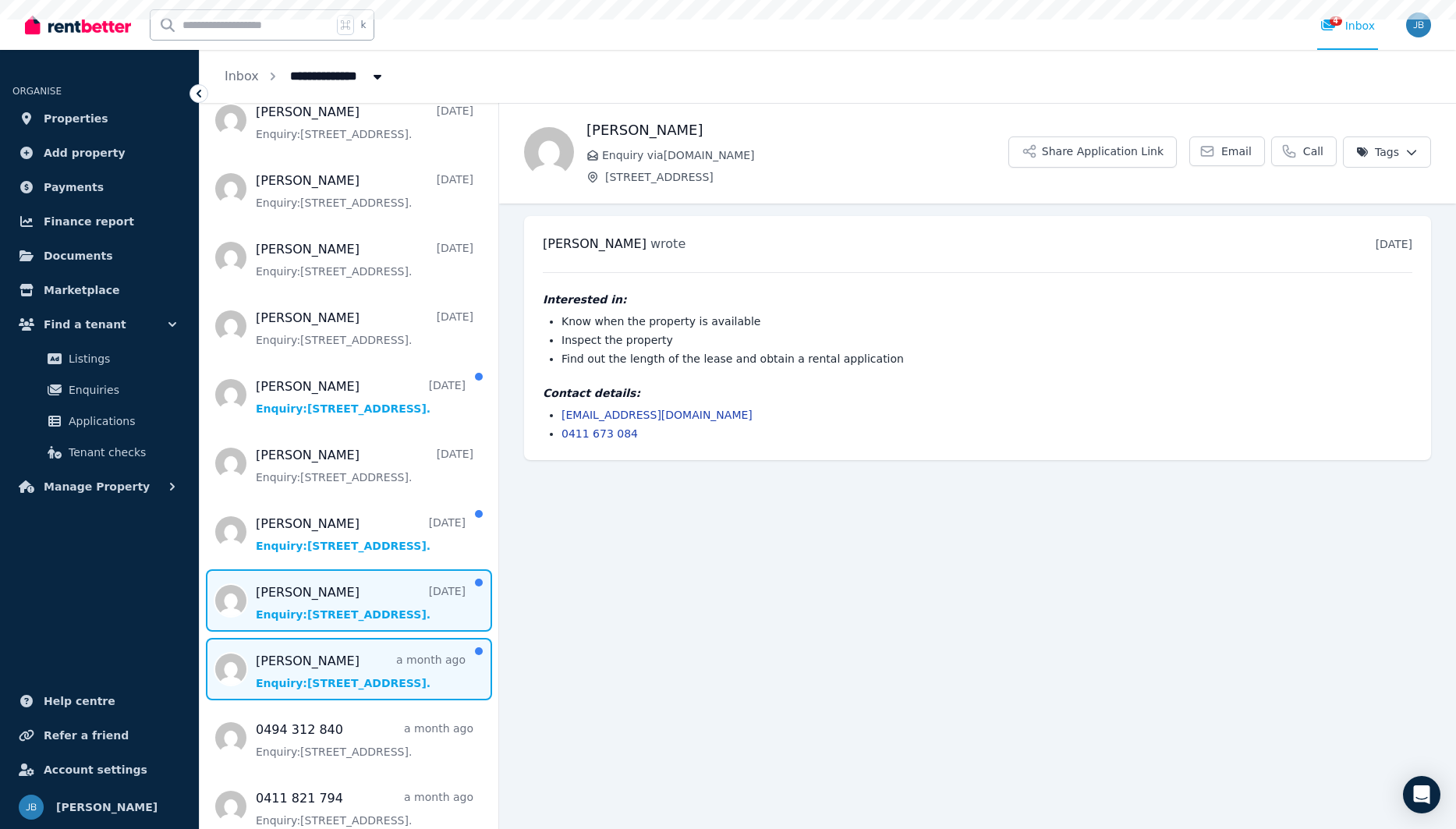
click at [331, 674] on span "Message list" at bounding box center [349, 669] width 299 height 62
click at [347, 594] on span "Message list" at bounding box center [349, 601] width 299 height 62
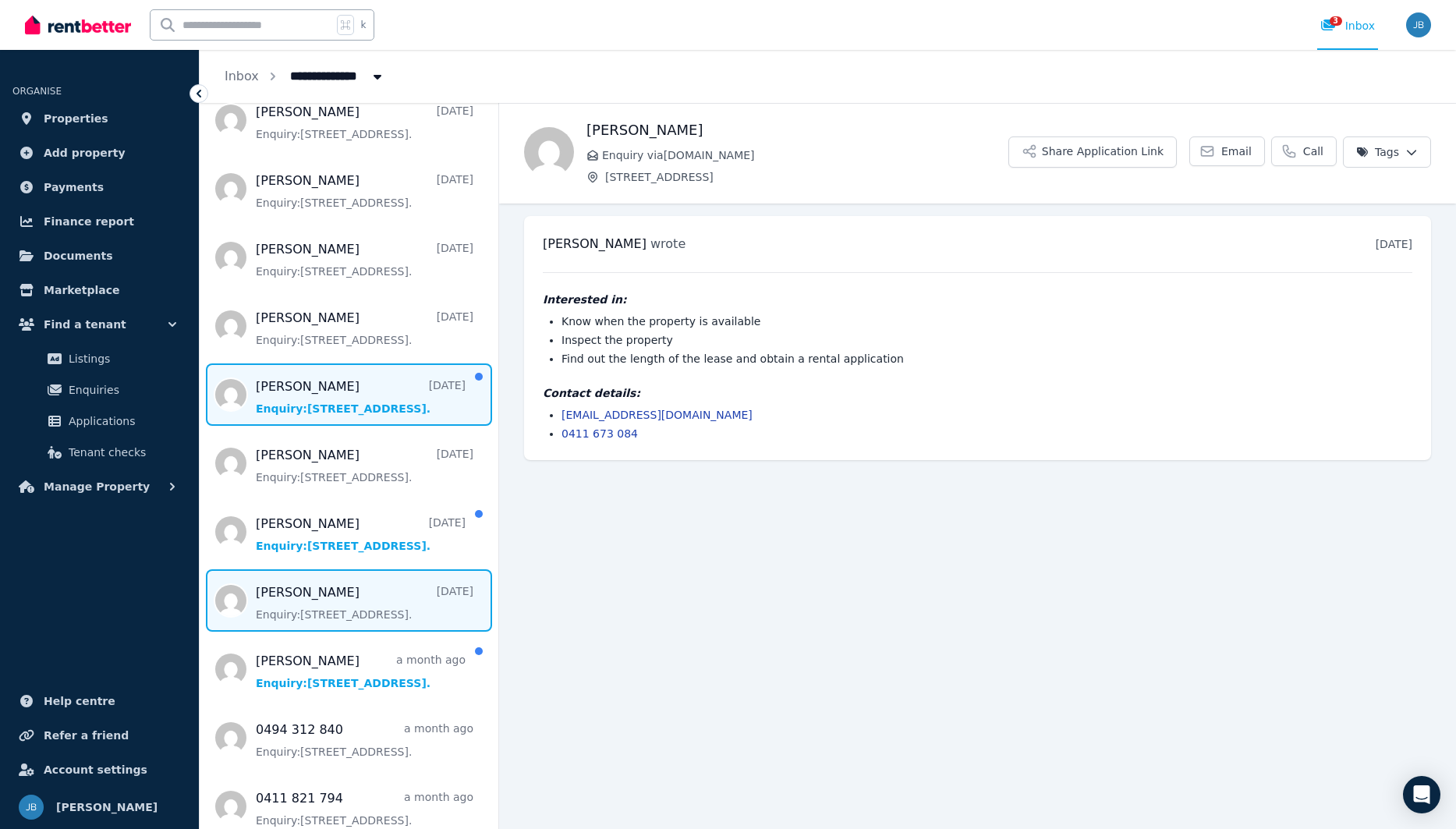
click at [309, 412] on span "Message list" at bounding box center [349, 395] width 299 height 62
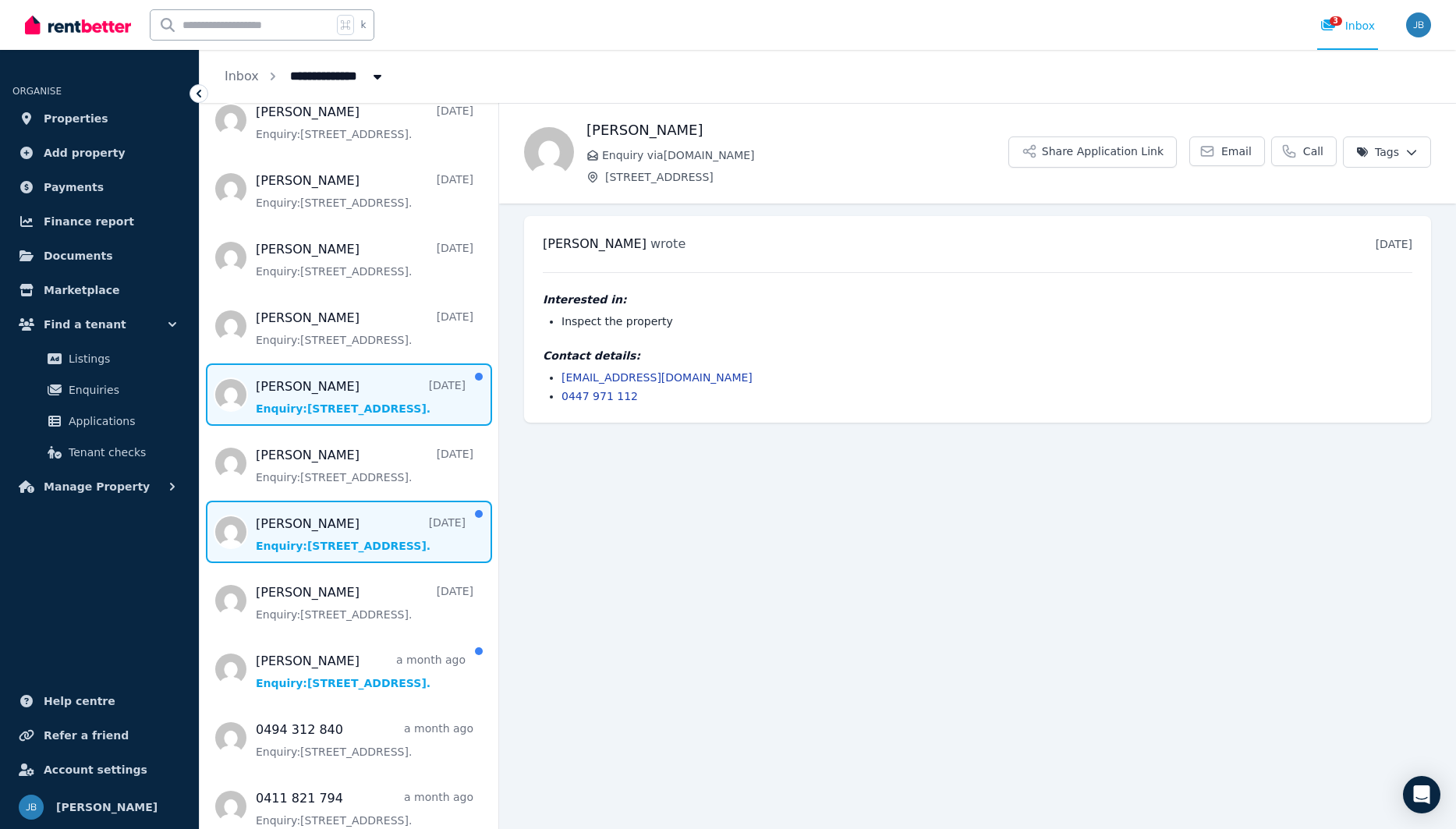
click at [322, 537] on span "Message list" at bounding box center [349, 532] width 299 height 62
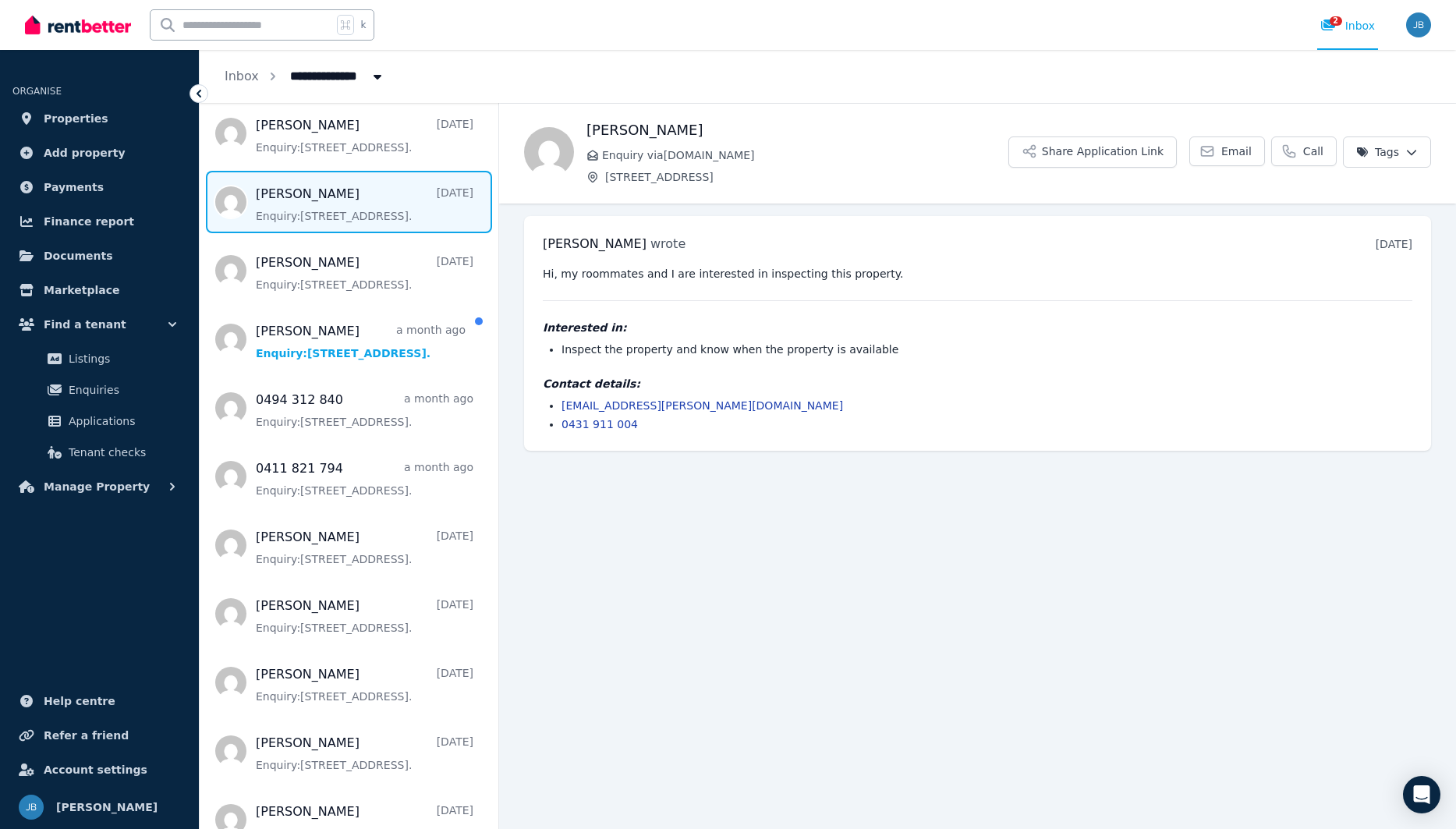
scroll to position [566, 0]
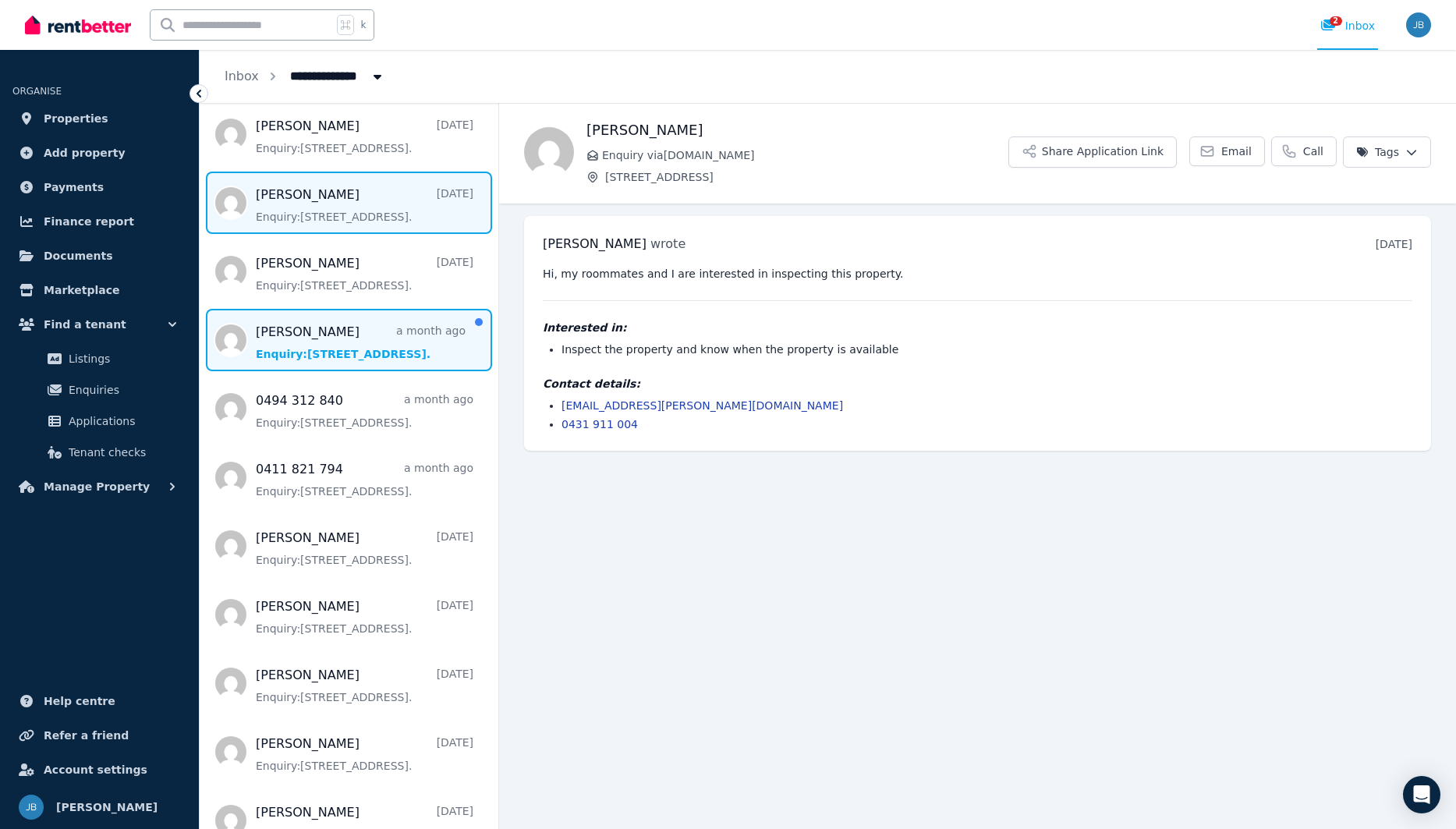
click at [353, 338] on span "Message list" at bounding box center [349, 340] width 299 height 62
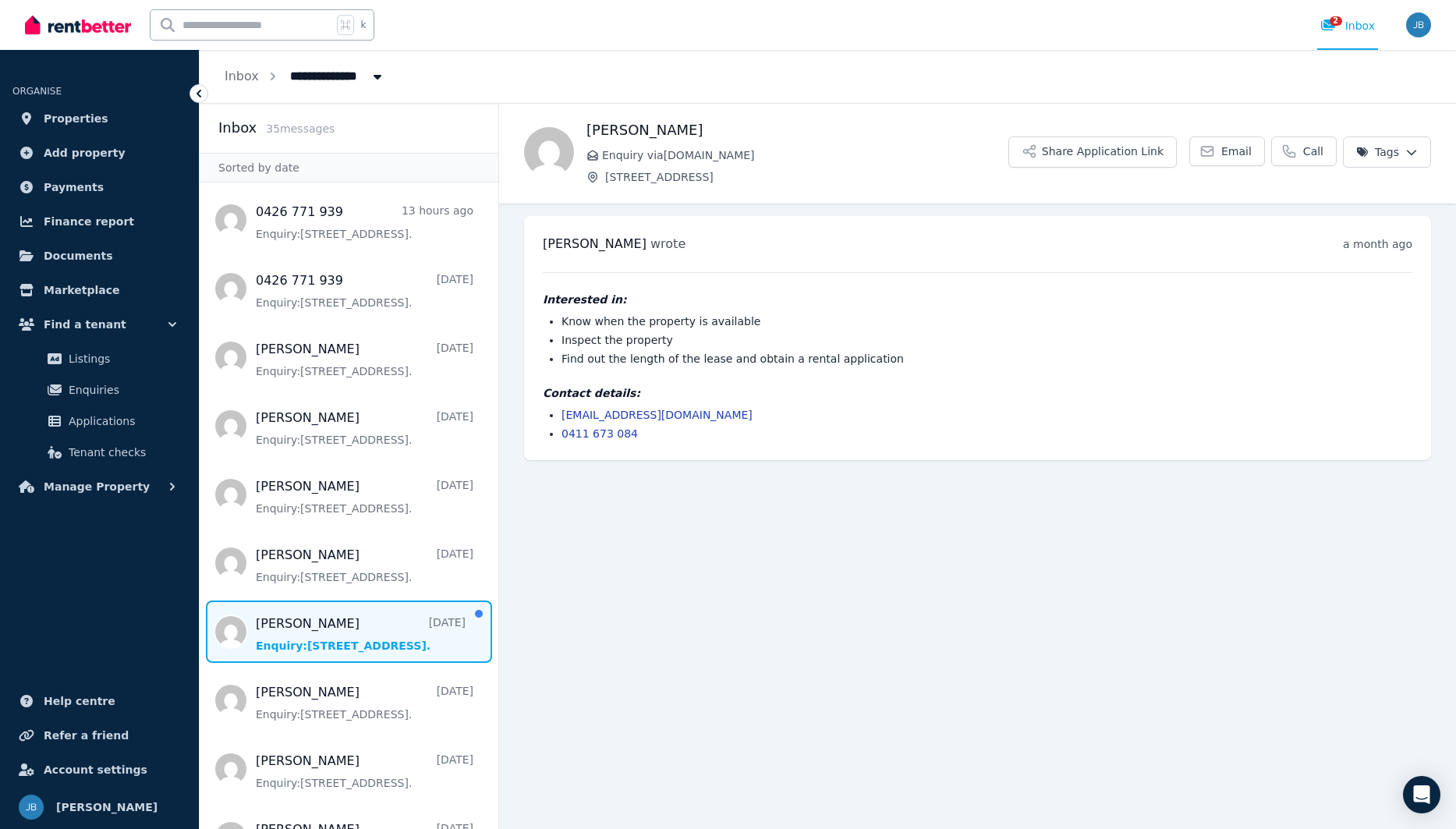
click at [281, 633] on span "Message list" at bounding box center [349, 632] width 299 height 62
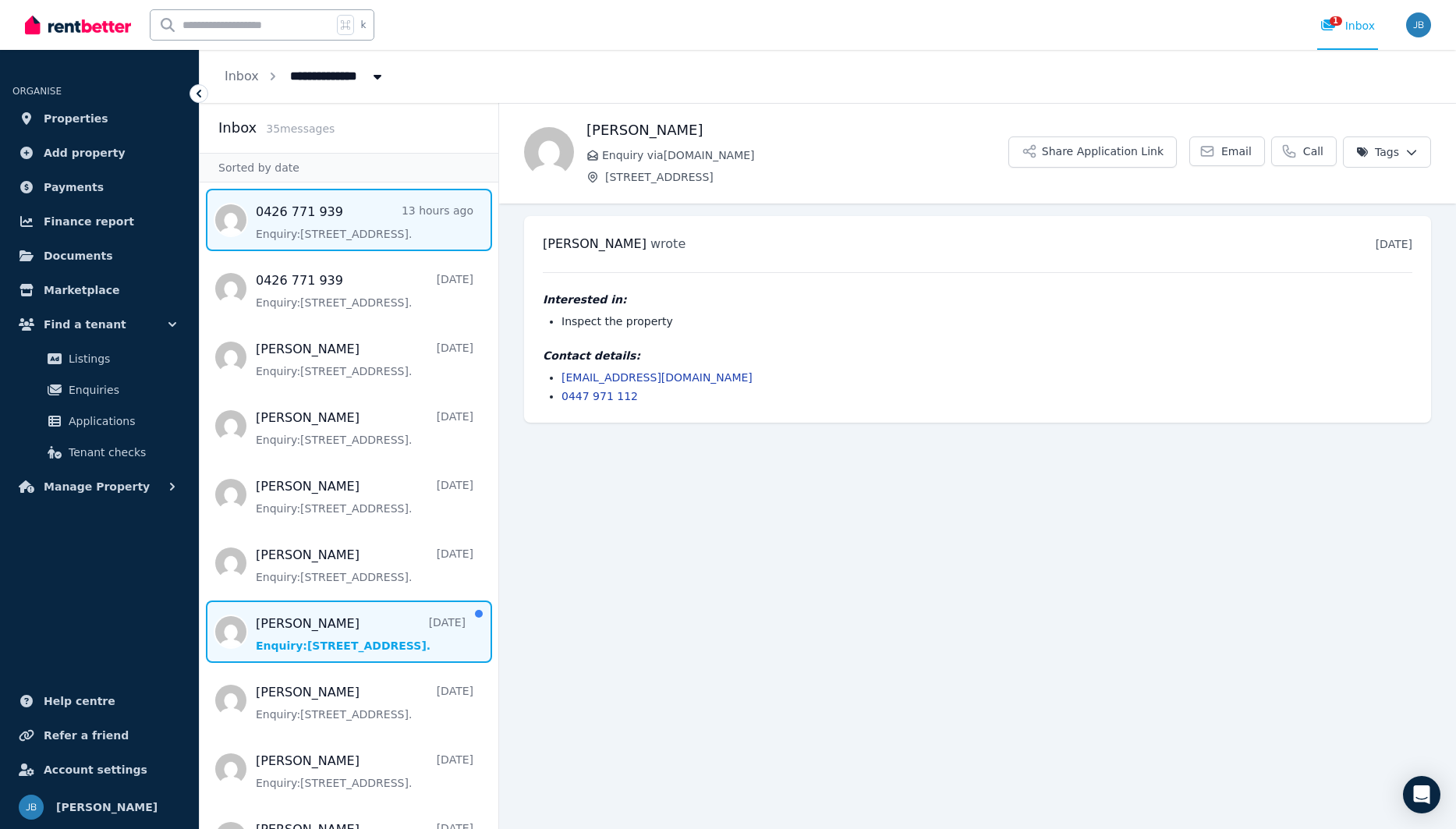
click at [366, 234] on span "Message list" at bounding box center [349, 220] width 299 height 62
